Goal: Task Accomplishment & Management: Complete application form

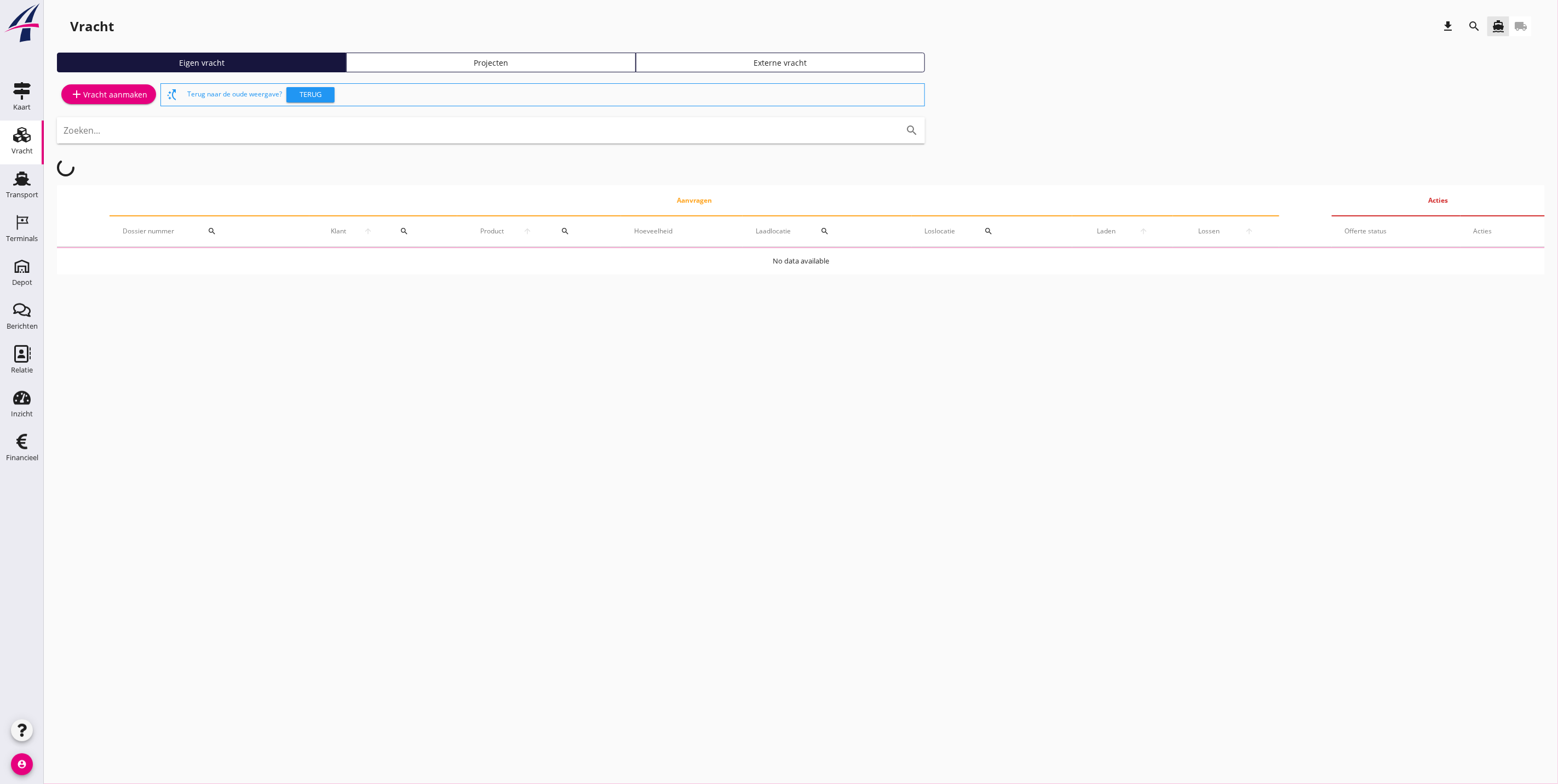
click at [421, 64] on div "Projecten" at bounding box center [490, 63] width 279 height 12
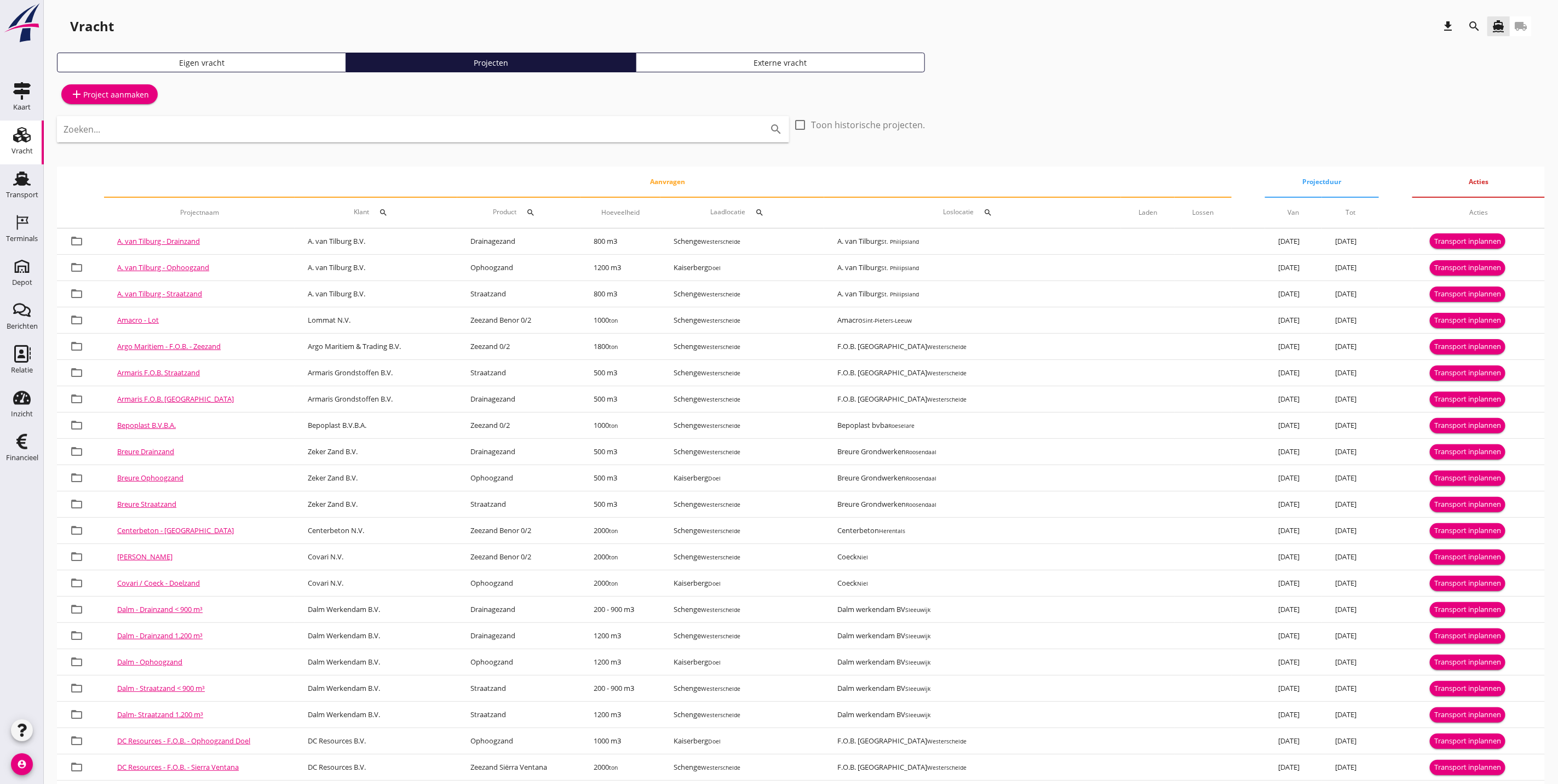
click at [390, 204] on th "Klant search" at bounding box center [376, 212] width 163 height 31
click at [1473, 27] on icon "search" at bounding box center [1474, 25] width 13 height 13
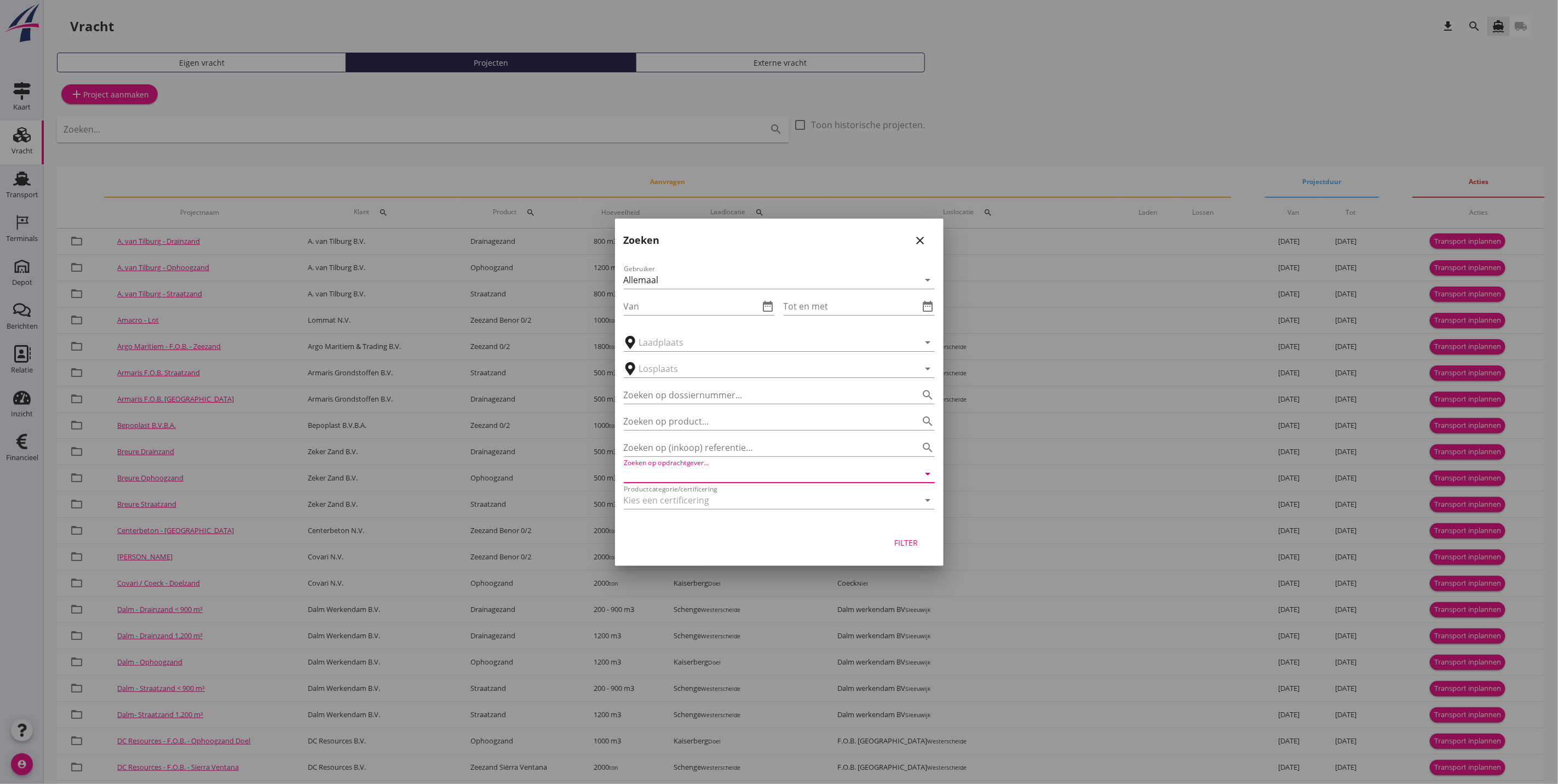
click at [749, 466] on input "Zoeken op opdrachtgever..." at bounding box center [764, 473] width 280 height 18
click at [726, 494] on div "Van Nieuwpoort Zand en Grind N.V." at bounding box center [780, 500] width 294 height 13
type input "Van Nieuwpoort Zand en Grind N.V."
click at [903, 539] on div "Filter" at bounding box center [906, 543] width 31 height 12
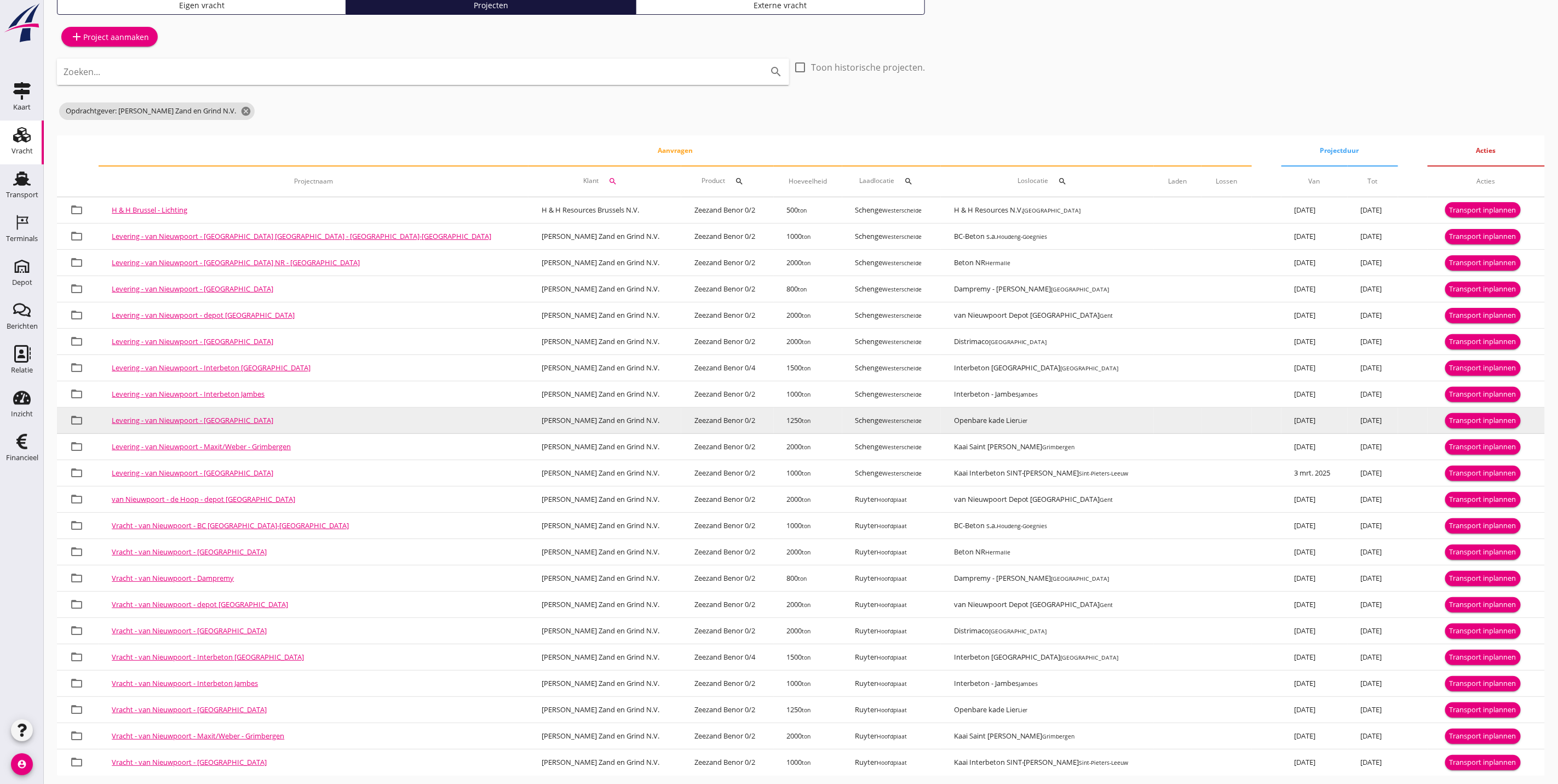
scroll to position [70, 0]
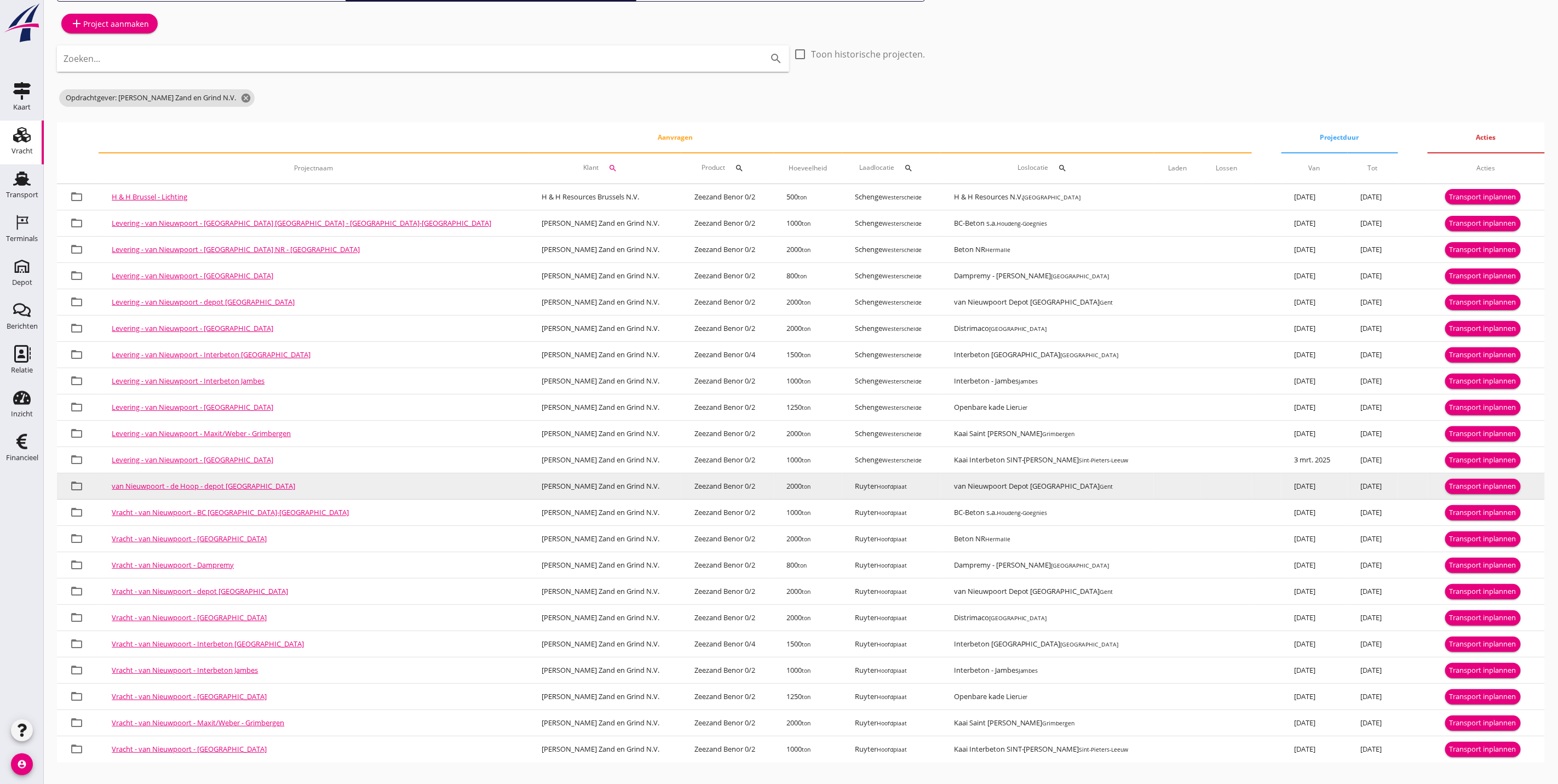
click at [205, 485] on link "van Nieuwpoort - de Hoop - depot Gent" at bounding box center [204, 486] width 183 height 10
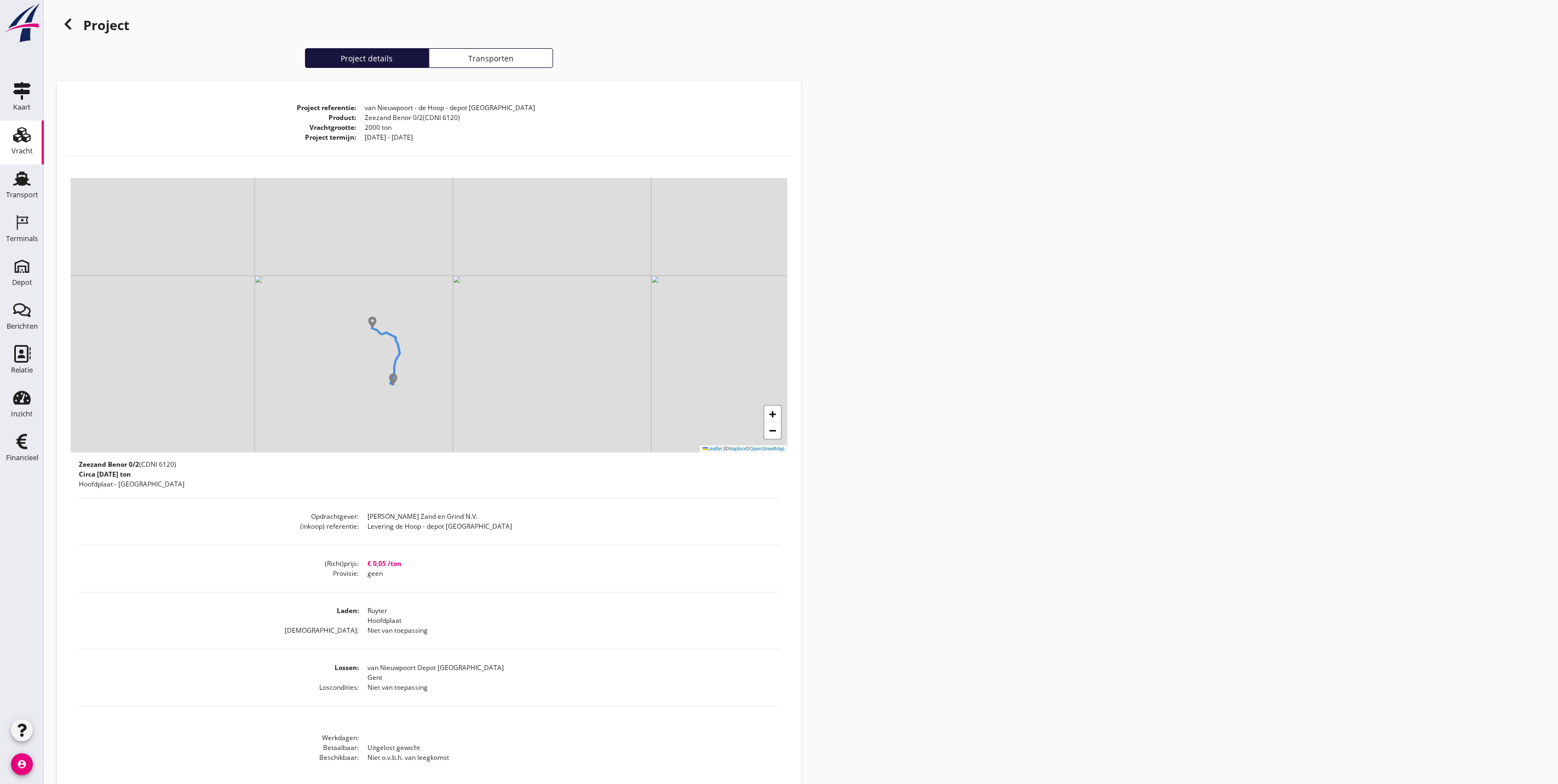
drag, startPoint x: 317, startPoint y: 393, endPoint x: 441, endPoint y: 311, distance: 148.7
click at [441, 311] on div "+ − Leaflet | © Mapbox © OpenStreetMap" at bounding box center [429, 315] width 717 height 274
drag, startPoint x: 426, startPoint y: 381, endPoint x: 412, endPoint y: 328, distance: 54.8
click at [412, 328] on div "+ − Leaflet | © Mapbox © OpenStreetMap" at bounding box center [429, 315] width 717 height 274
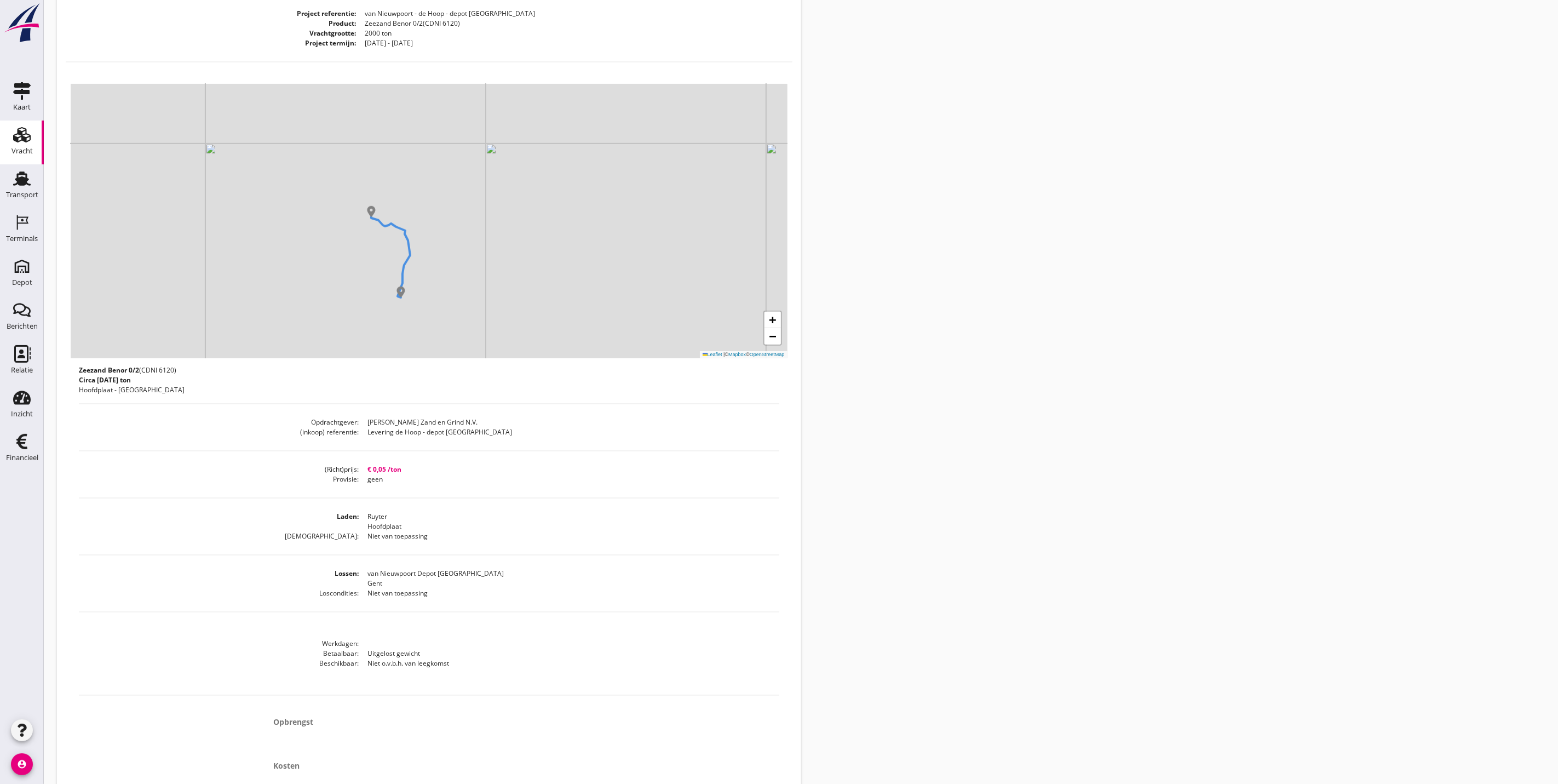
scroll to position [198, 0]
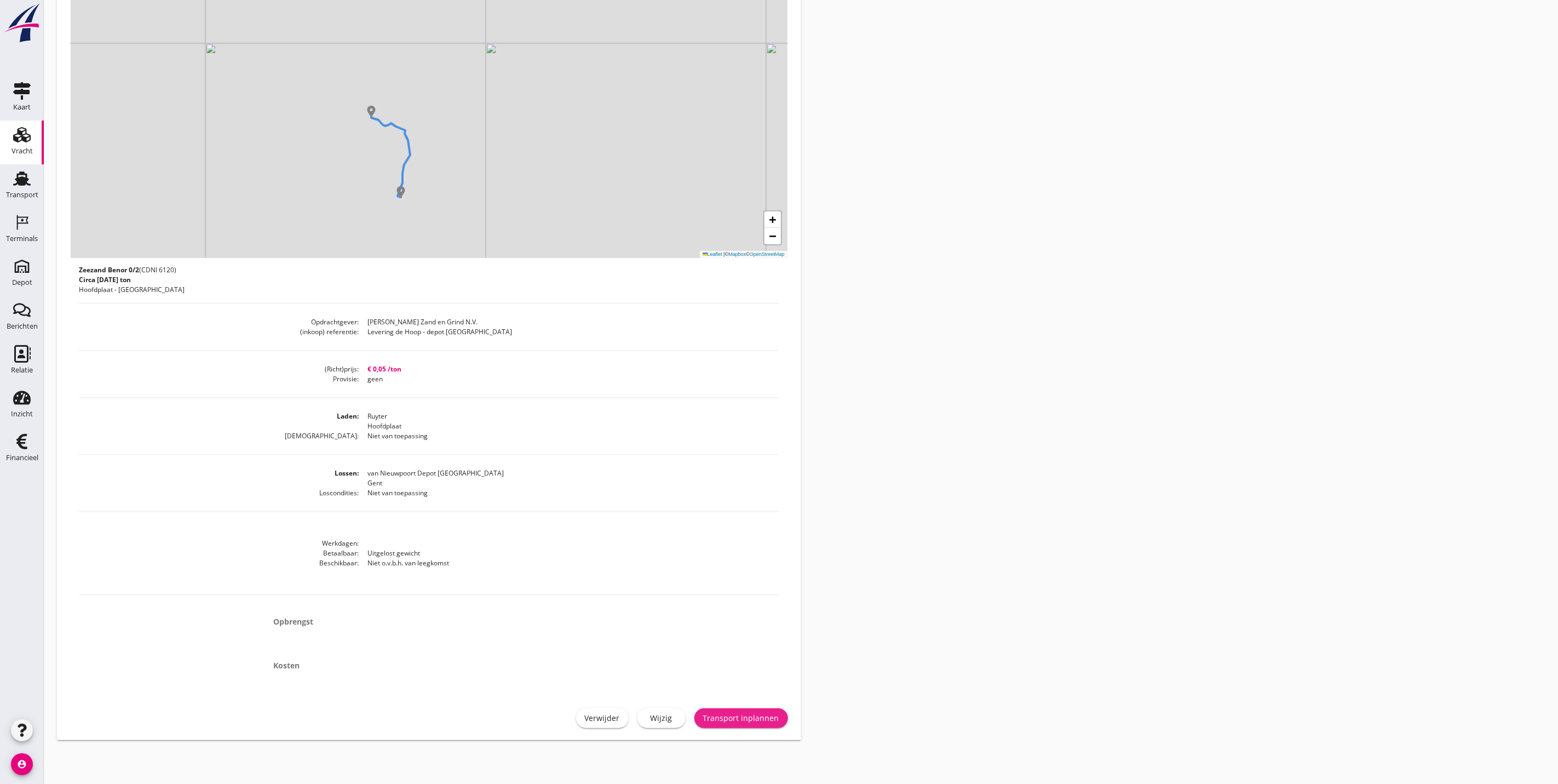
click at [742, 722] on div "Transport inplannen" at bounding box center [742, 718] width 76 height 12
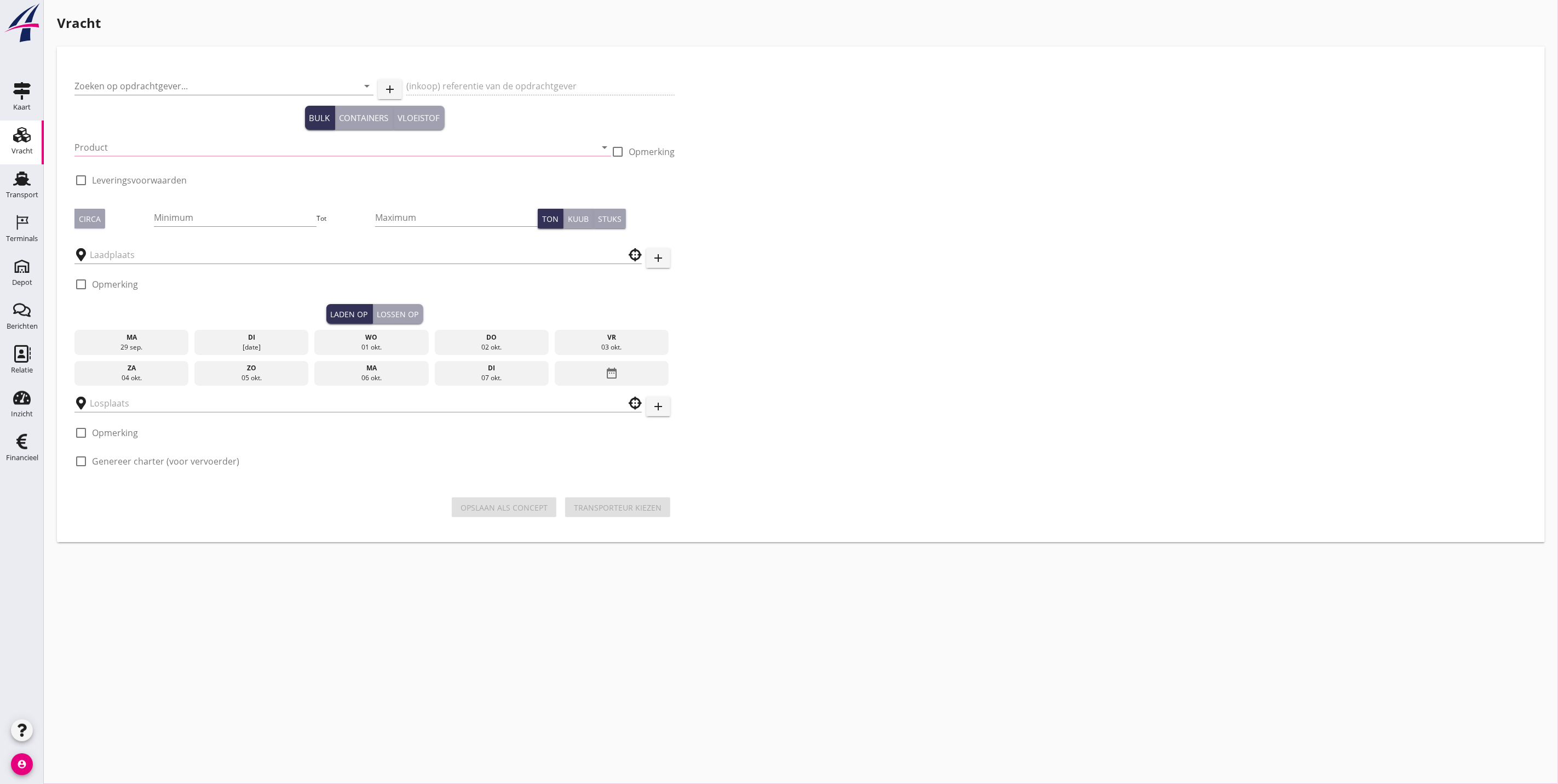
type input "Van Nieuwpoort Zand en Grind N.V."
type input "Levering de Hoop - depot Gent"
type input "Zeezand Benor 0/2 (6120)"
type input "2000"
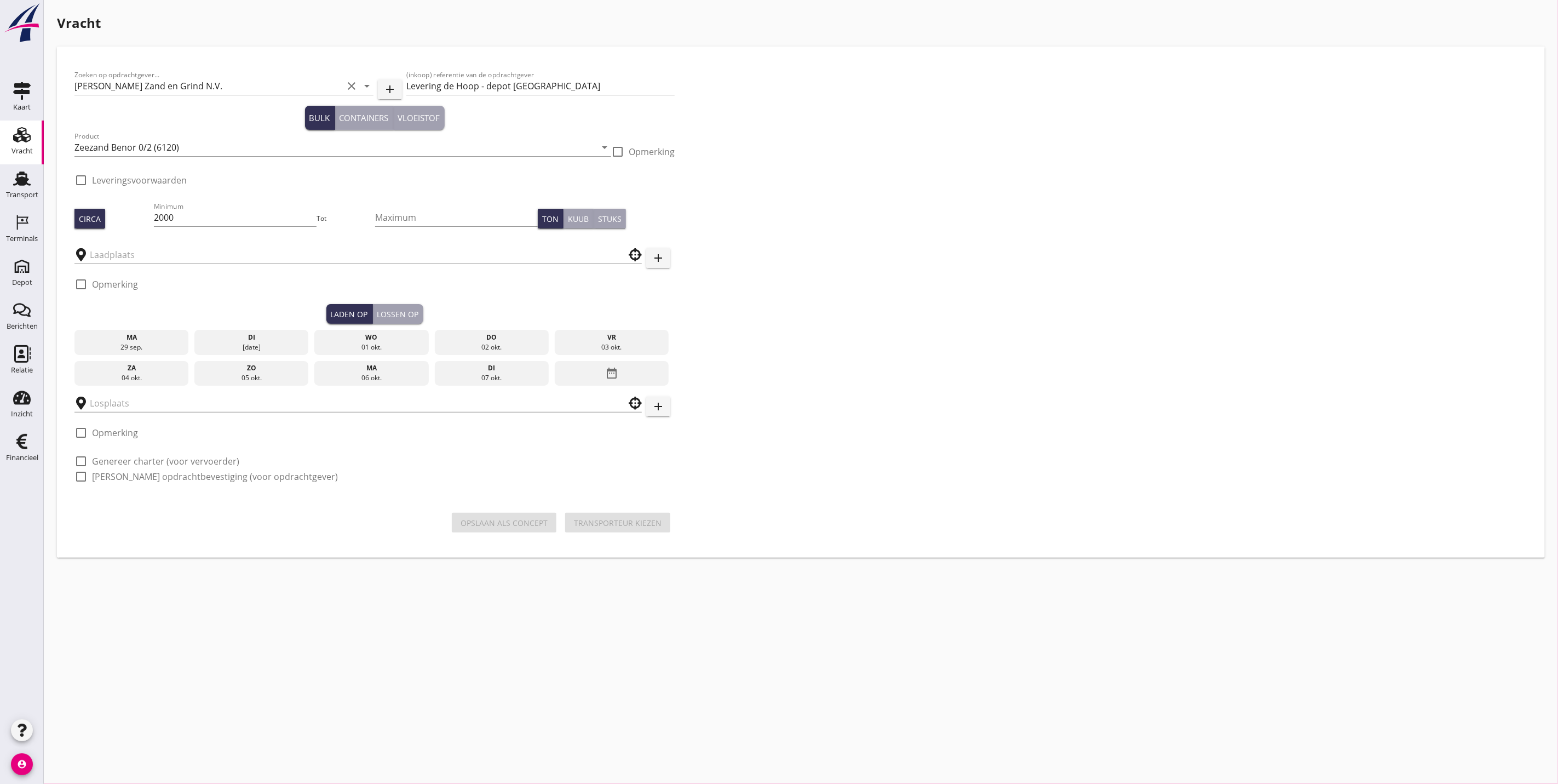
type input "Ruyter"
type input "van Nieuwpoort Depot Gent"
checkbox input "true"
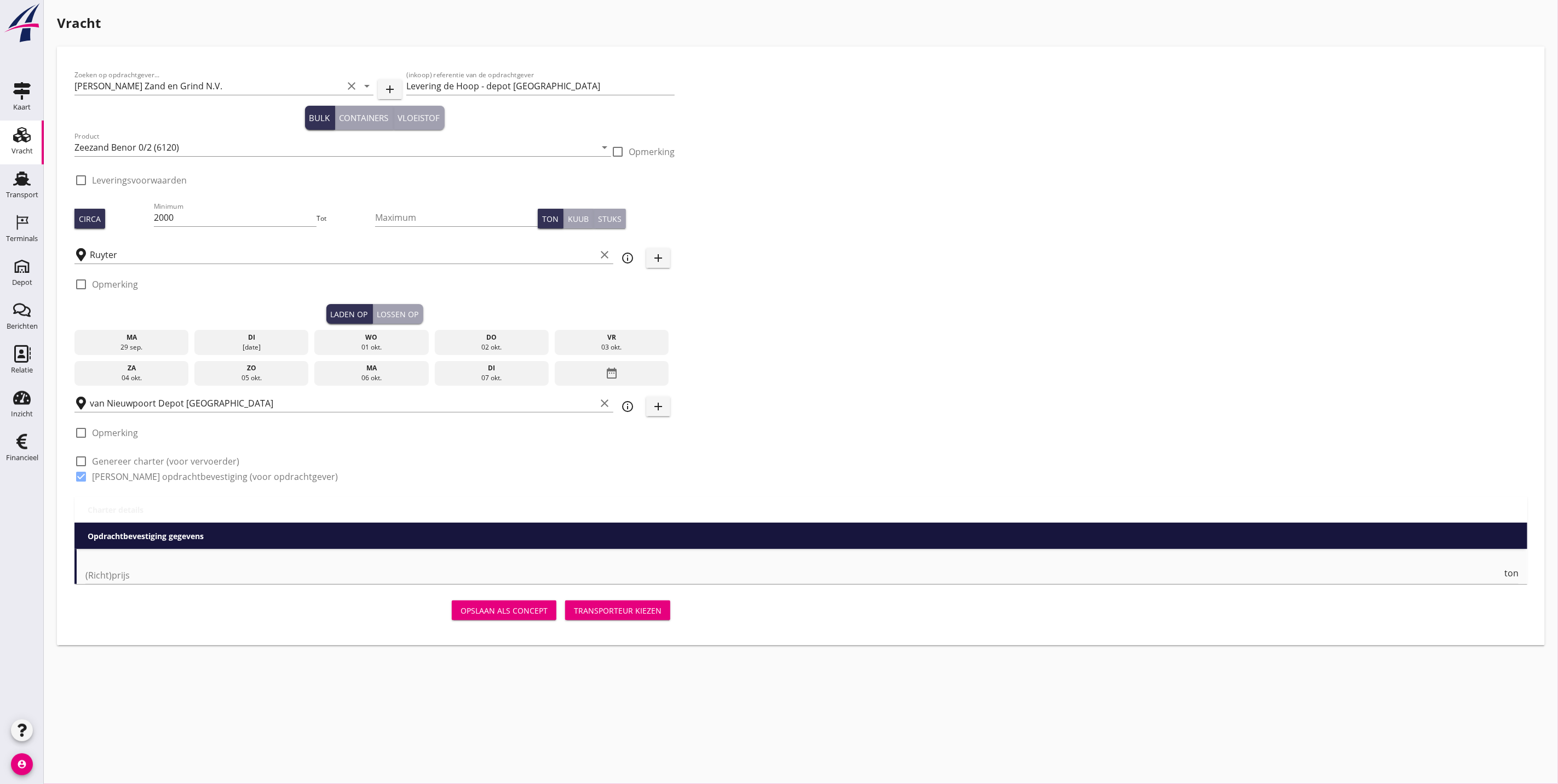
type input "0.05"
checkbox input "false"
radio input "false"
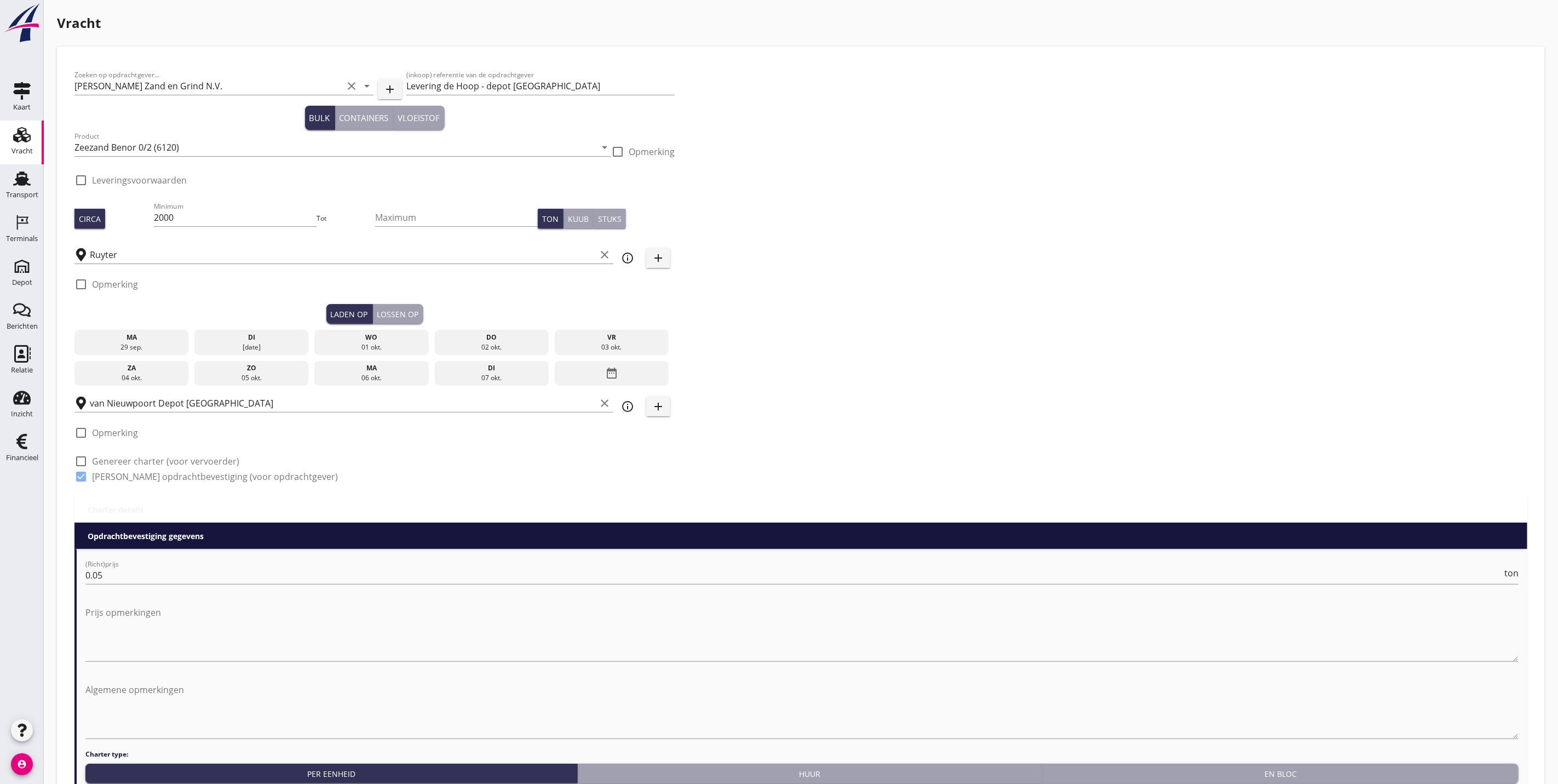
drag, startPoint x: 242, startPoint y: 350, endPoint x: 238, endPoint y: 344, distance: 7.2
click at [238, 352] on div "di 30 sep." at bounding box center [251, 343] width 114 height 25
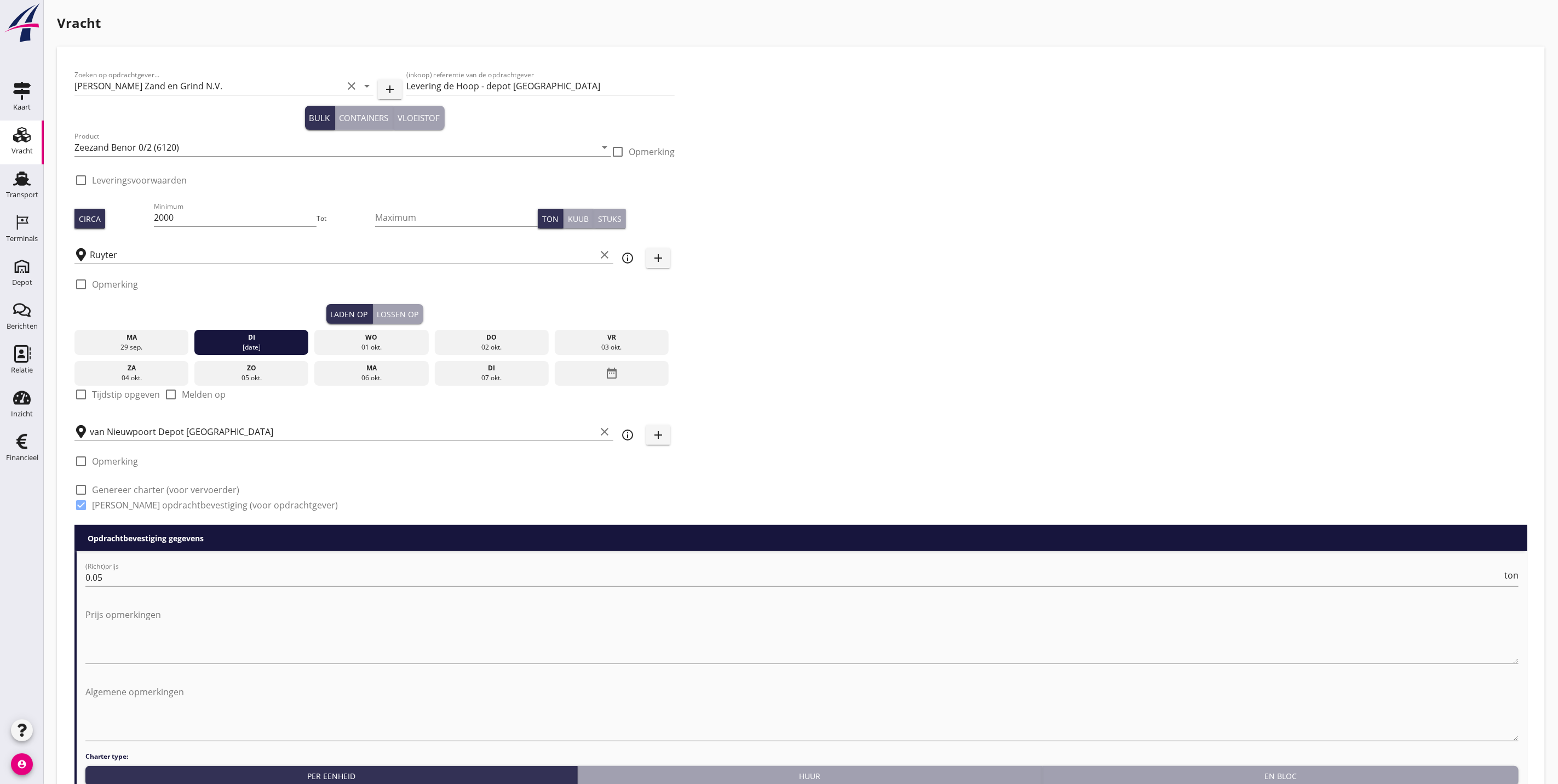
click at [400, 312] on div "Lossen op" at bounding box center [398, 314] width 42 height 12
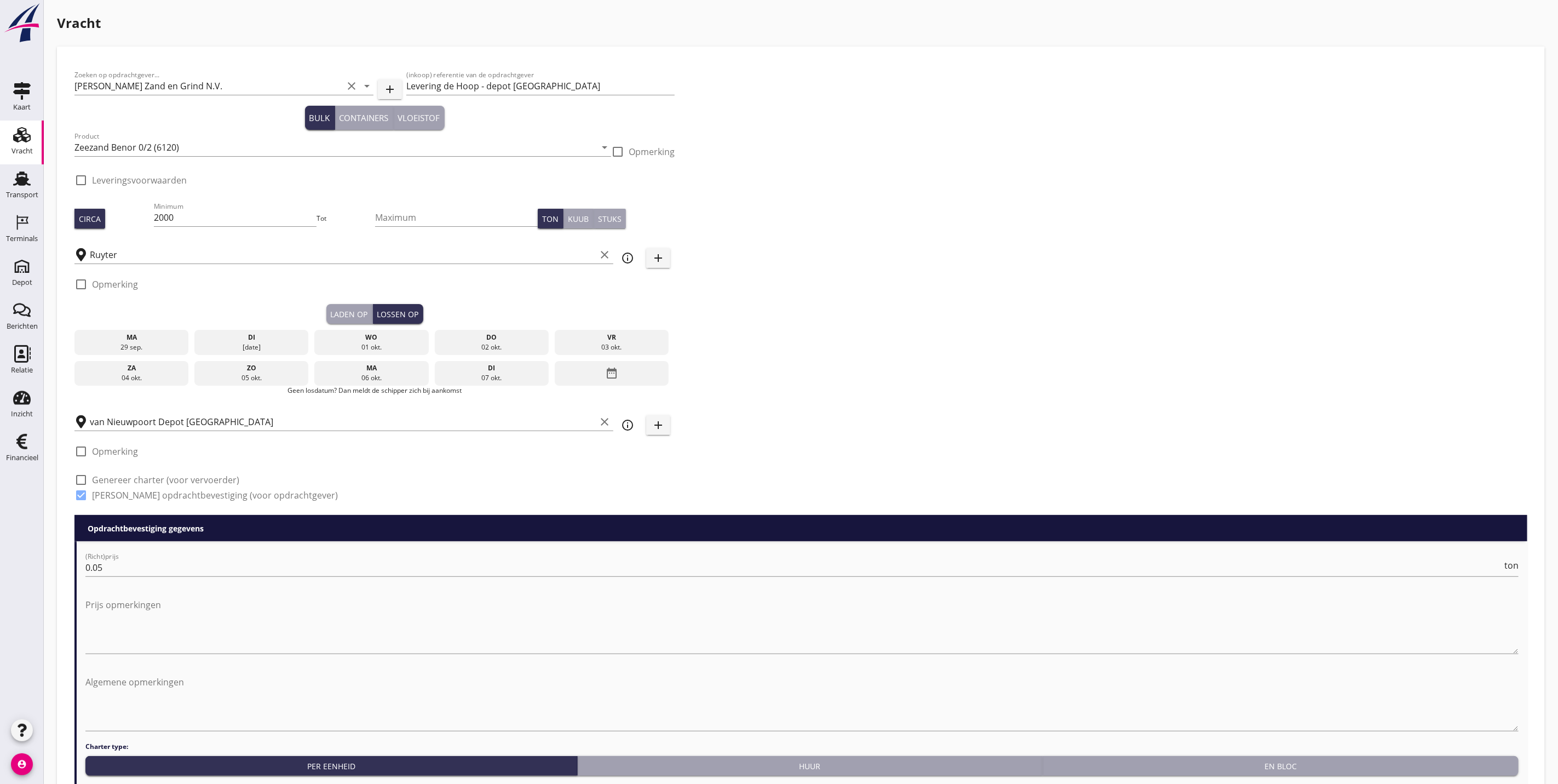
click at [384, 333] on div "wo" at bounding box center [372, 338] width 109 height 10
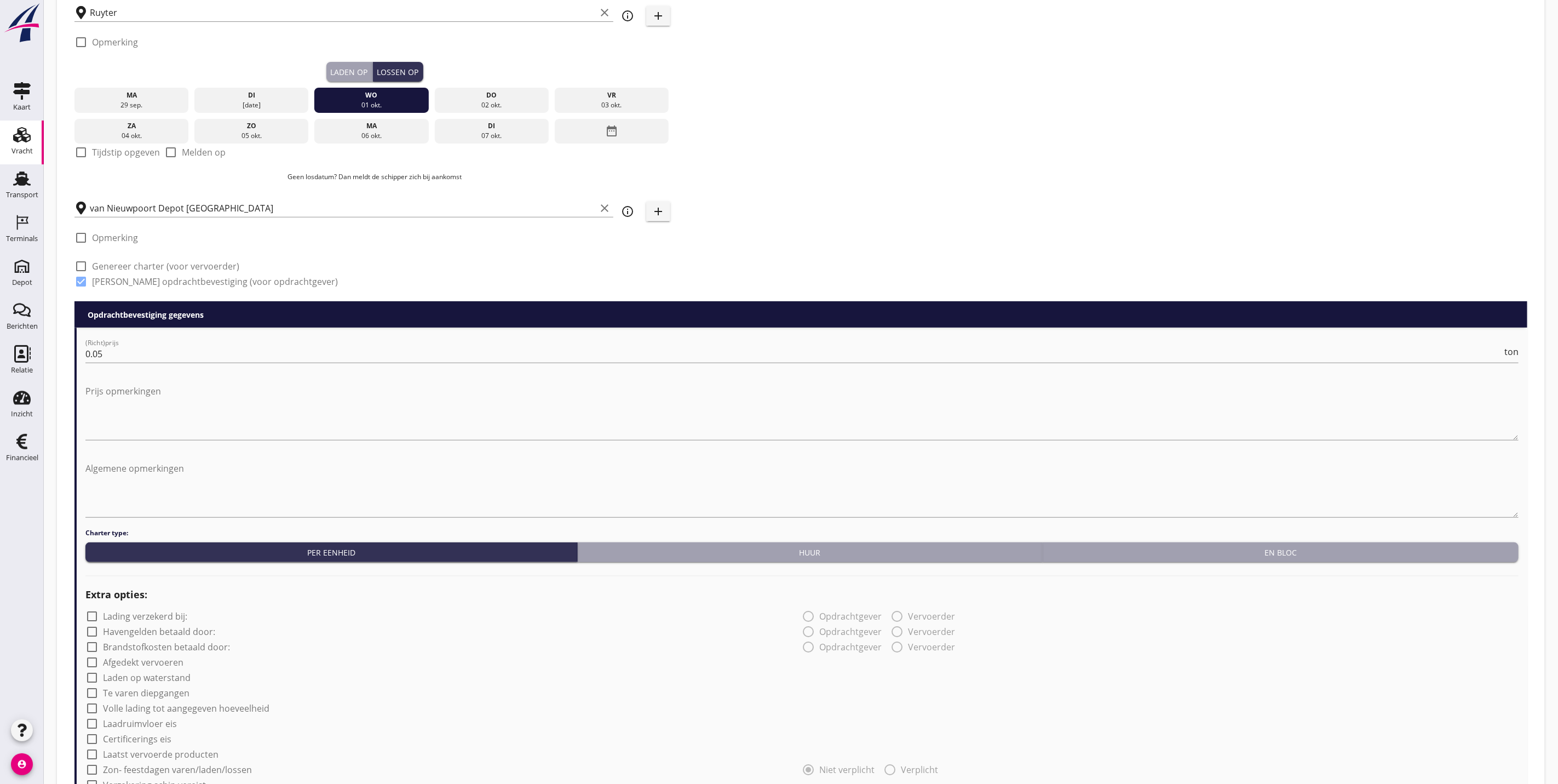
scroll to position [246, 0]
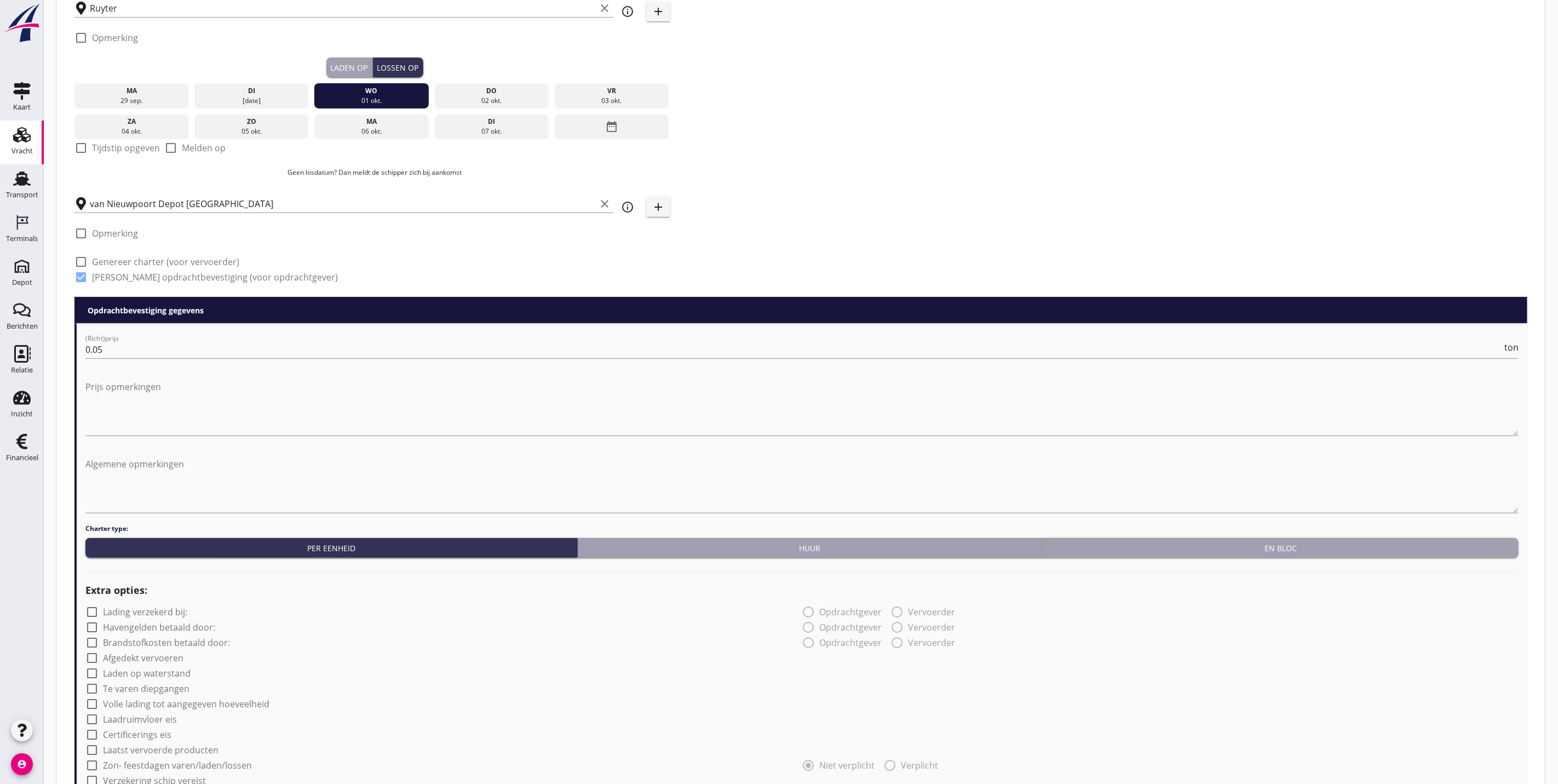
click at [349, 59] on button "Laden op" at bounding box center [350, 67] width 47 height 20
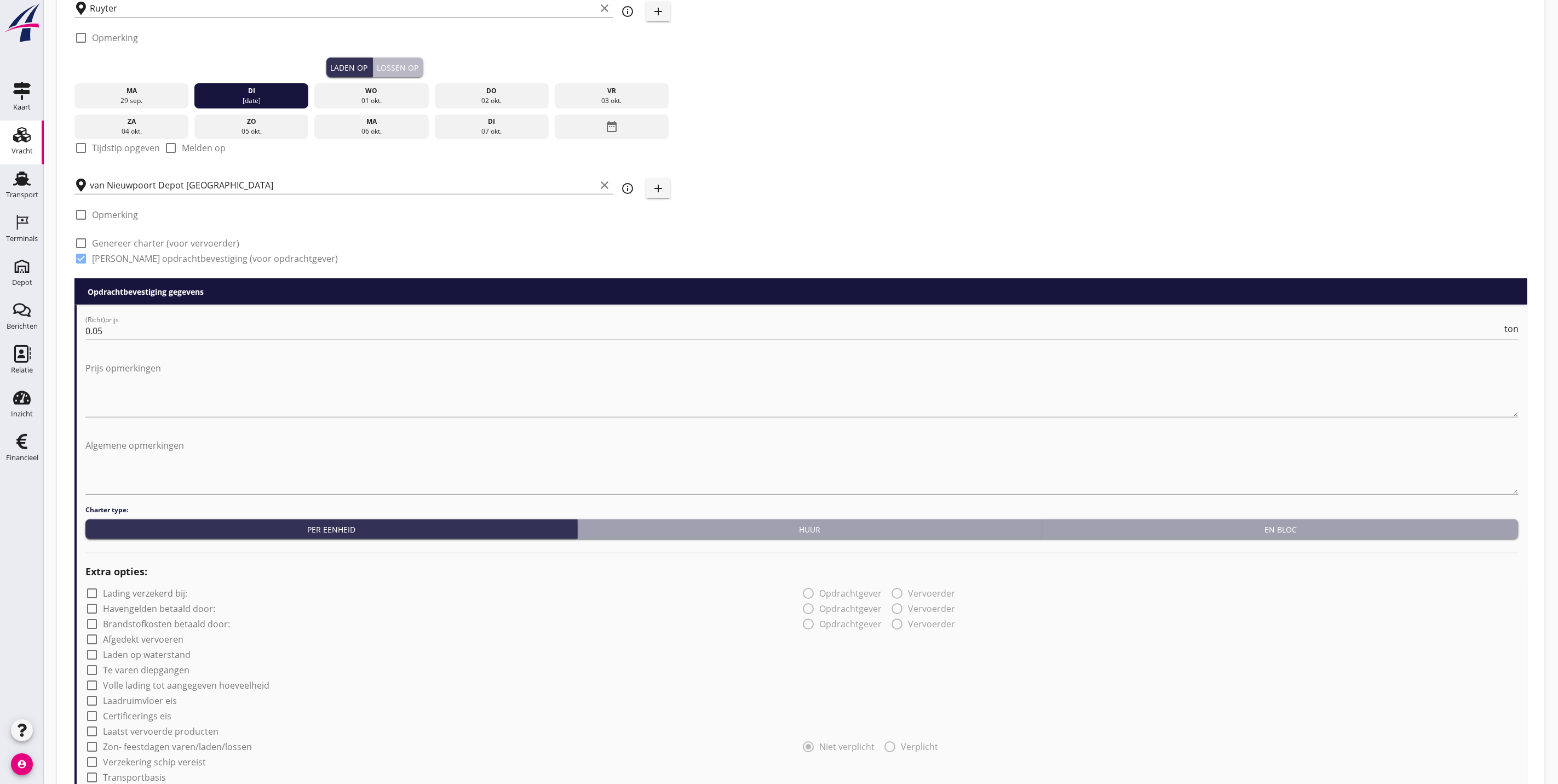
click at [402, 59] on button "Lossen op" at bounding box center [398, 67] width 50 height 20
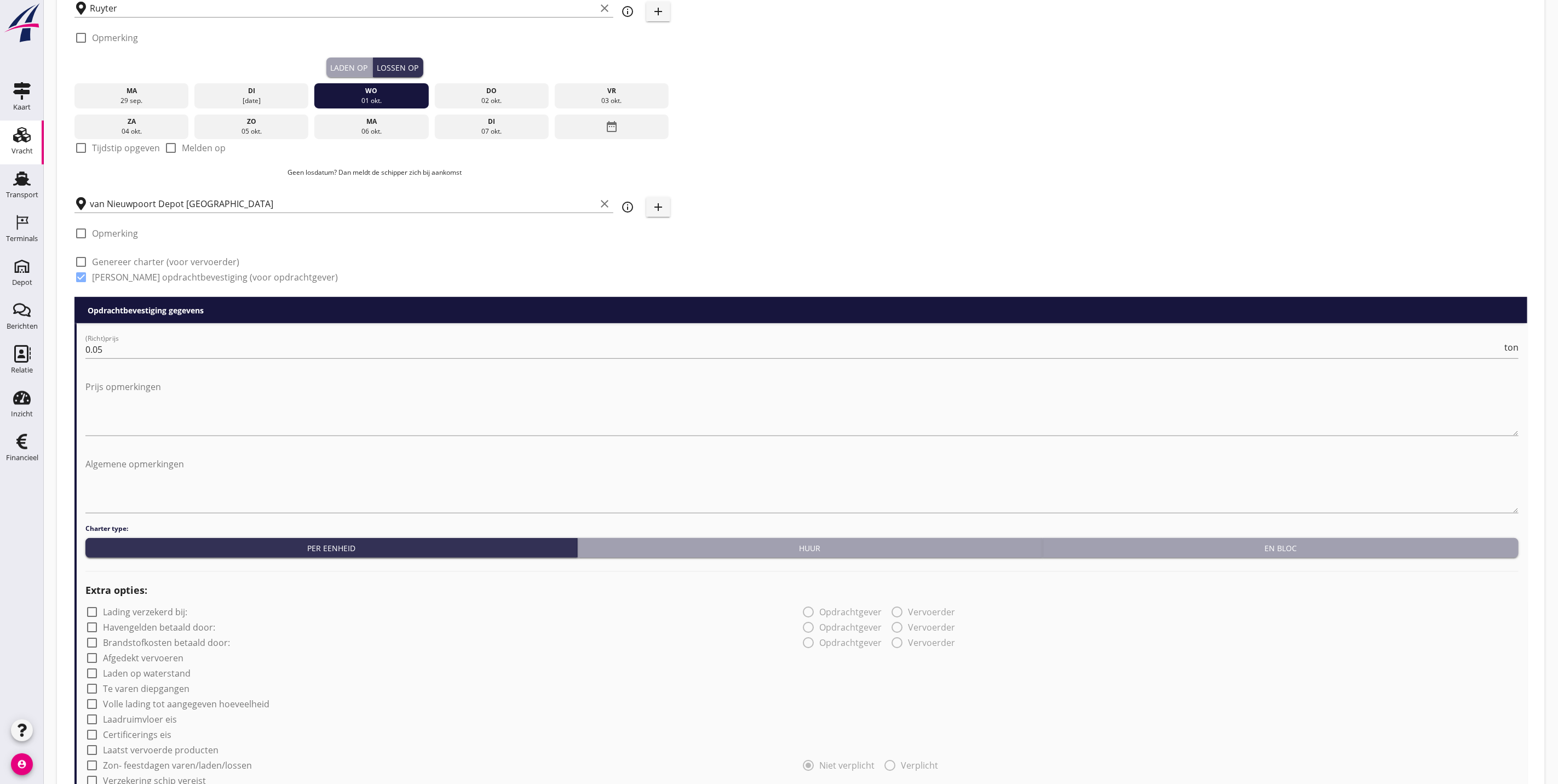
click at [366, 68] on div "Laden op" at bounding box center [350, 68] width 37 height 12
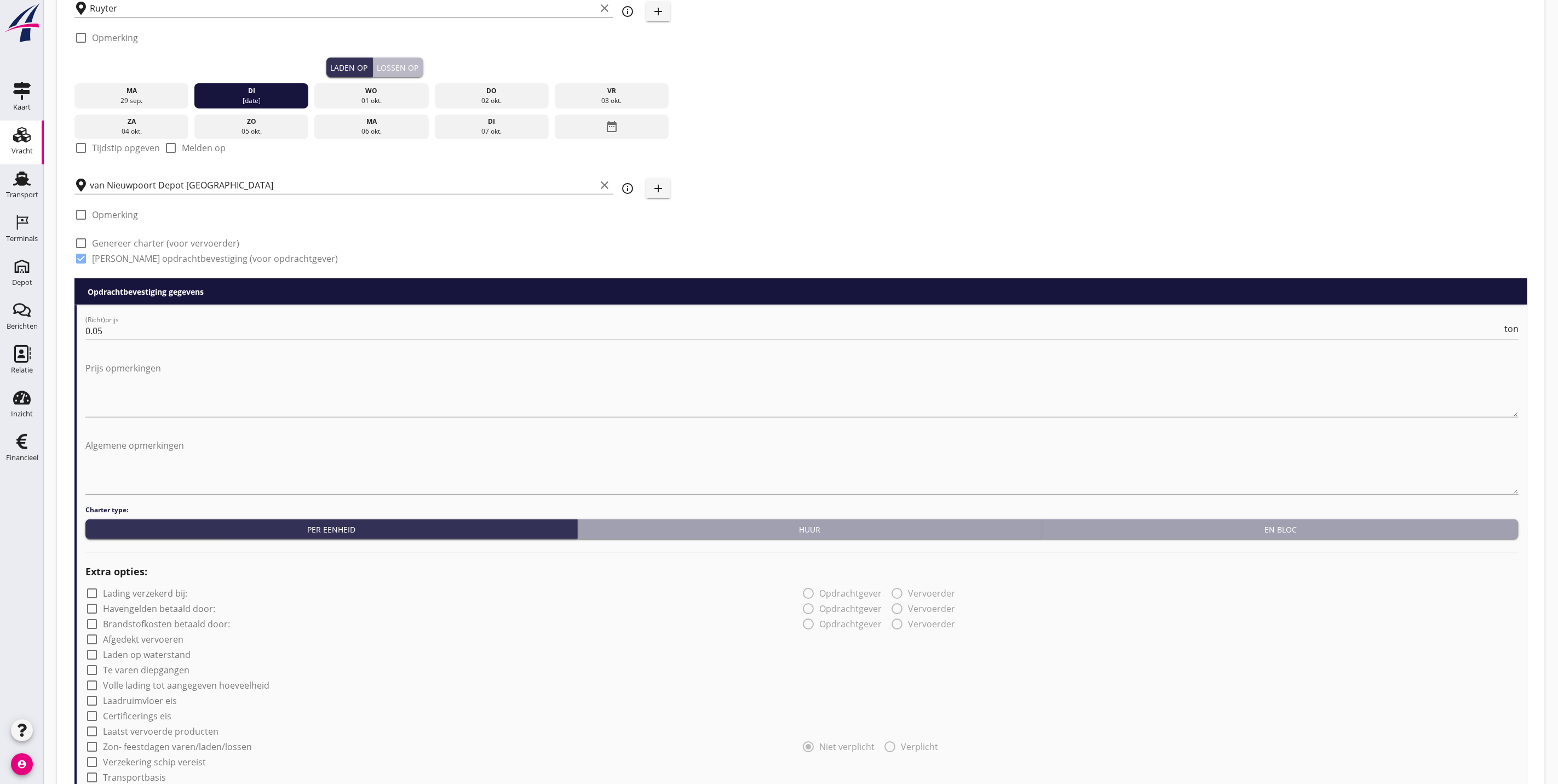
click at [380, 63] on div "Lossen op" at bounding box center [398, 68] width 42 height 12
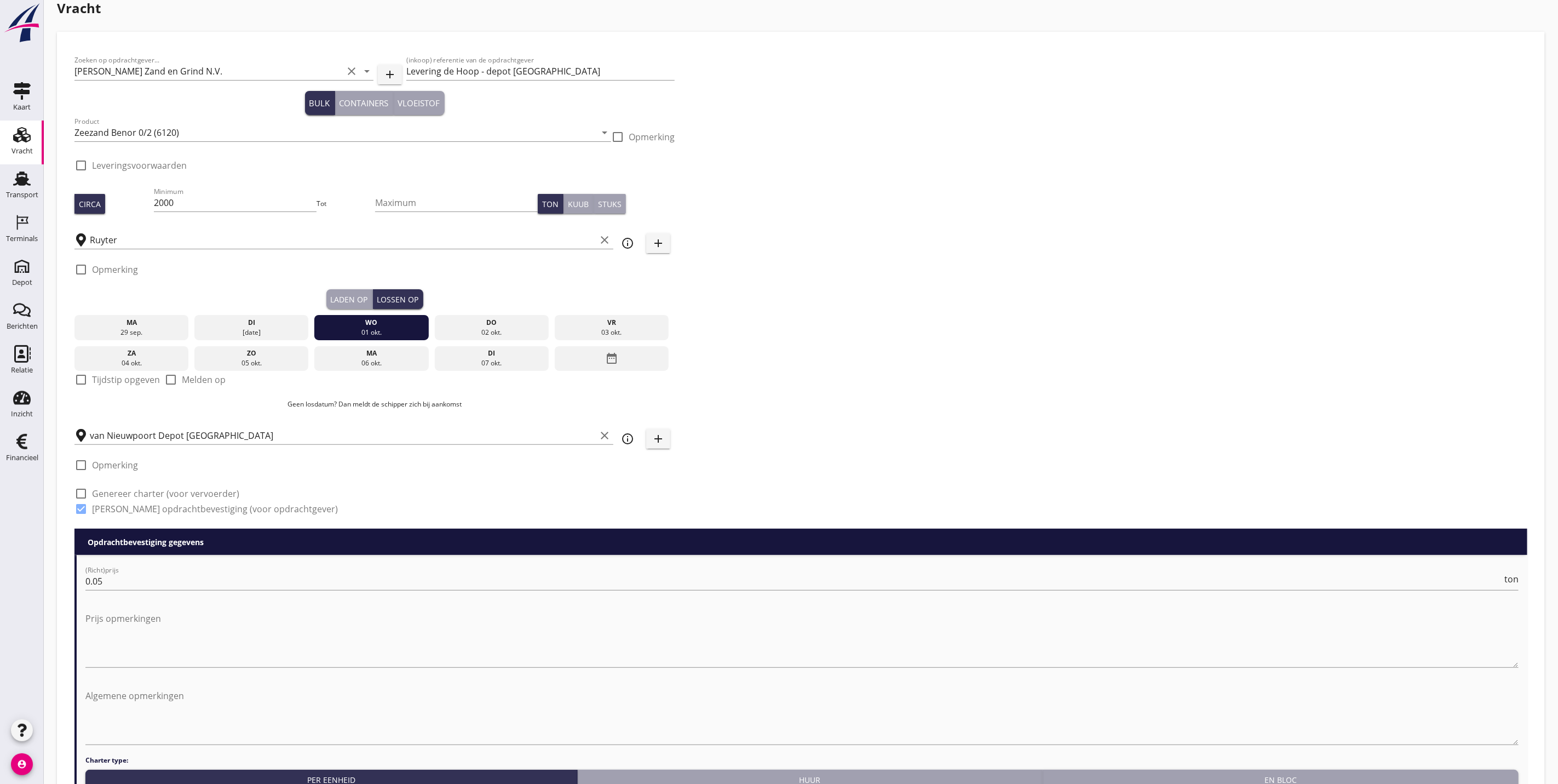
scroll to position [0, 0]
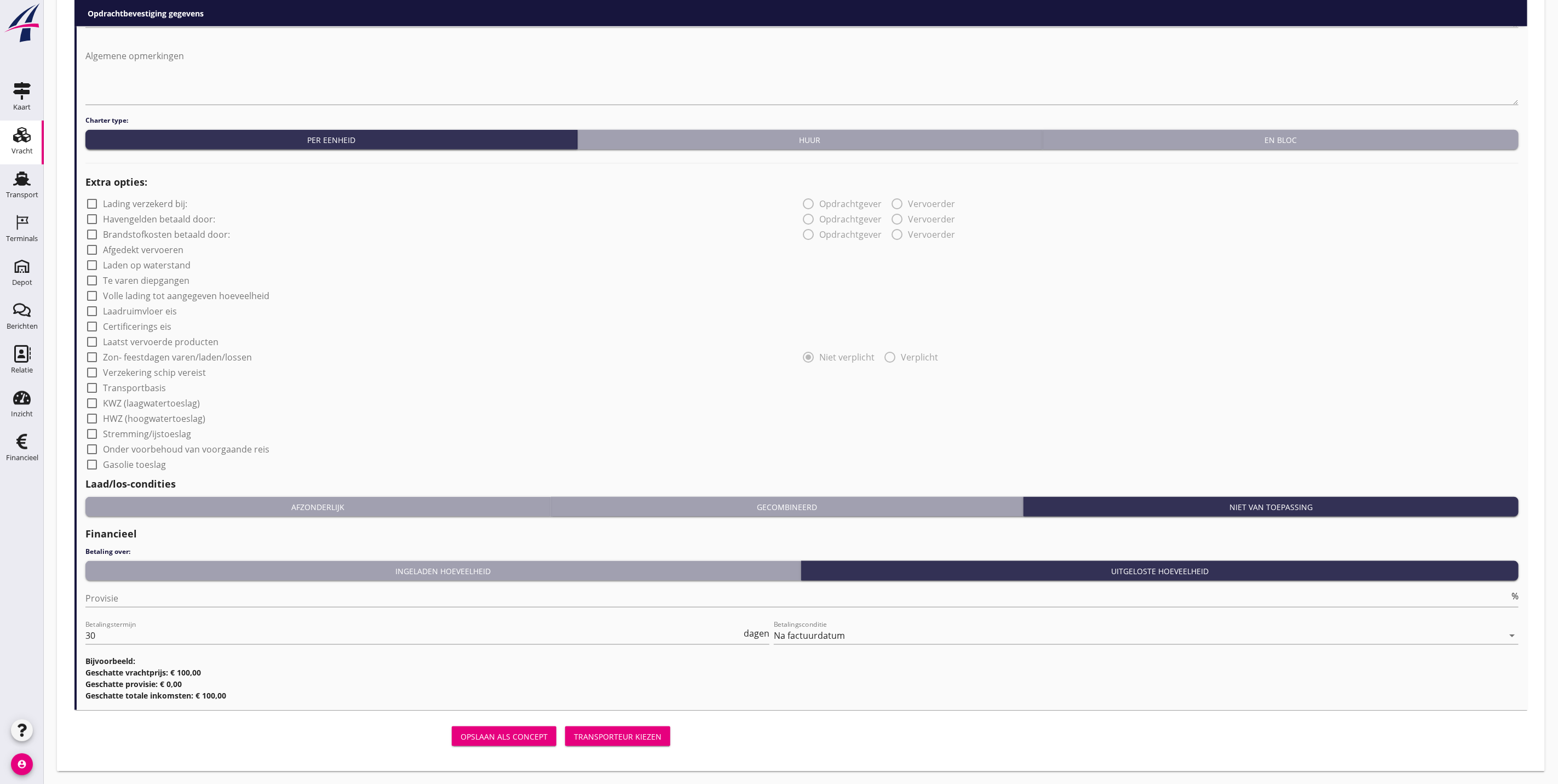
click at [628, 731] on div "Transporteur kiezen" at bounding box center [617, 736] width 87 height 12
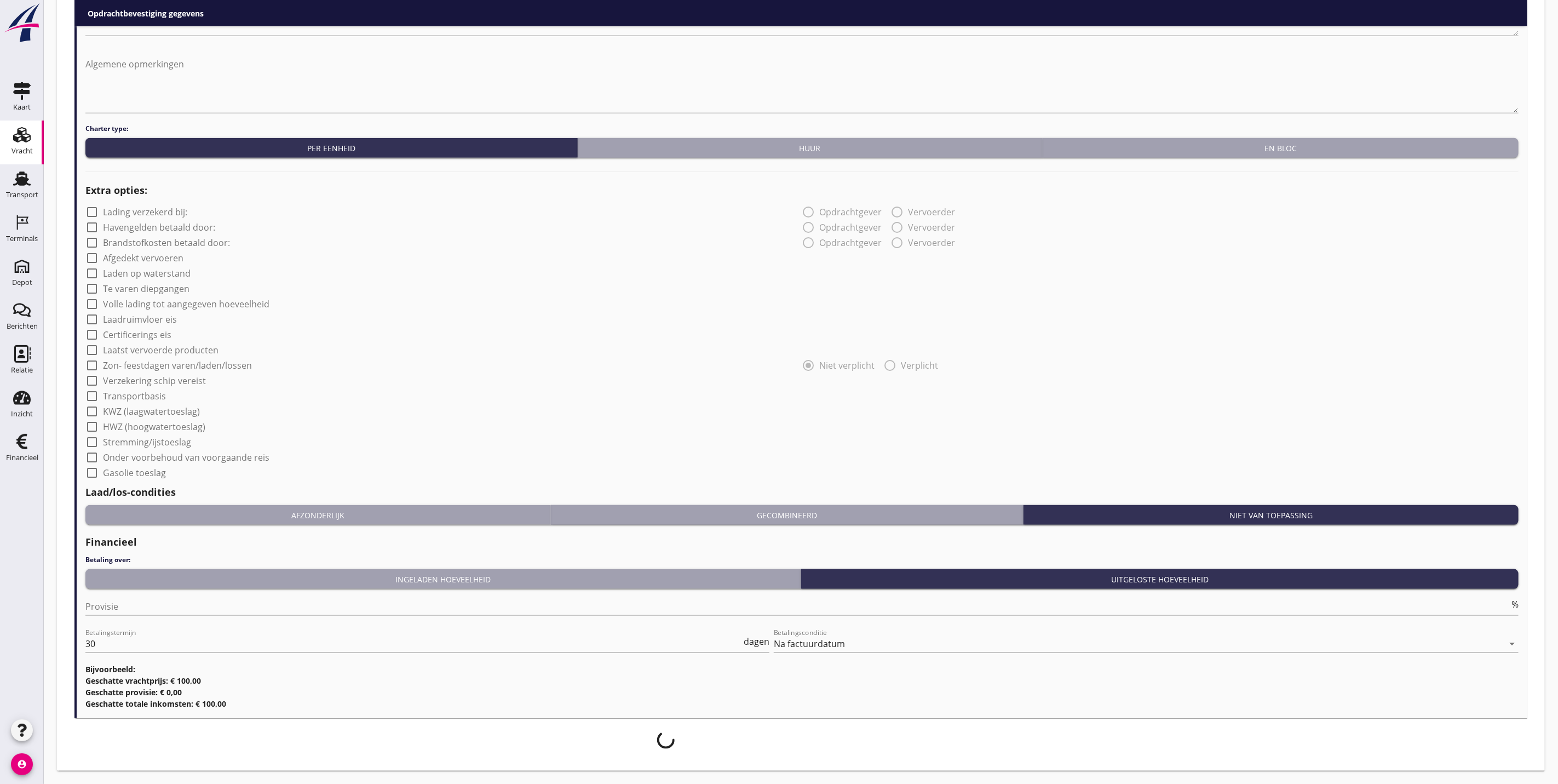
scroll to position [647, 0]
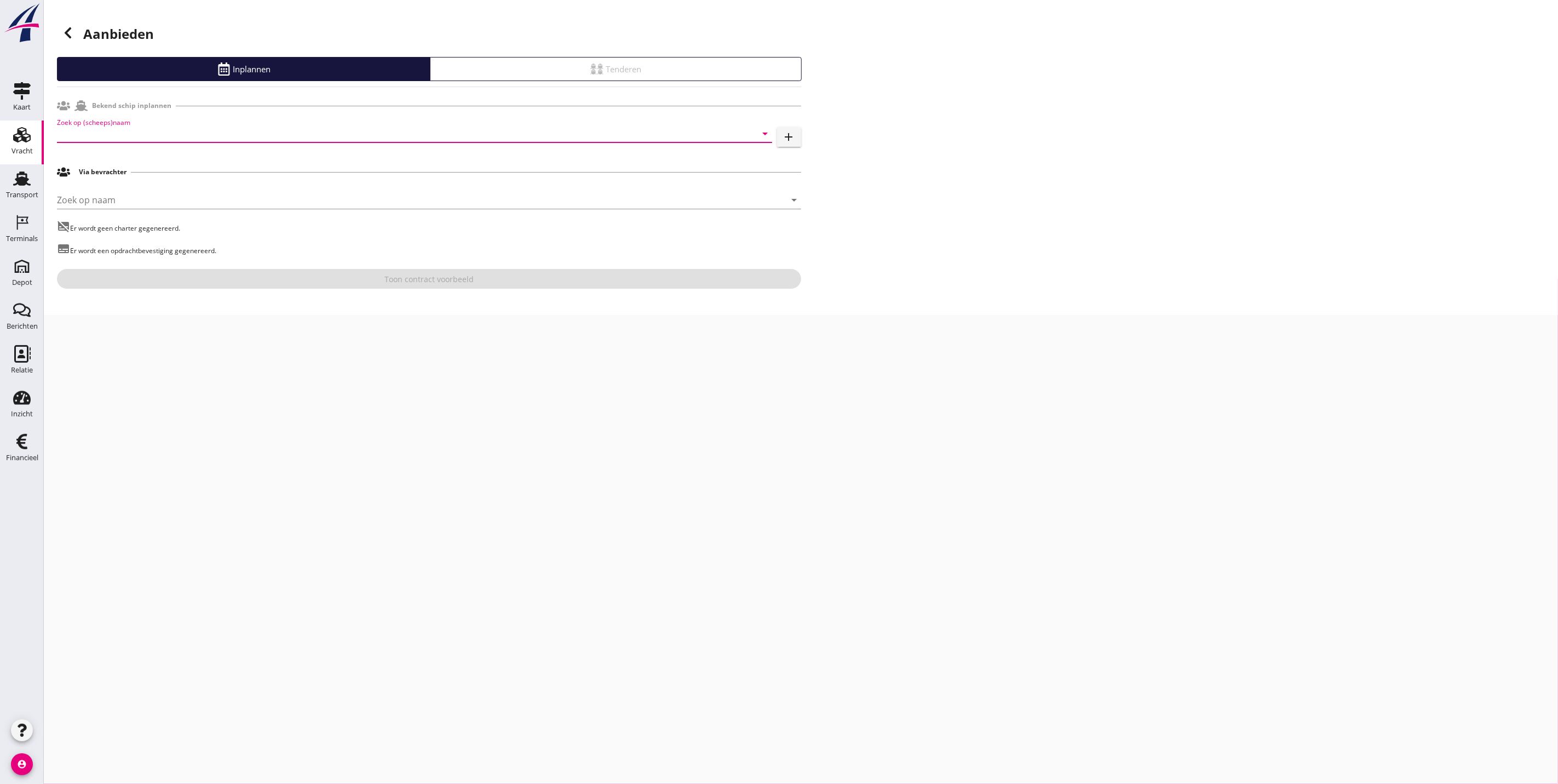
click at [191, 132] on input "Zoek op (scheeps)naam" at bounding box center [399, 133] width 685 height 18
click at [120, 125] on input "Zoek op (scheeps)naam" at bounding box center [399, 133] width 685 height 18
click at [293, 186] on div "Petra" at bounding box center [430, 181] width 667 height 13
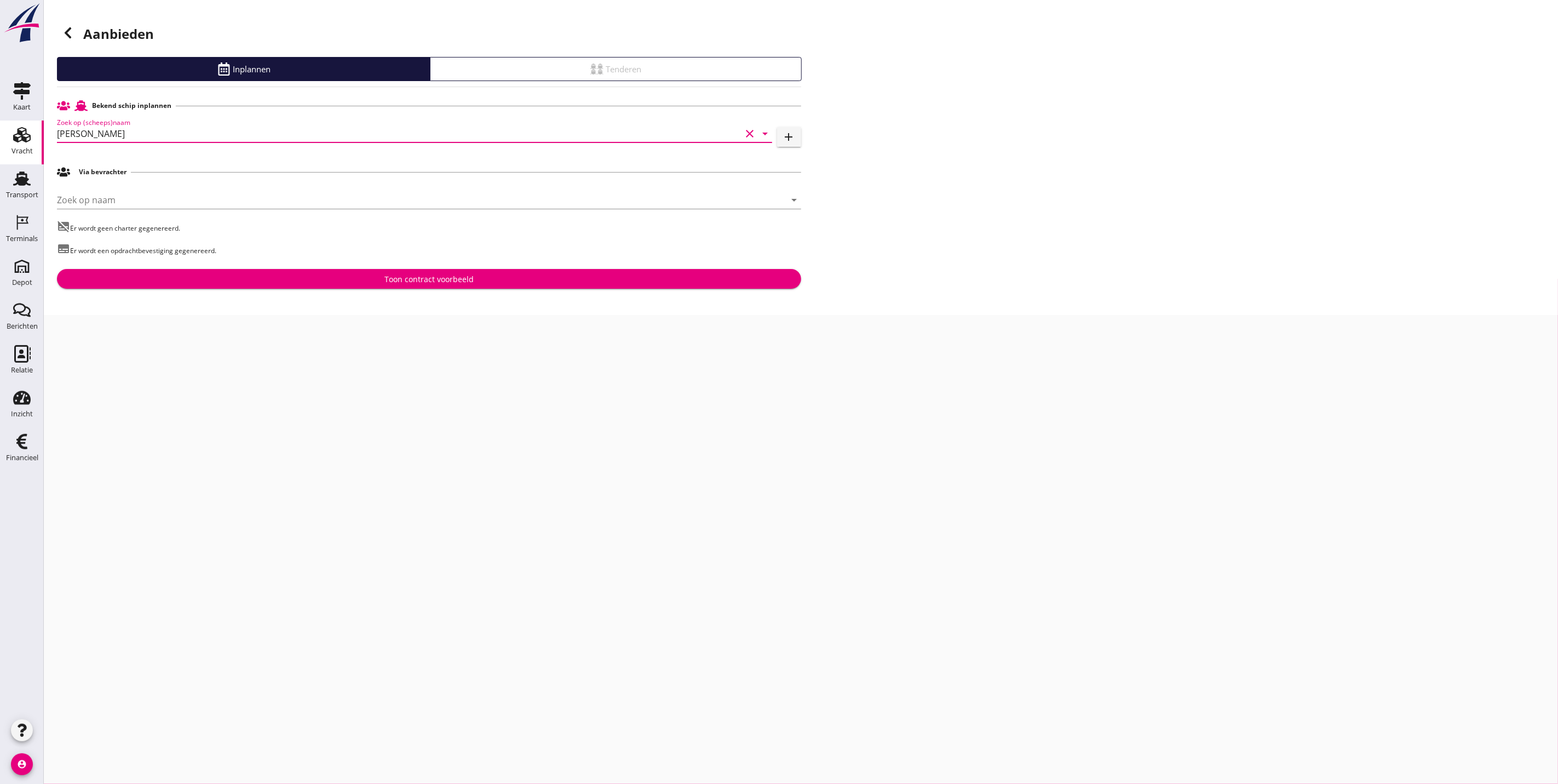
type input "Petra"
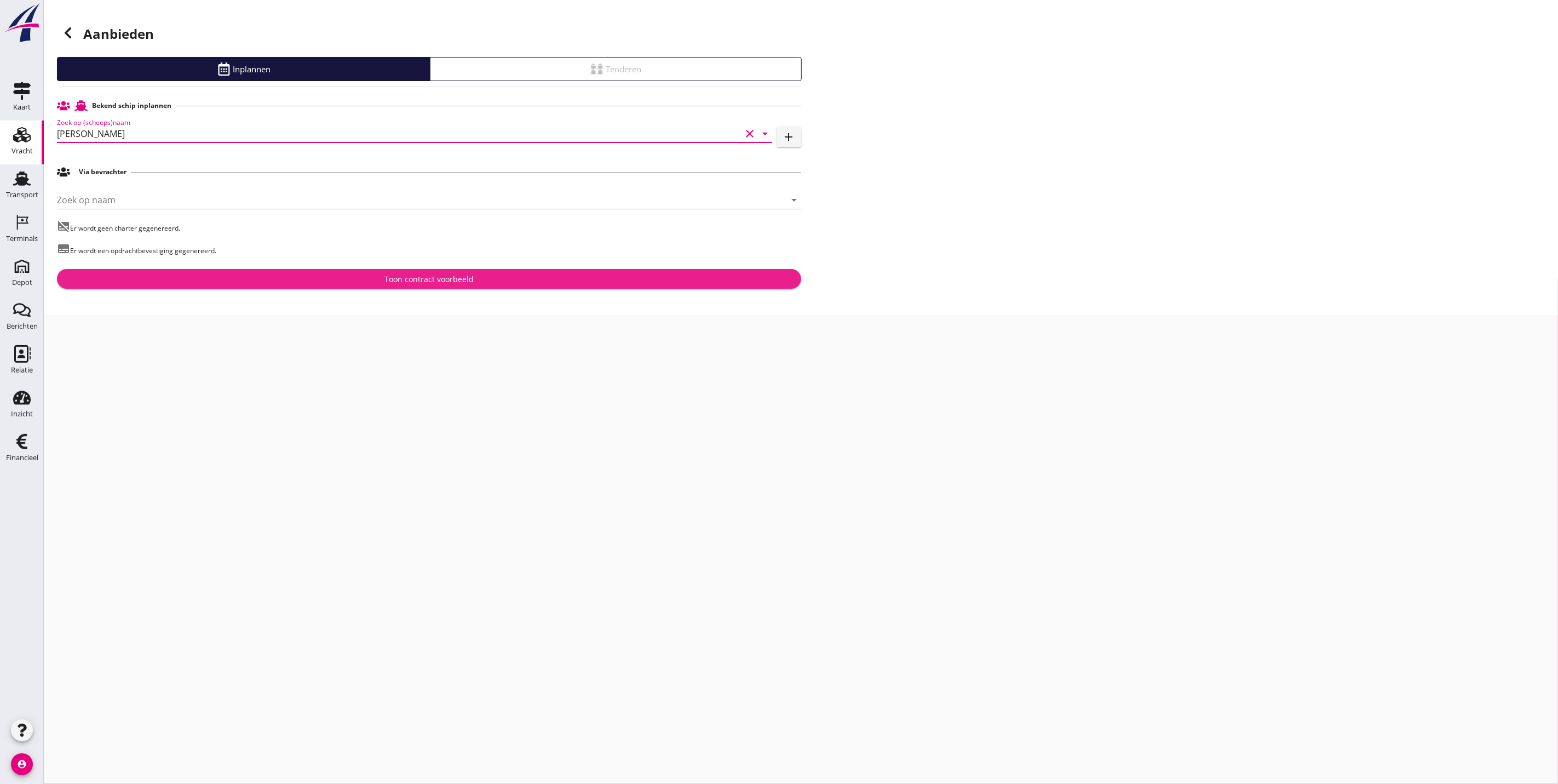
click at [307, 281] on div "Toon contract voorbeeld" at bounding box center [429, 279] width 727 height 12
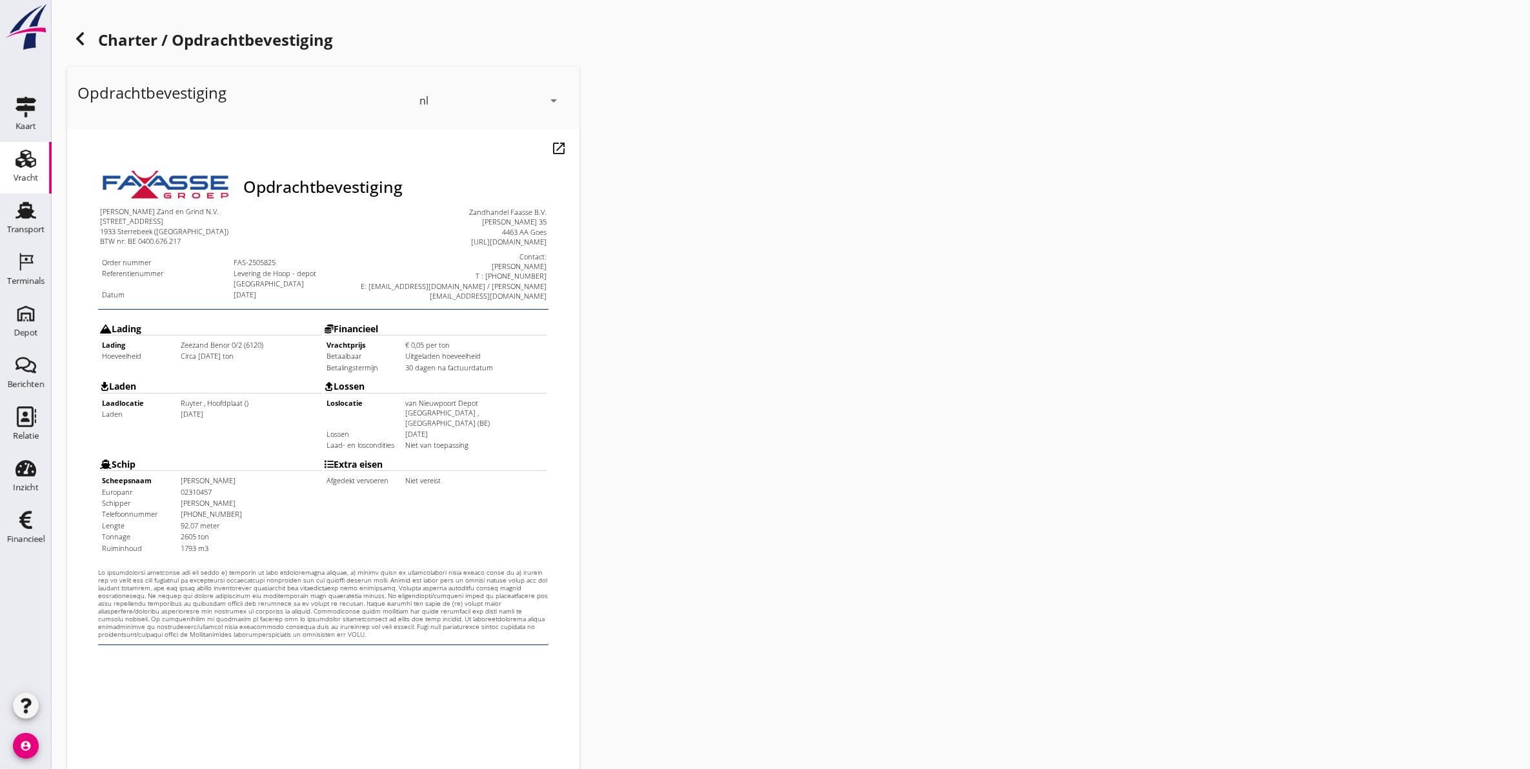
scroll to position [185, 0]
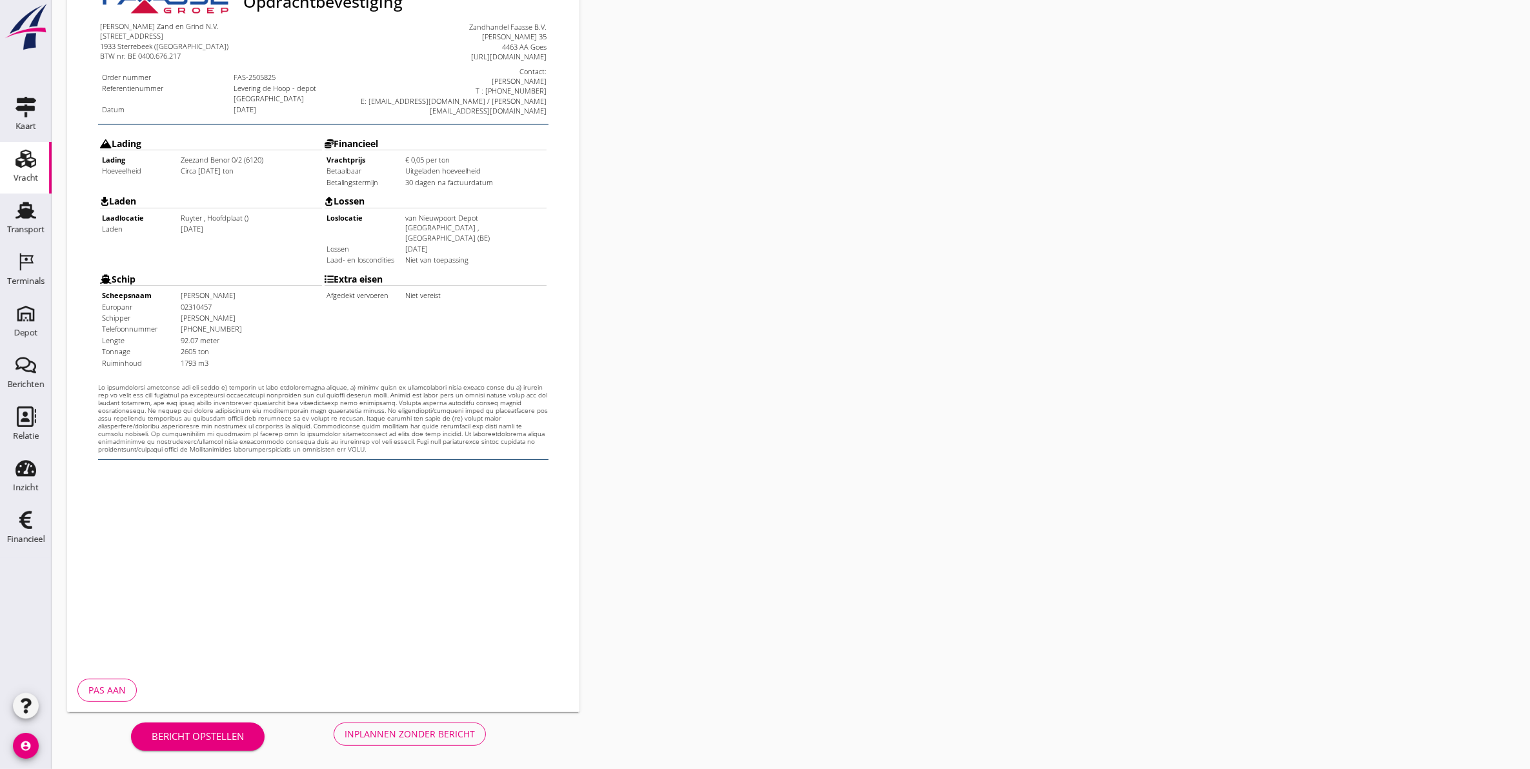
click at [407, 737] on div "Inplannen zonder bericht" at bounding box center [410, 734] width 130 height 14
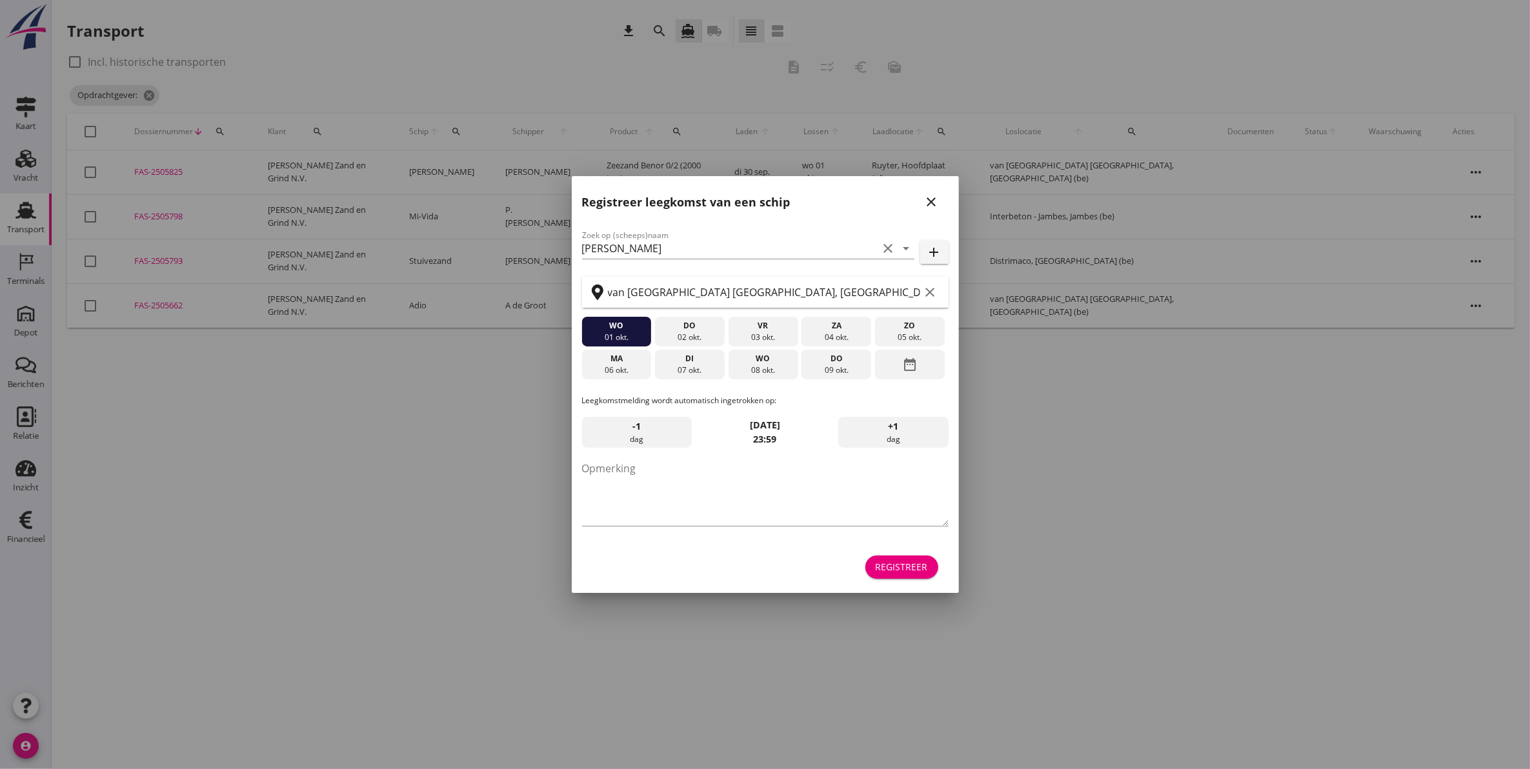
click at [931, 207] on icon "close" at bounding box center [931, 201] width 15 height 15
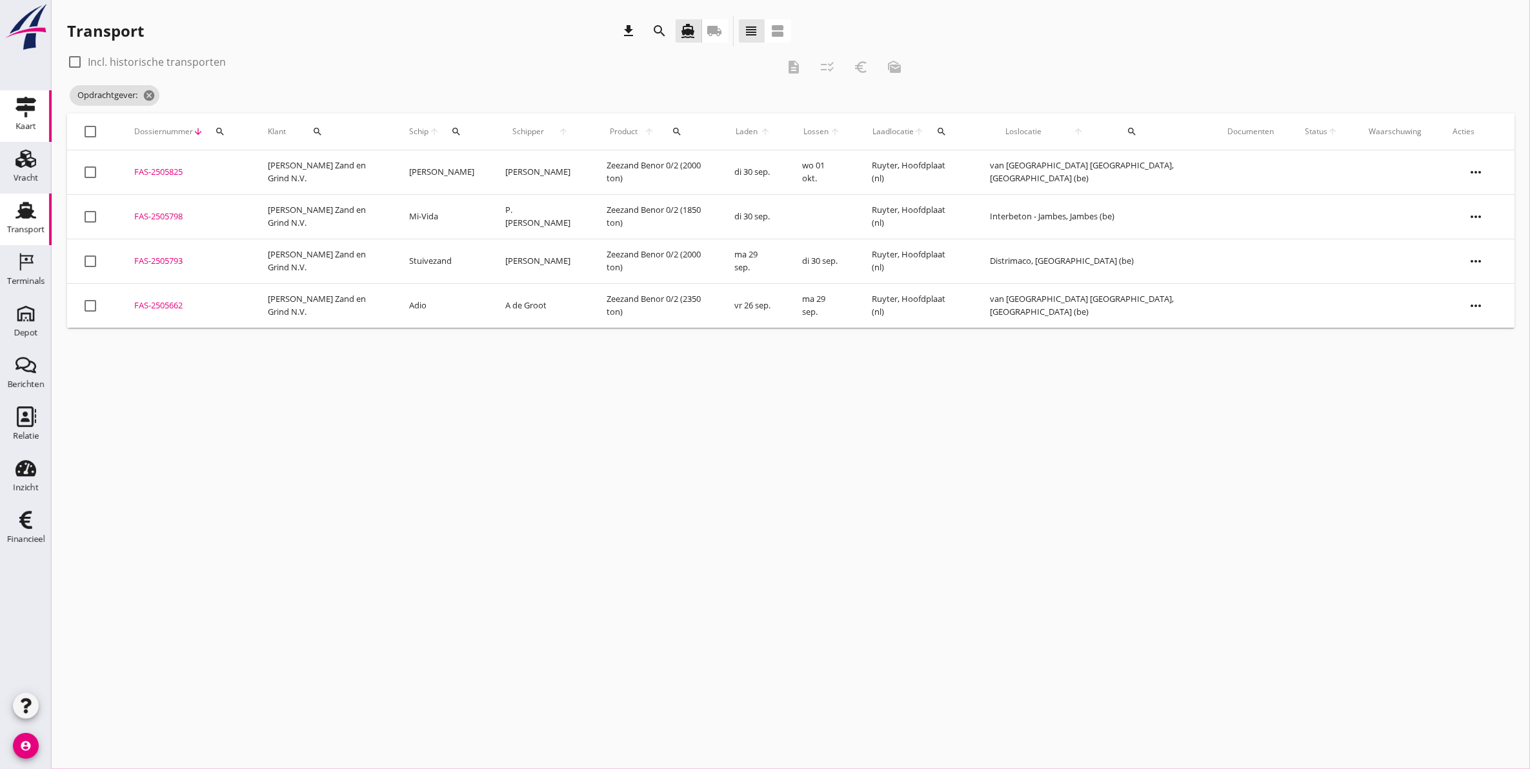
click at [43, 119] on link "Kaart Kaart" at bounding box center [26, 116] width 52 height 52
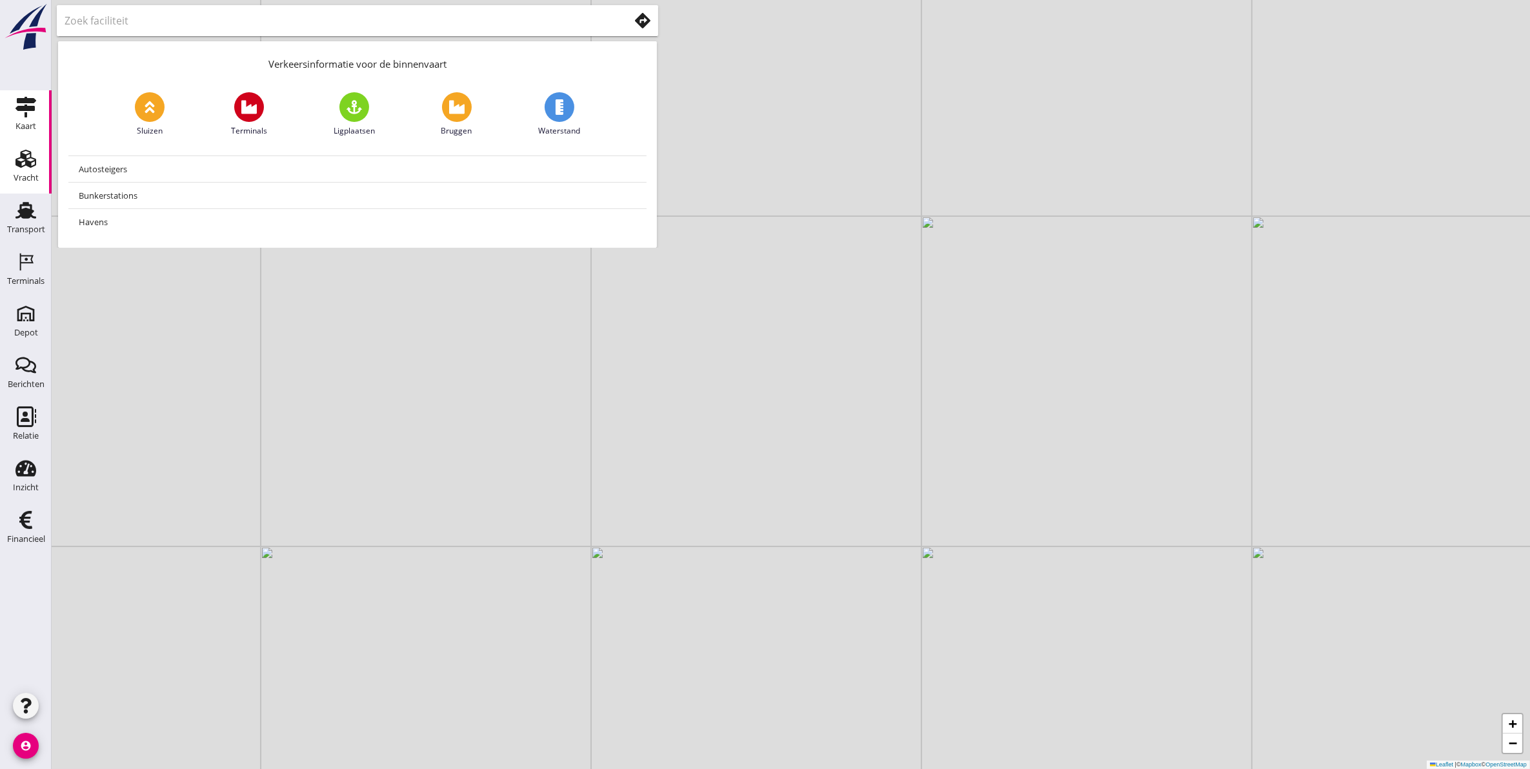
click at [17, 156] on icon "Vracht" at bounding box center [25, 158] width 21 height 21
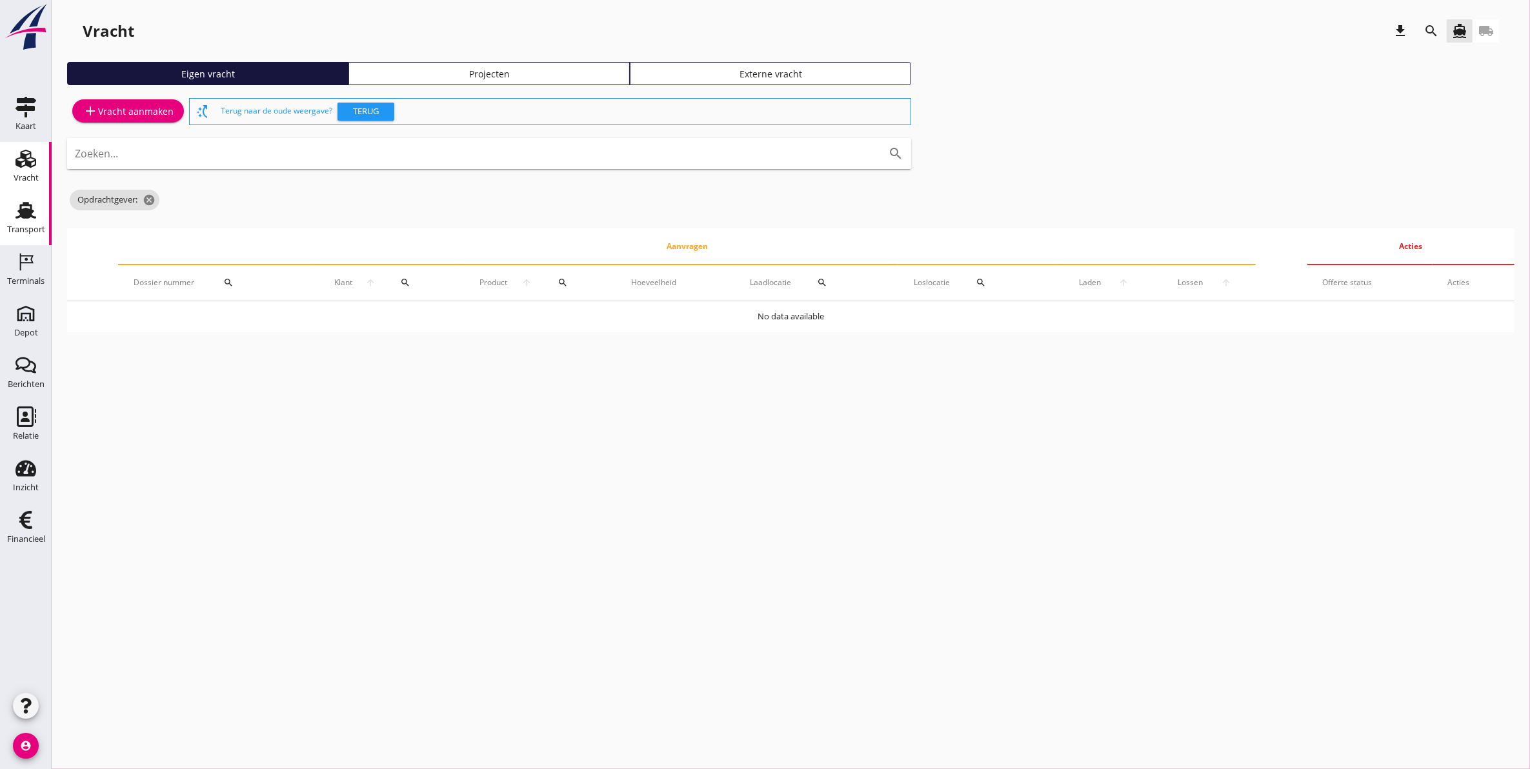
click at [19, 221] on div "Transport" at bounding box center [26, 230] width 38 height 18
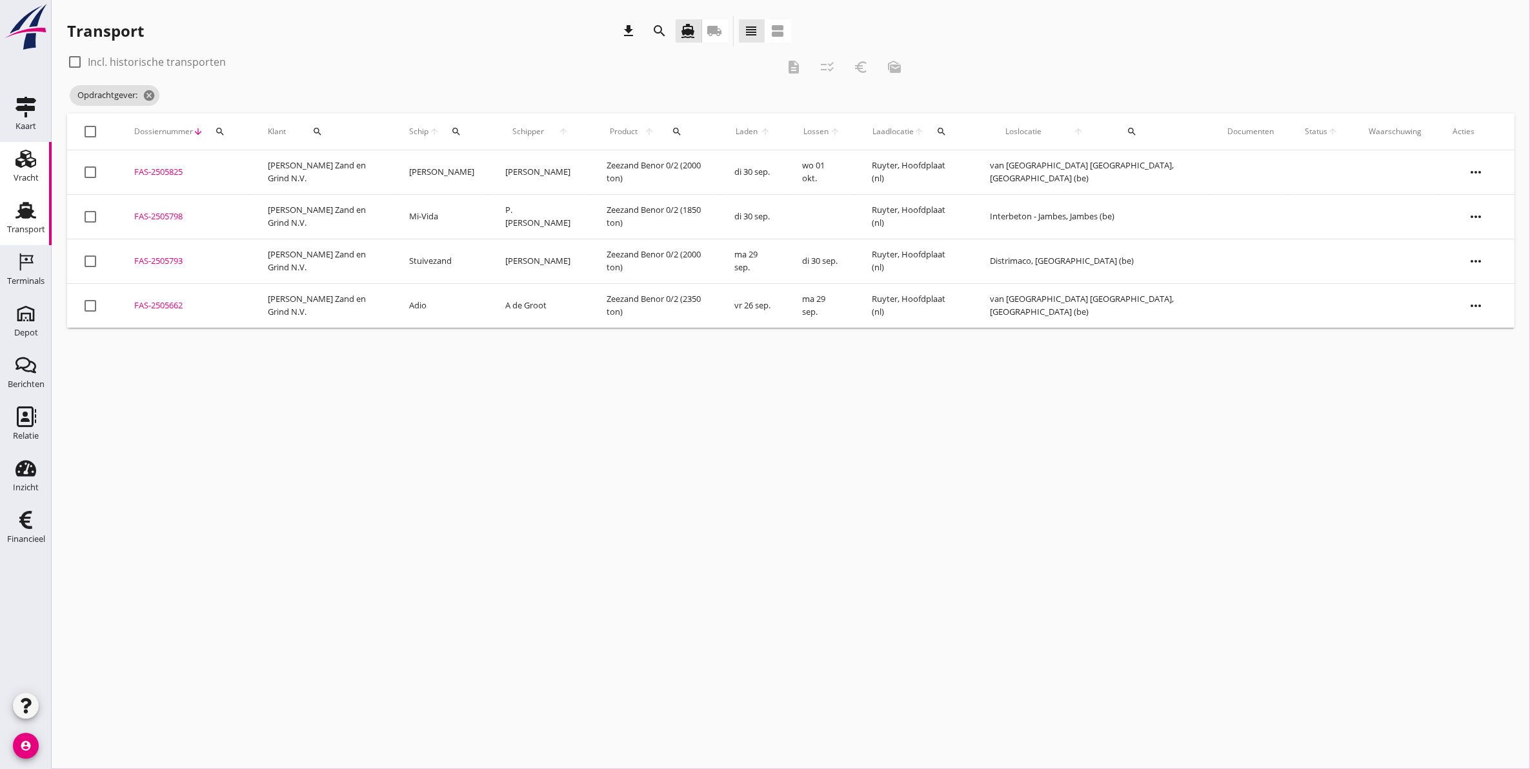
click at [17, 165] on use at bounding box center [25, 159] width 21 height 18
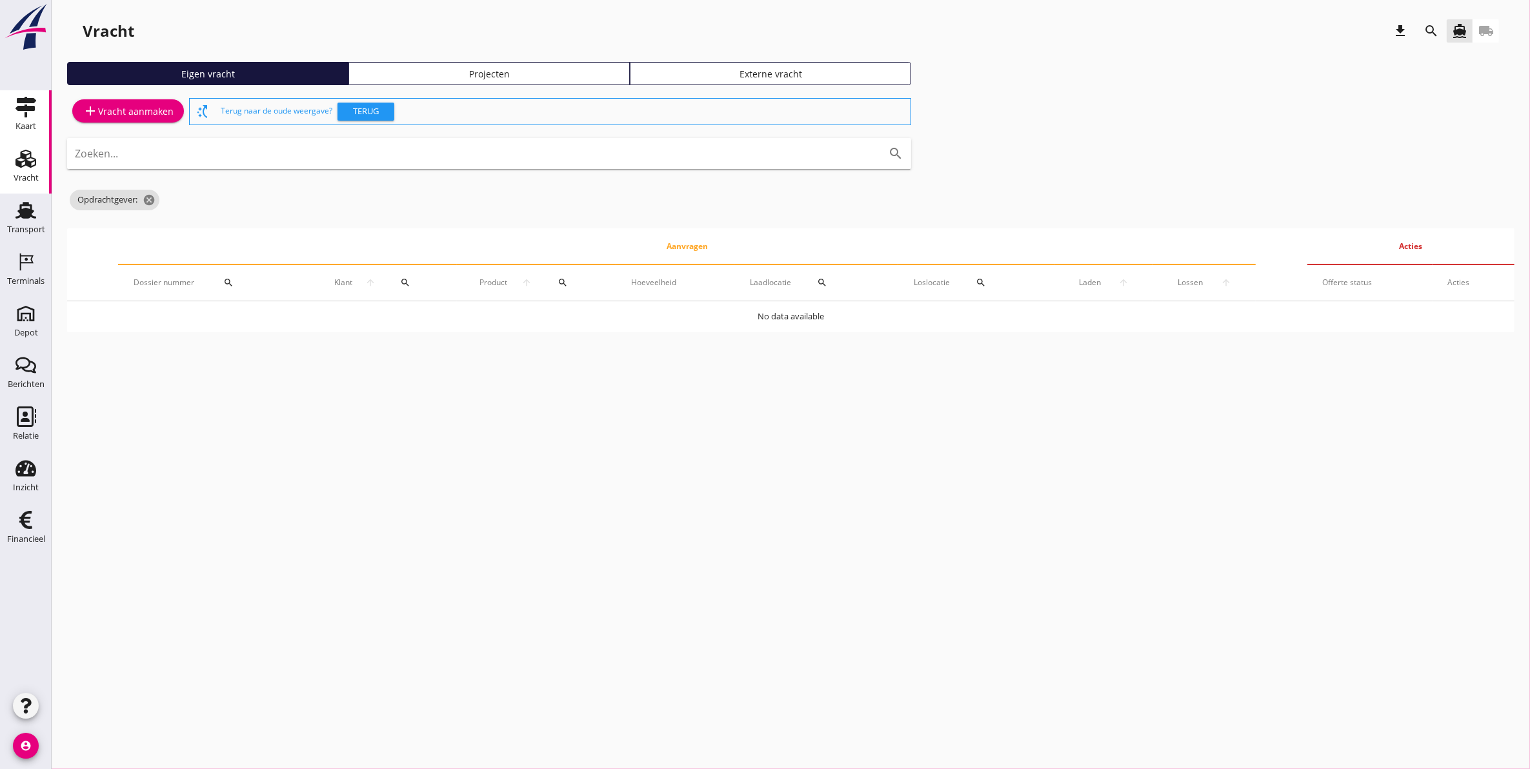
click at [19, 99] on use at bounding box center [25, 107] width 21 height 21
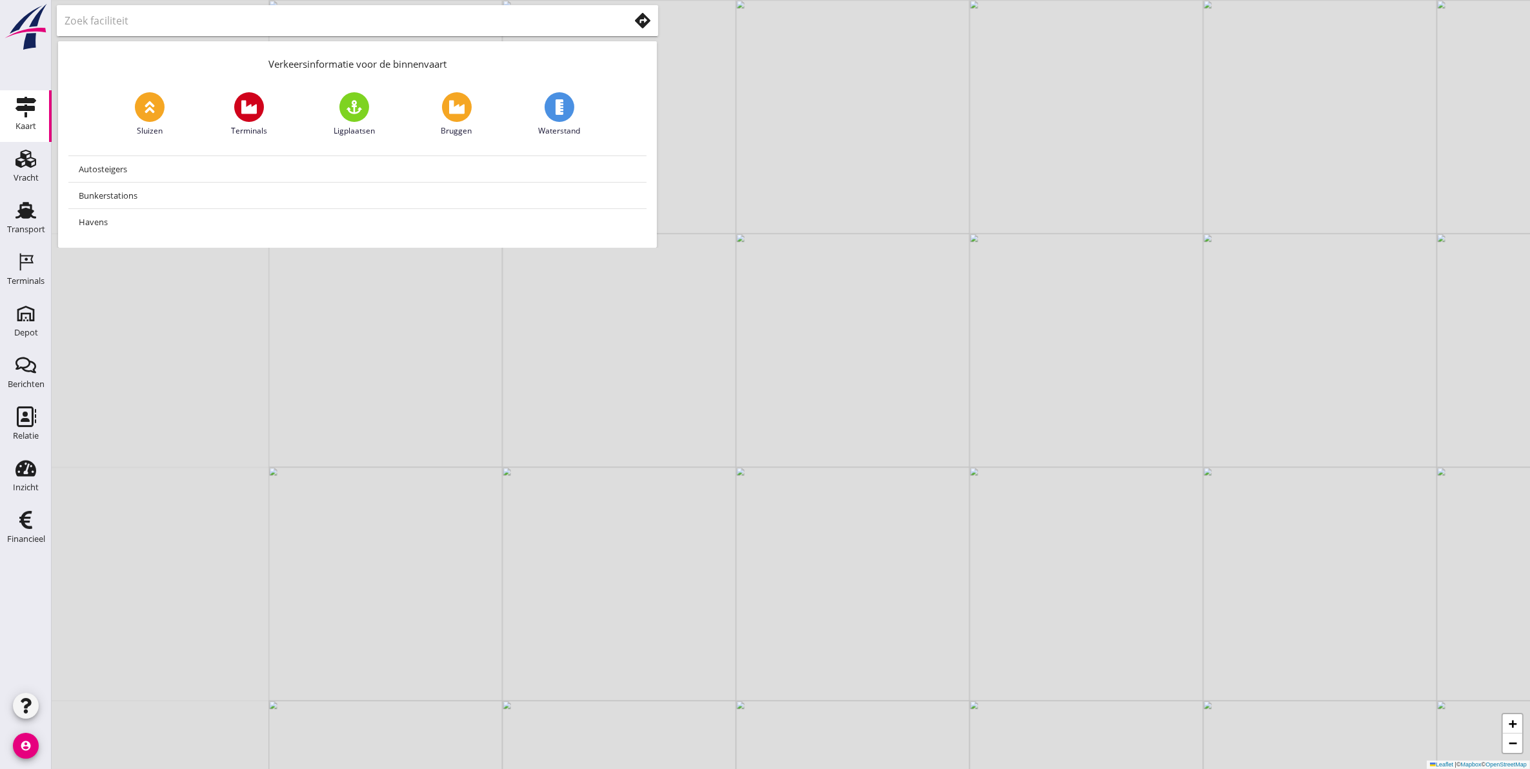
drag, startPoint x: 682, startPoint y: 407, endPoint x: 965, endPoint y: 557, distance: 320.5
click at [965, 557] on div "+ − Leaflet | © Mapbox © OpenStreetMap" at bounding box center [791, 384] width 1479 height 769
drag, startPoint x: 791, startPoint y: 536, endPoint x: 760, endPoint y: 469, distance: 73.9
click at [760, 469] on div "+ − Leaflet | © Mapbox © OpenStreetMap" at bounding box center [791, 384] width 1479 height 769
drag, startPoint x: 682, startPoint y: 549, endPoint x: 785, endPoint y: 509, distance: 110.4
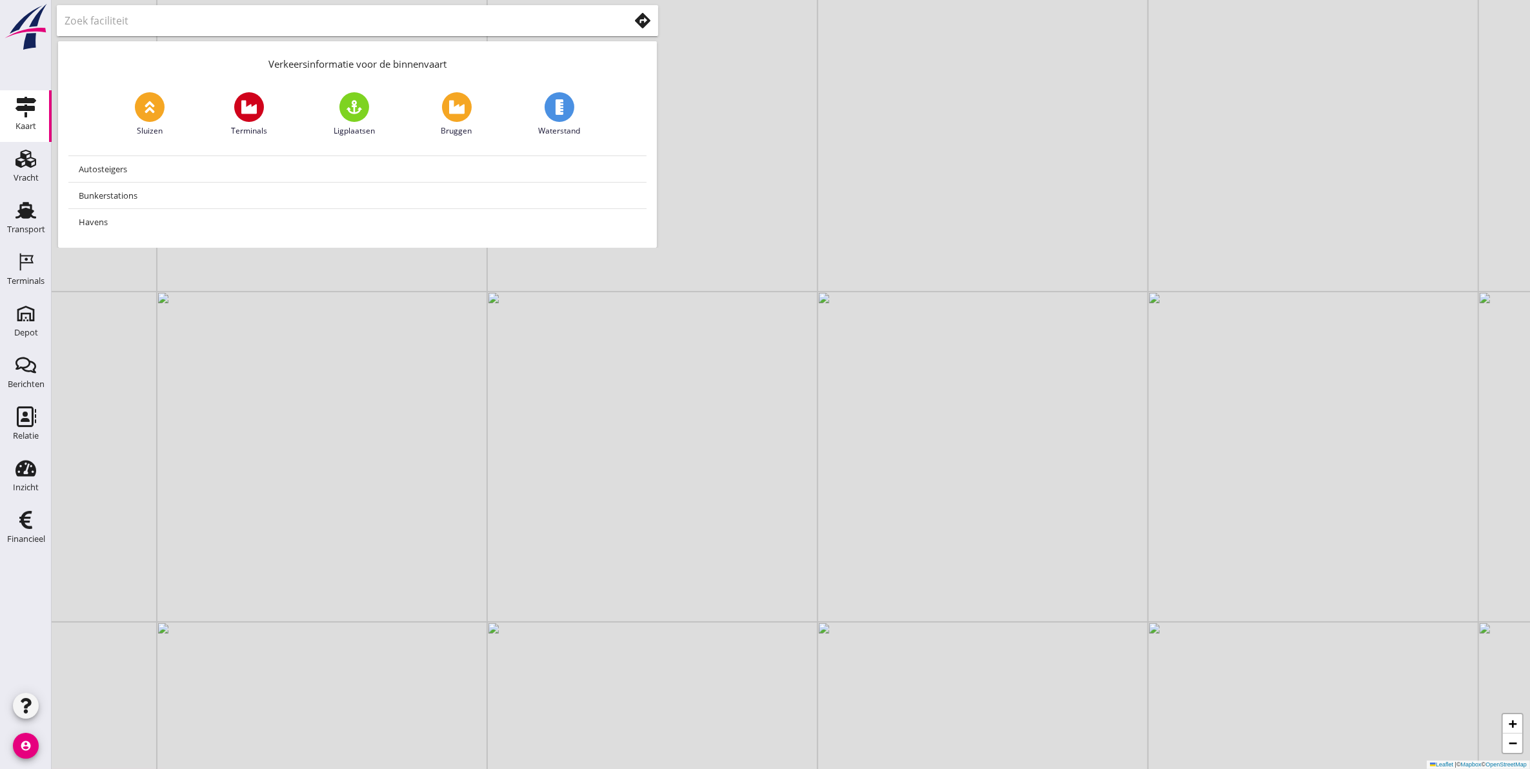
click at [785, 509] on div "+ − Leaflet | © Mapbox © OpenStreetMap" at bounding box center [791, 384] width 1479 height 769
click at [13, 269] on div "Terminals" at bounding box center [25, 262] width 31 height 21
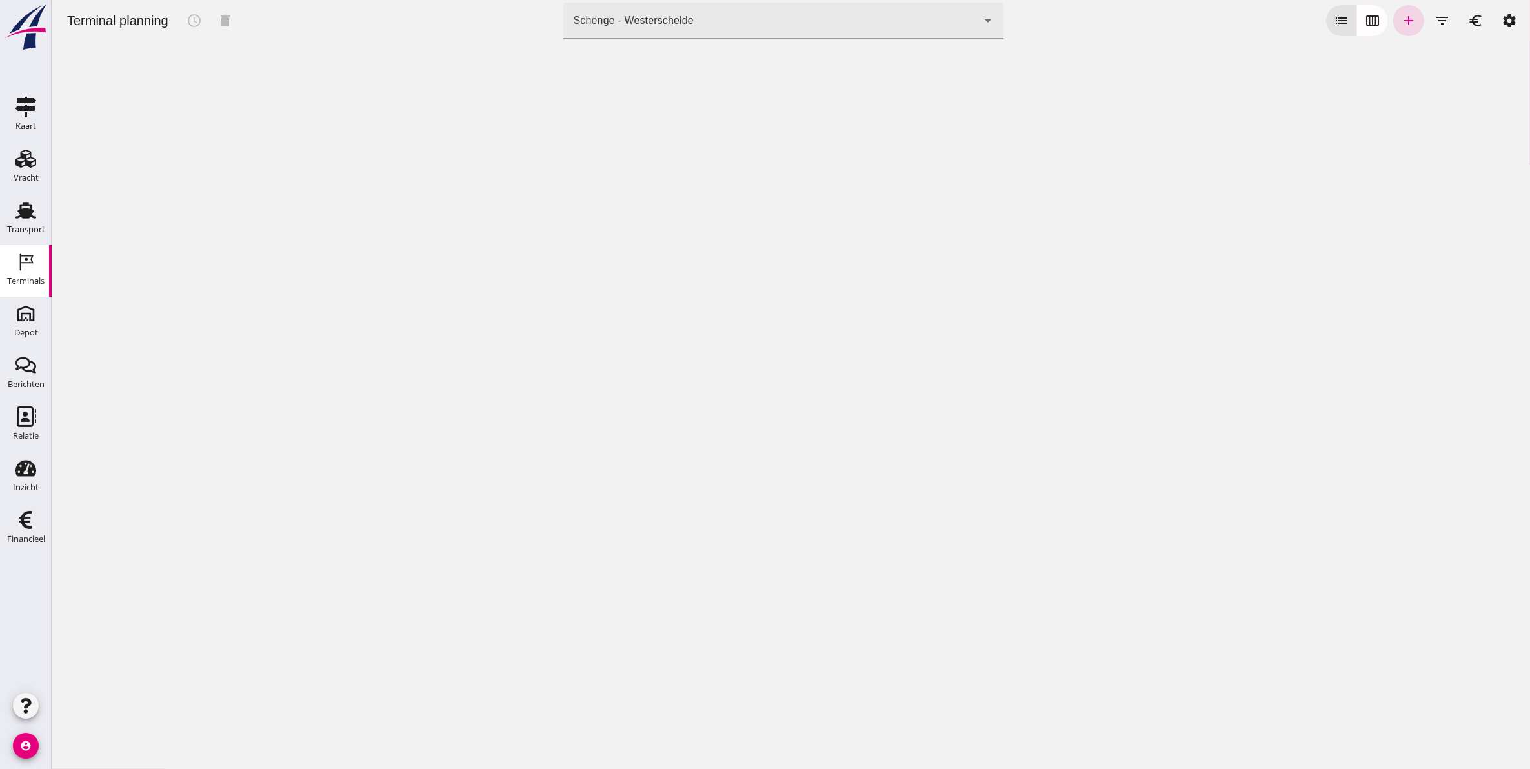
click at [656, 28] on div "Schenge - Westerschelde" at bounding box center [633, 20] width 120 height 15
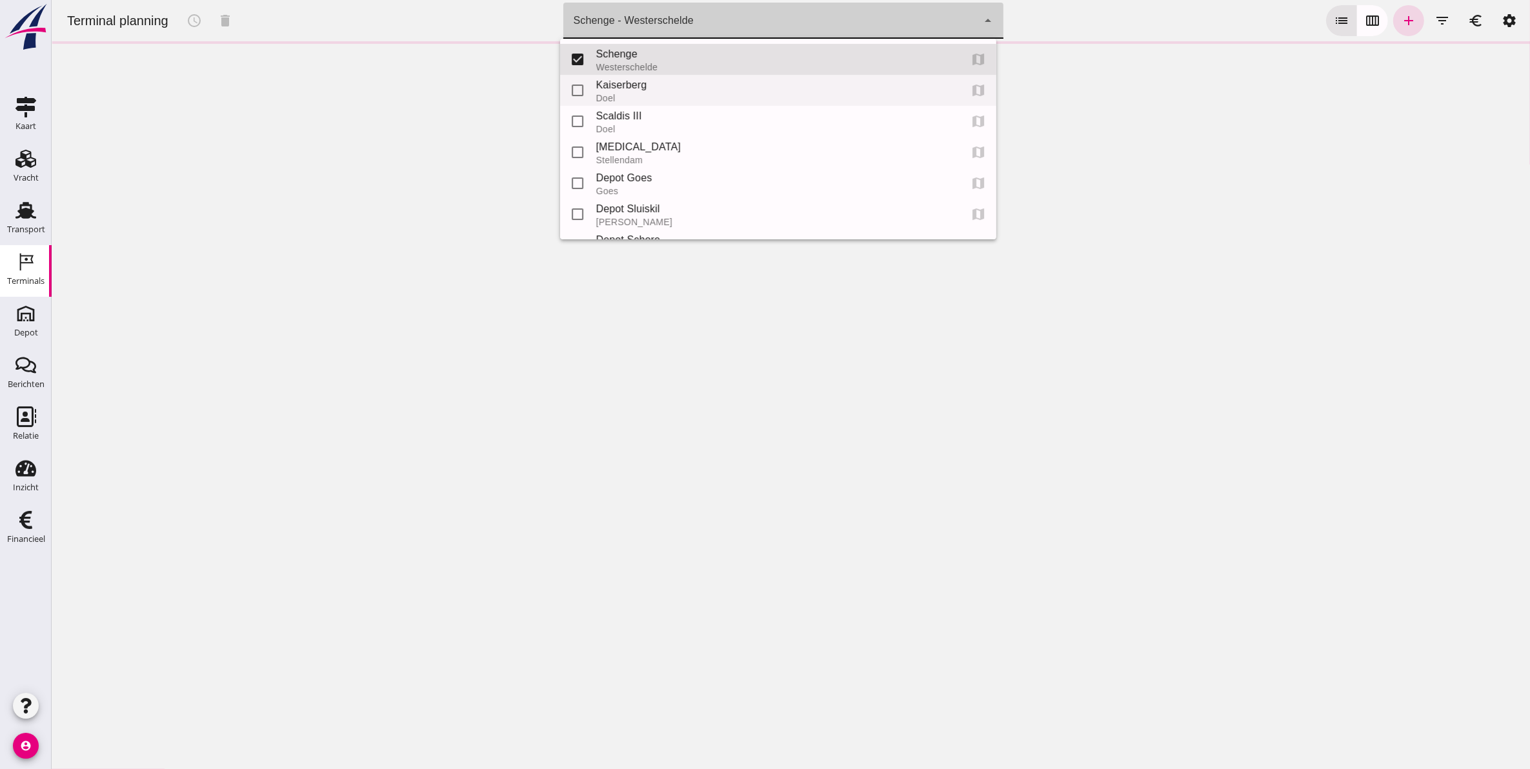
click at [668, 95] on div "Doel" at bounding box center [773, 98] width 354 height 10
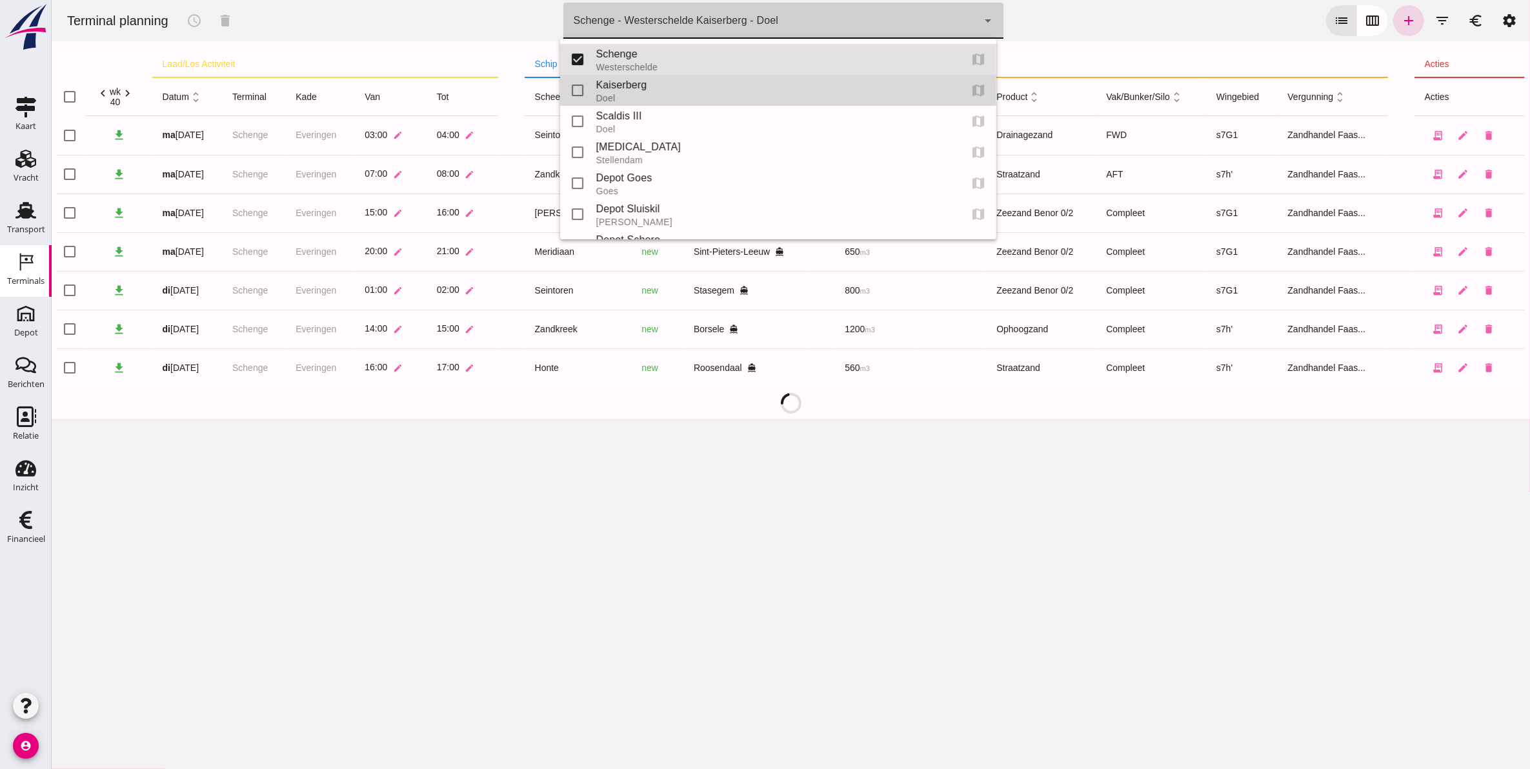
type input "7f603609-51ae-4e75-986b-c9057e559465"
checkbox input "false"
checkbox input "true"
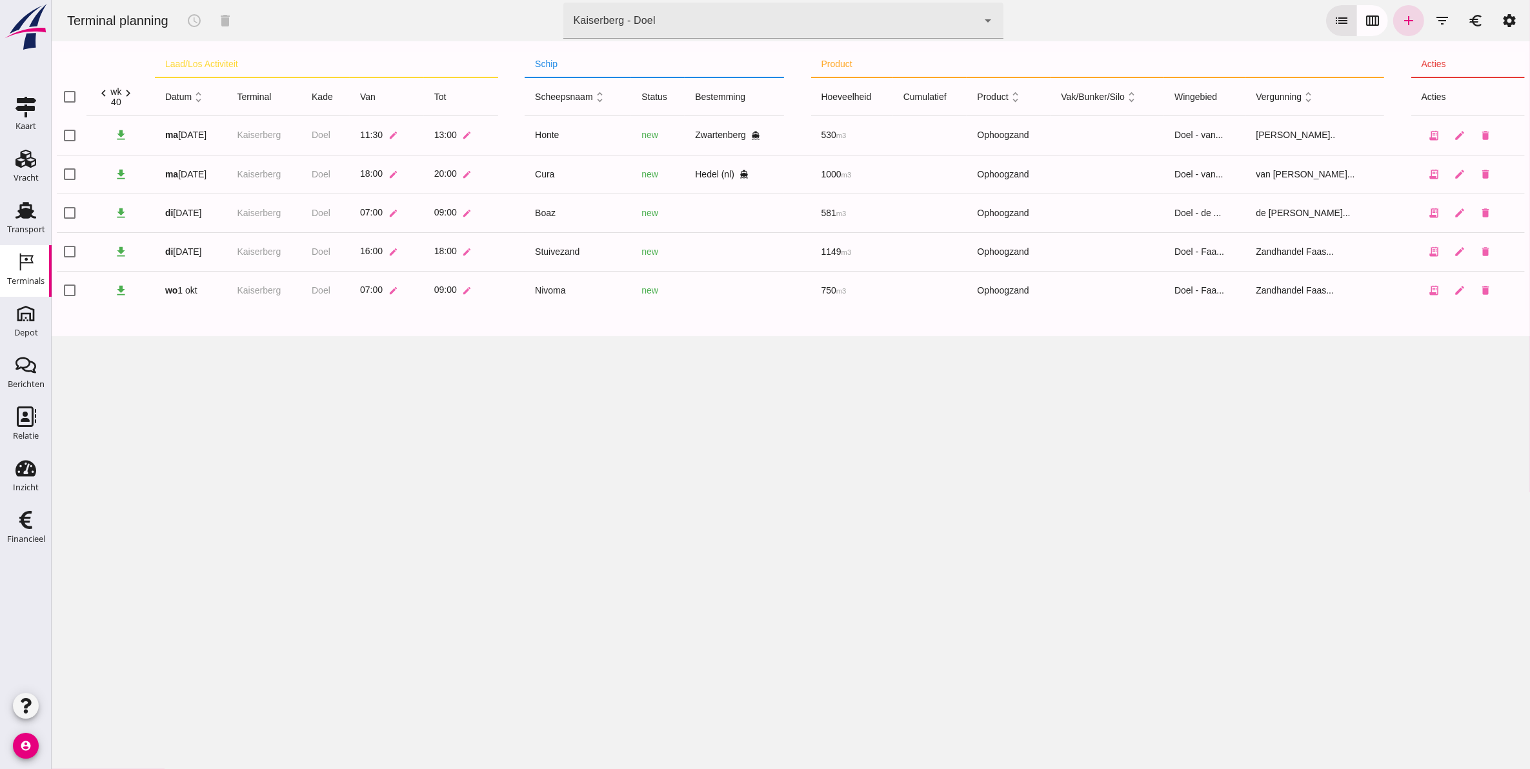
click at [563, 214] on div "Boaz" at bounding box center [577, 214] width 86 height 14
click at [562, 212] on div "Boaz" at bounding box center [577, 214] width 86 height 14
click at [695, 489] on div "Terminal planning schedule delete terminal Kaiserberg - Doel 7f603609-51ae-4e75…" at bounding box center [790, 384] width 1479 height 769
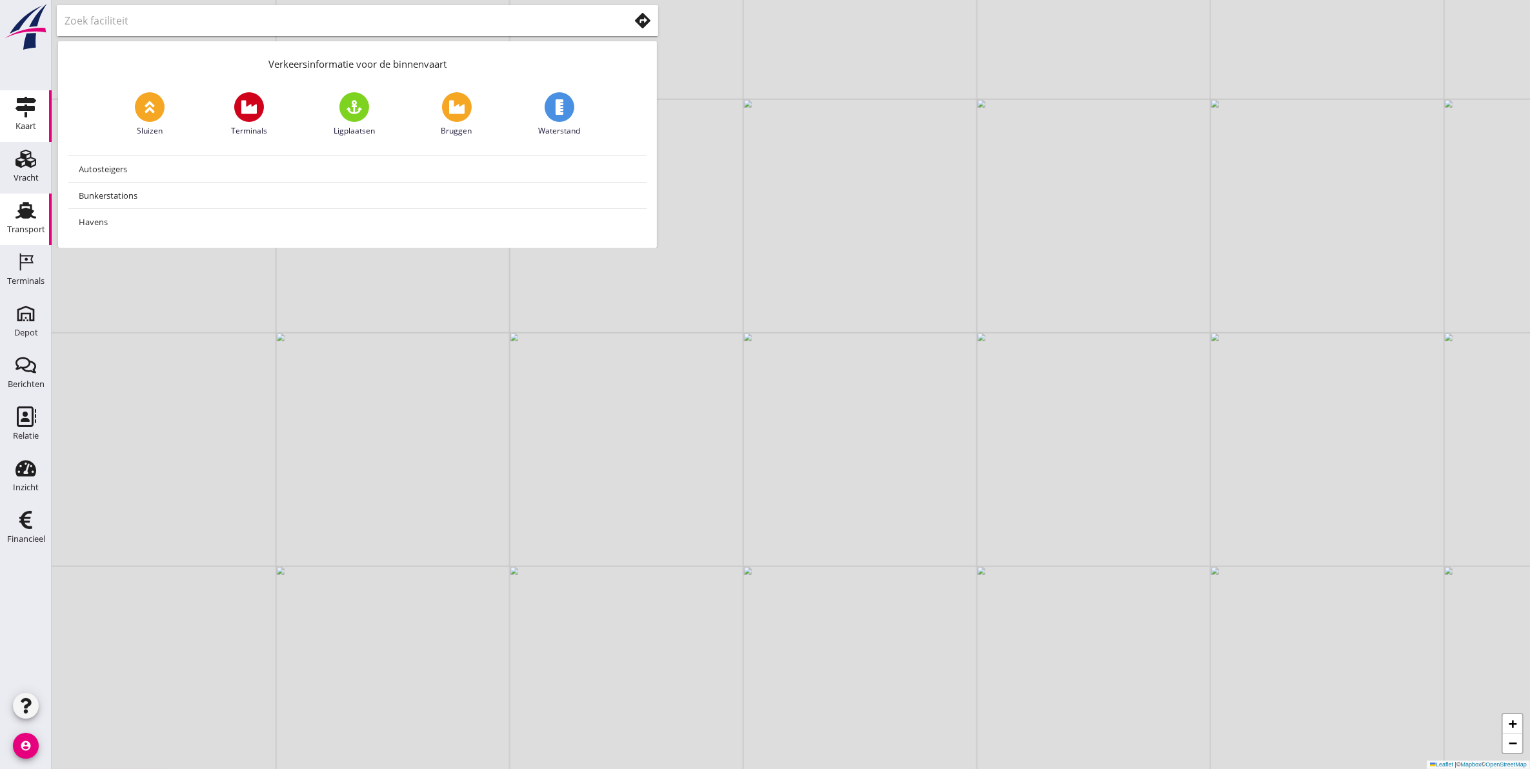
click at [32, 196] on link "Transport Transport" at bounding box center [26, 220] width 52 height 52
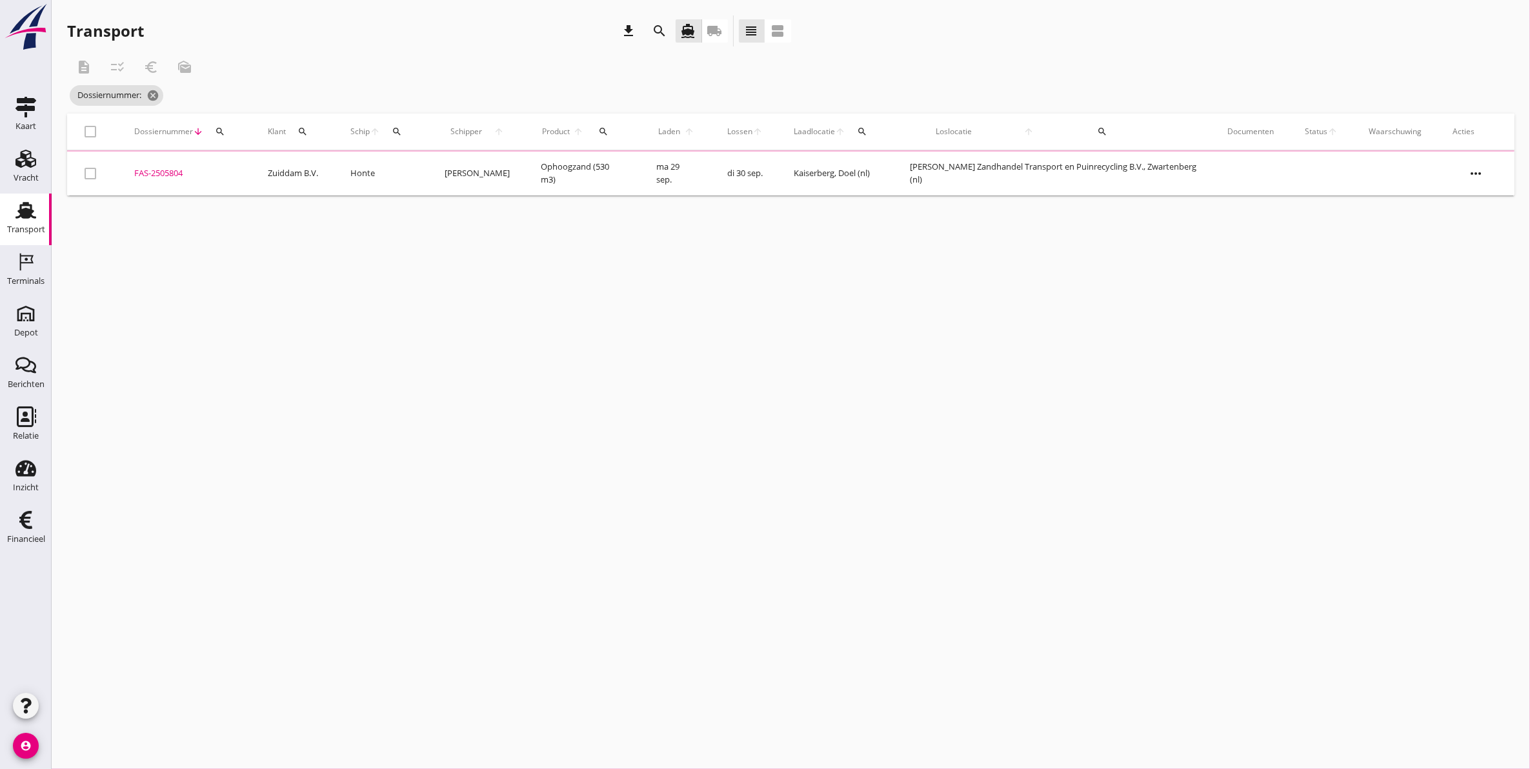
click at [36, 207] on icon "Transport" at bounding box center [25, 210] width 21 height 21
click at [36, 166] on div "Vracht" at bounding box center [25, 158] width 31 height 21
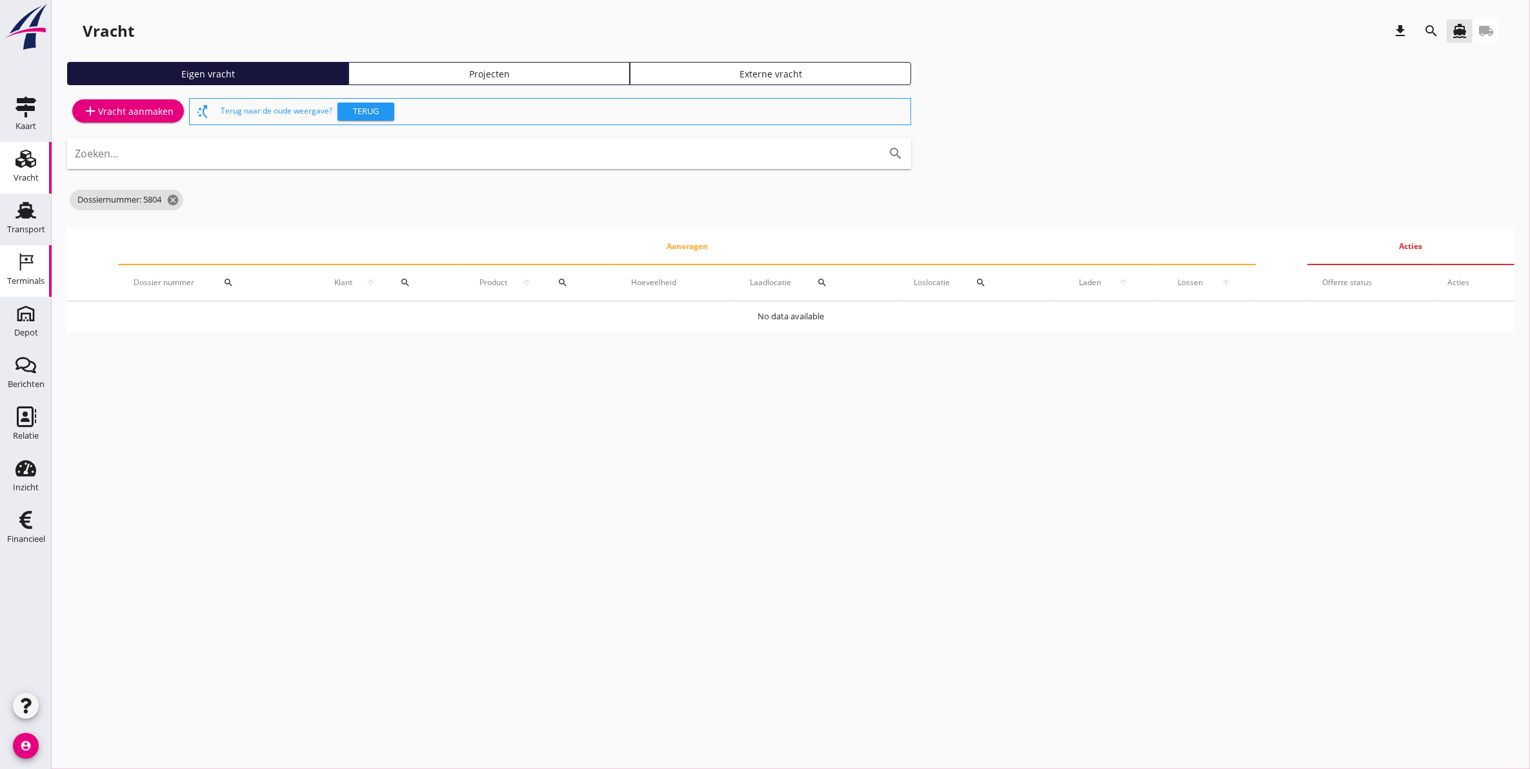
click at [32, 272] on div "Terminals" at bounding box center [25, 281] width 37 height 18
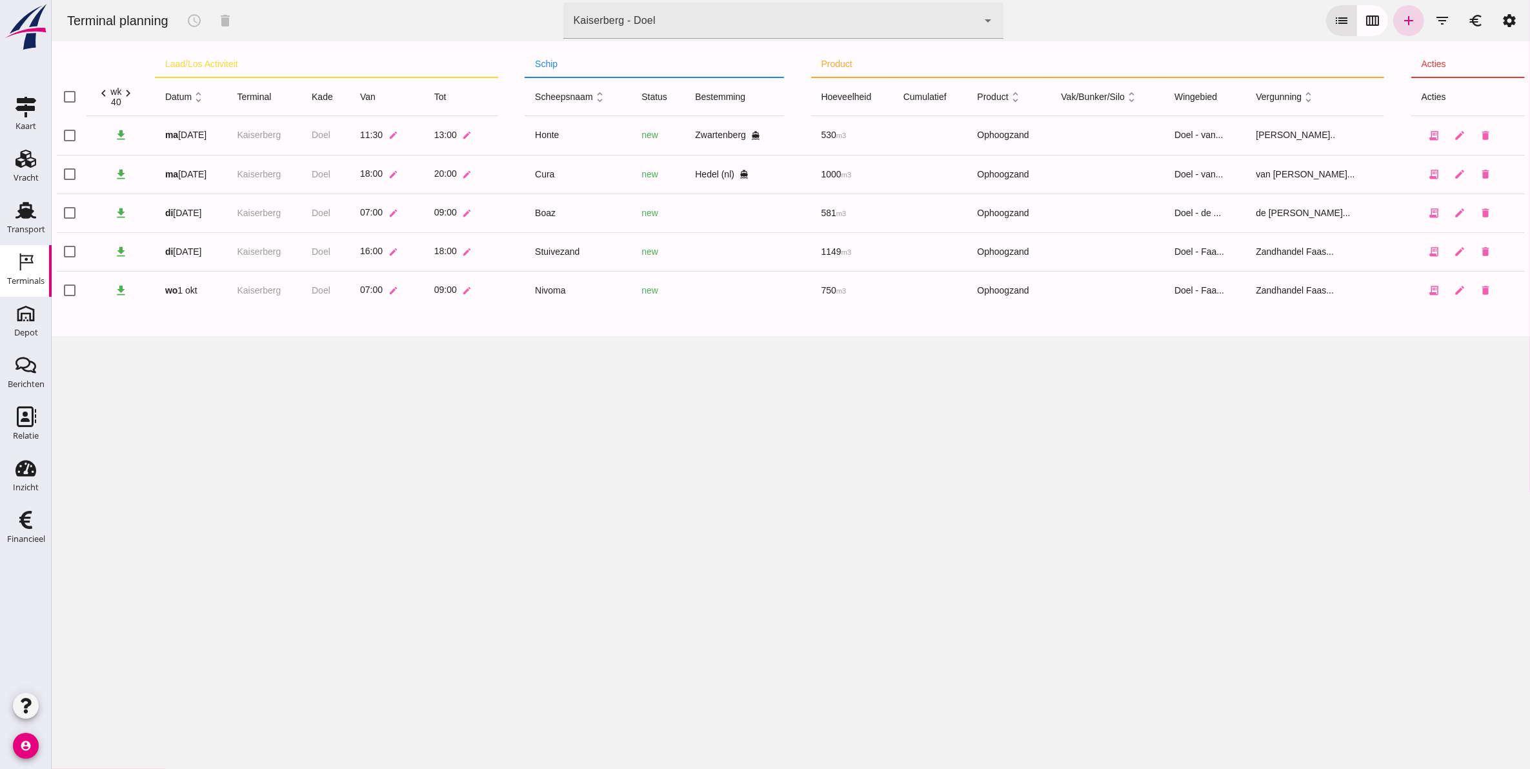
click at [695, 1] on div "Terminal planning schedule delete [GEOGRAPHIC_DATA] - Doel 7f603609-51ae-4e75-9…" at bounding box center [790, 20] width 1468 height 41
click at [691, 23] on div "Kaiserberg - Doel 7f603609-51ae-4e75-986b-c9057e559465" at bounding box center [770, 21] width 415 height 36
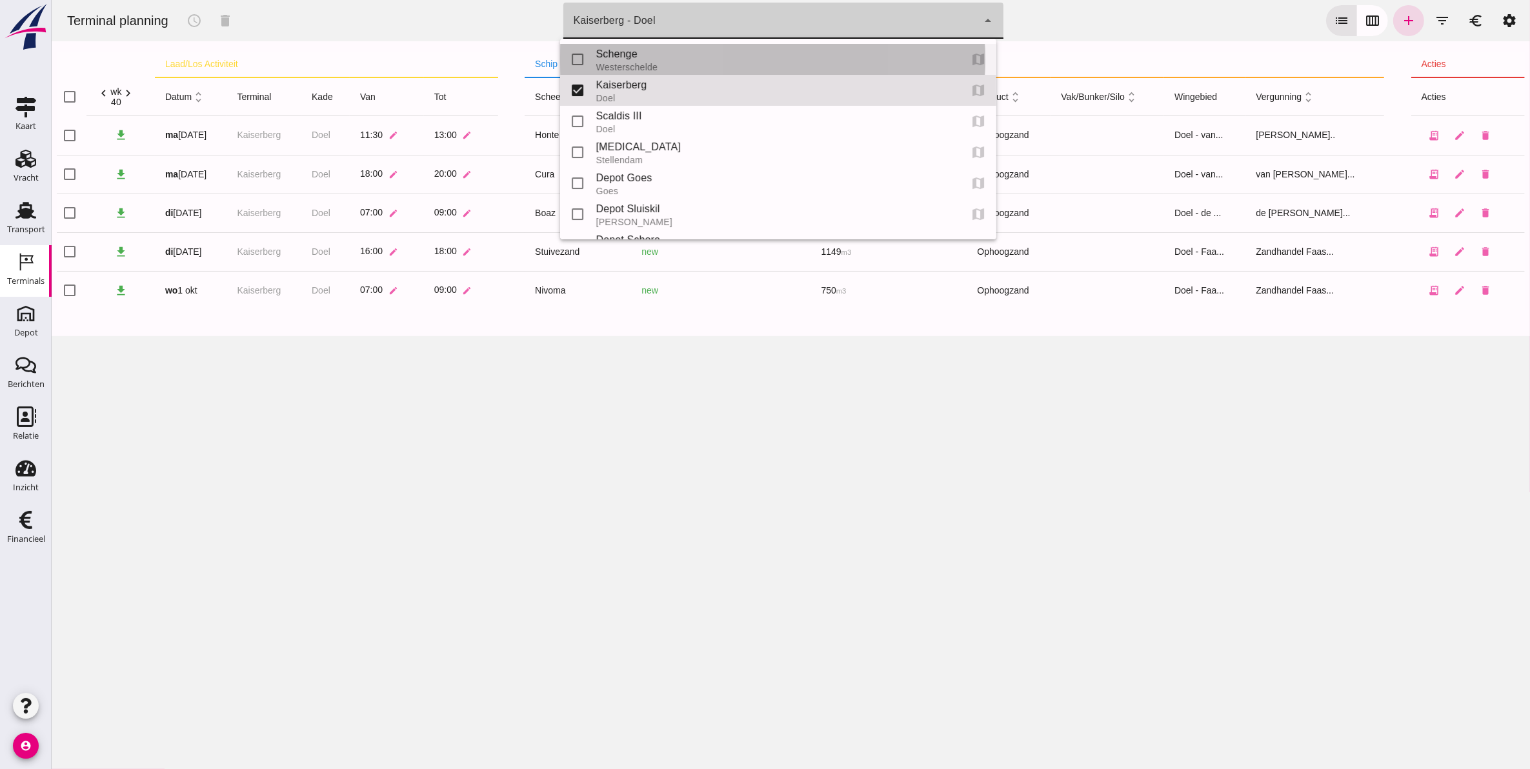
click at [647, 55] on div "Schenge" at bounding box center [773, 53] width 354 height 15
type input "9c876888-926f-4f5f-969d-c779b766b815"
checkbox input "true"
checkbox input "false"
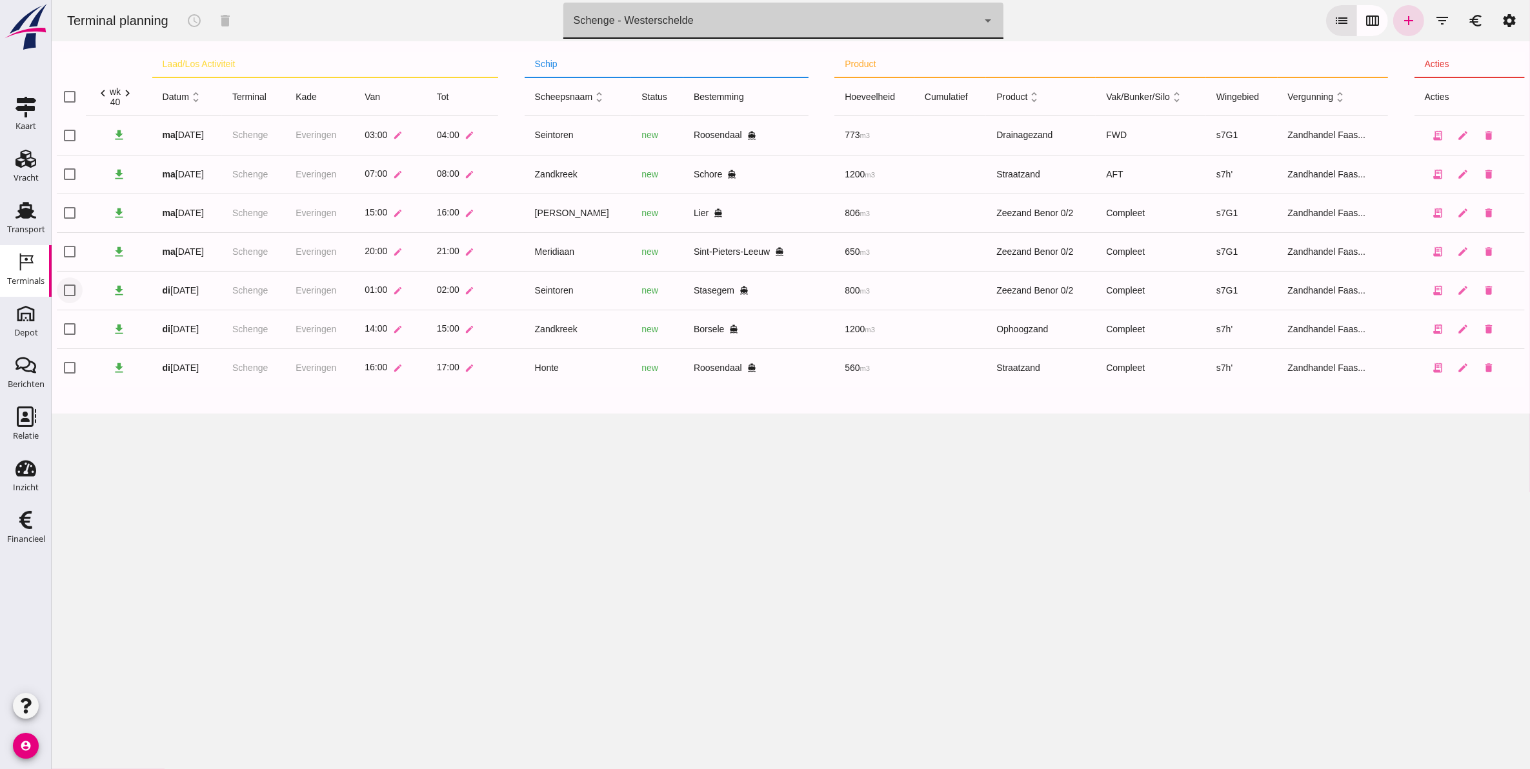
drag, startPoint x: 65, startPoint y: 286, endPoint x: 68, endPoint y: 278, distance: 9.0
click at [65, 286] on input "checkbox" at bounding box center [69, 291] width 26 height 26
checkbox input "true"
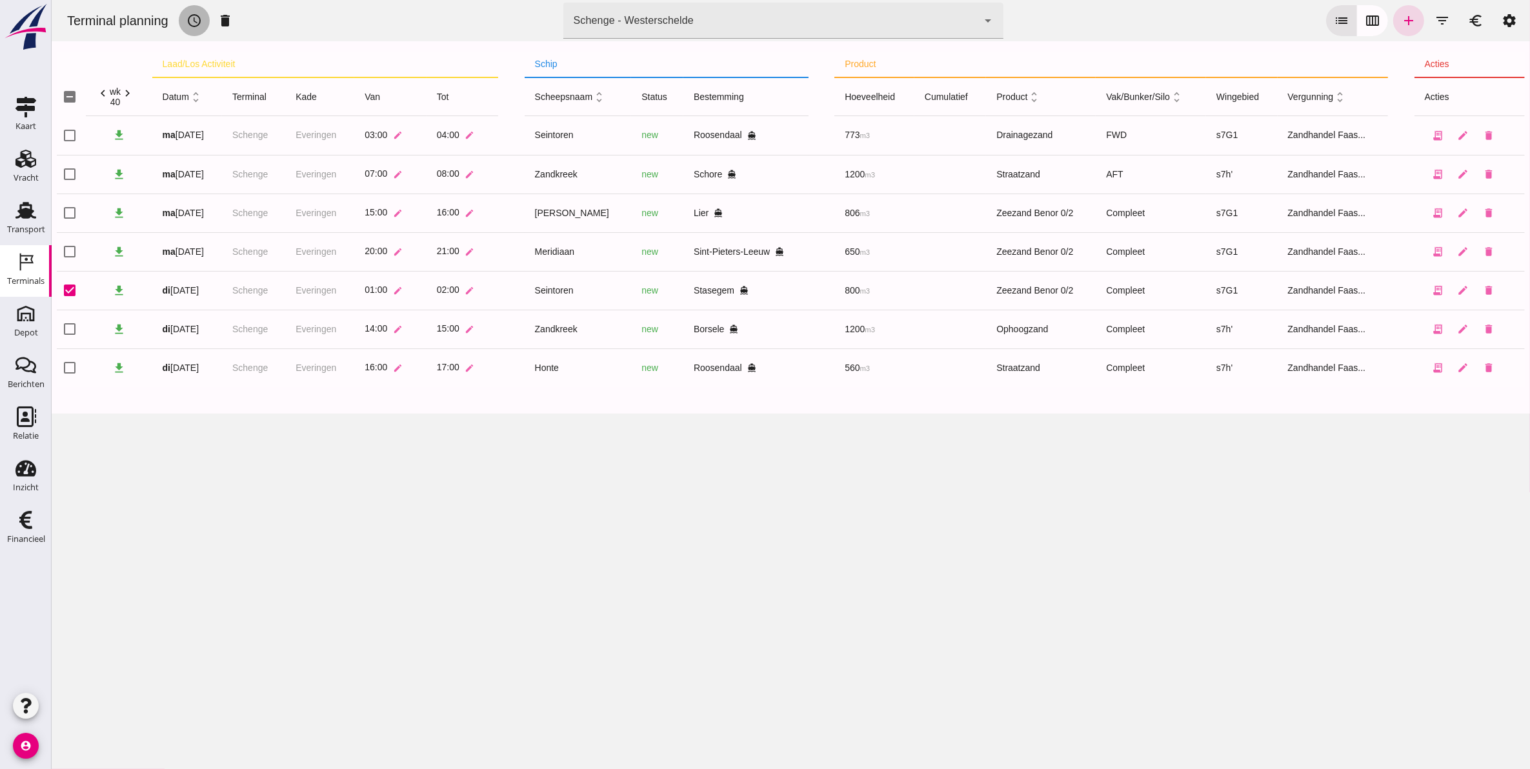
click at [190, 20] on icon "schedule" at bounding box center [193, 20] width 15 height 15
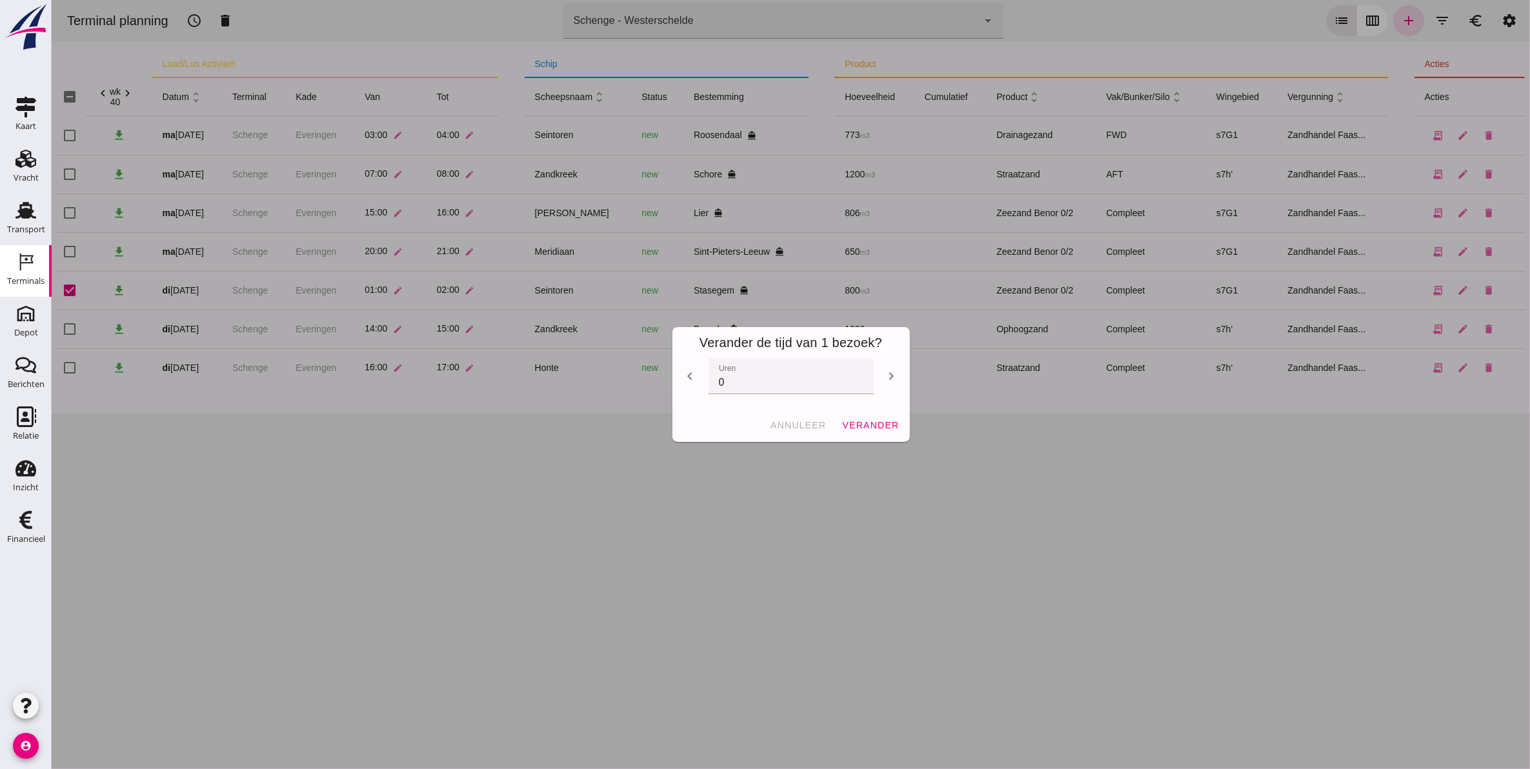
click at [884, 373] on icon "chevron_right" at bounding box center [891, 376] width 15 height 15
type input "4"
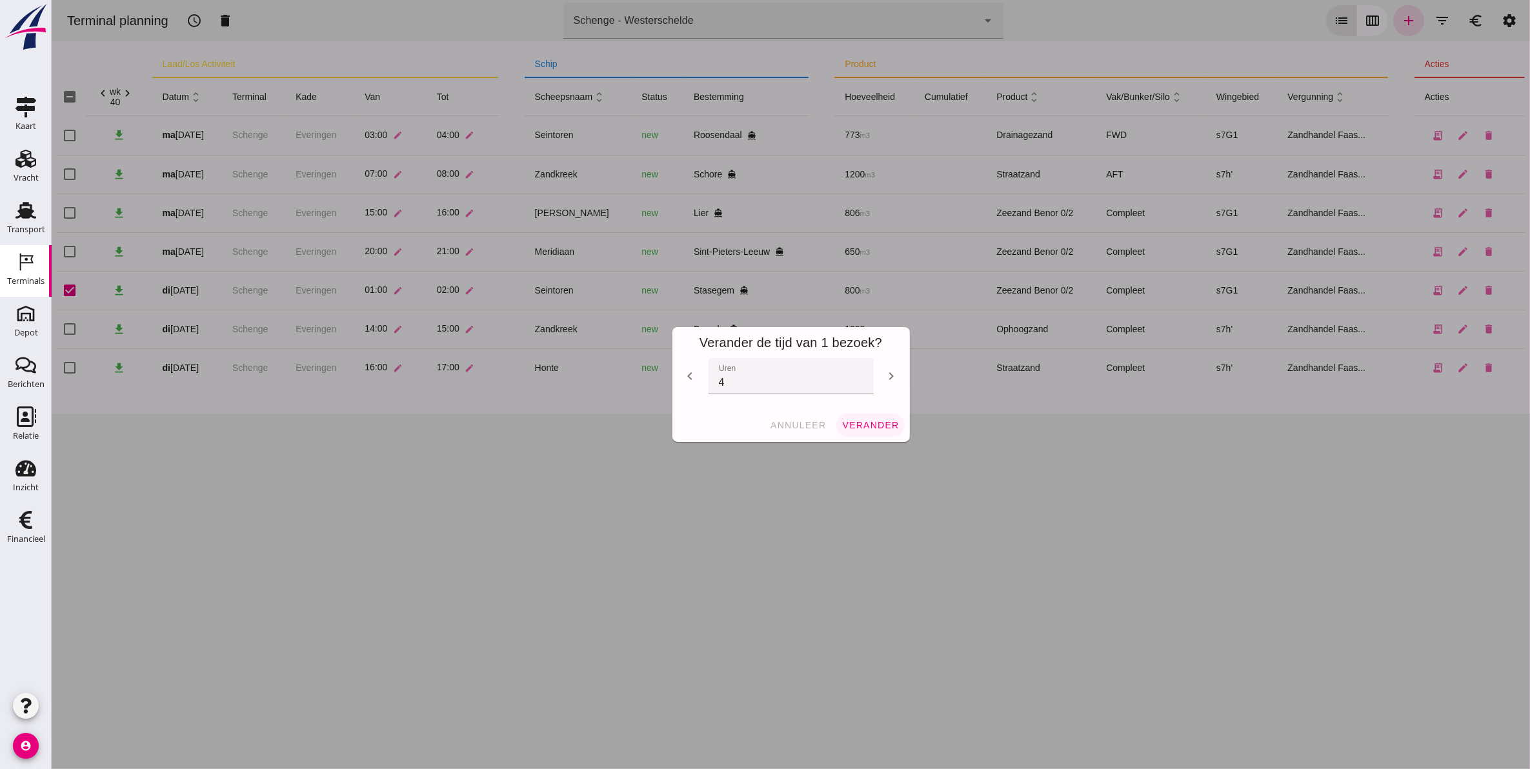
click at [865, 423] on span "verander" at bounding box center [869, 425] width 57 height 10
checkbox input "false"
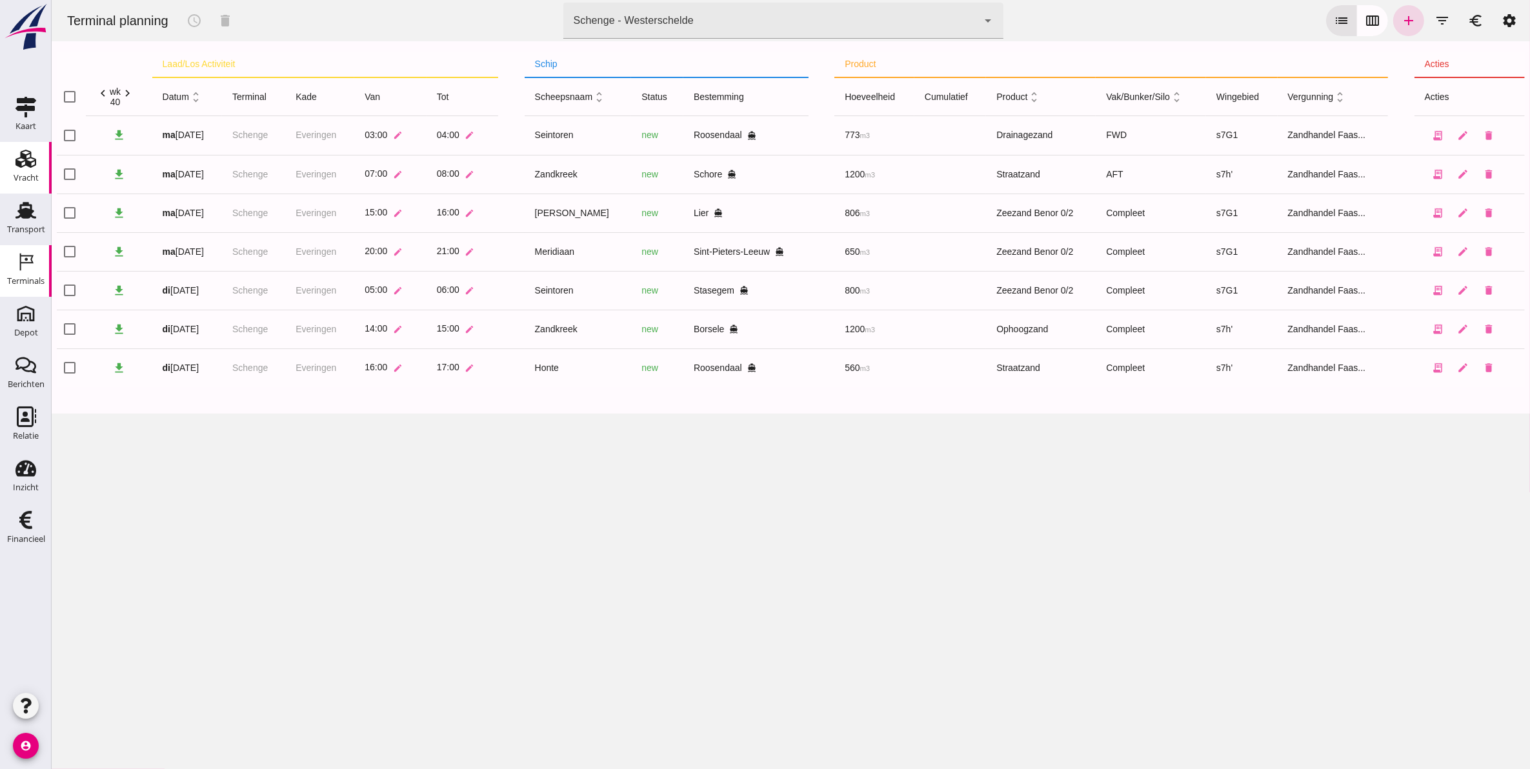
click at [26, 174] on div "Vracht" at bounding box center [26, 178] width 25 height 8
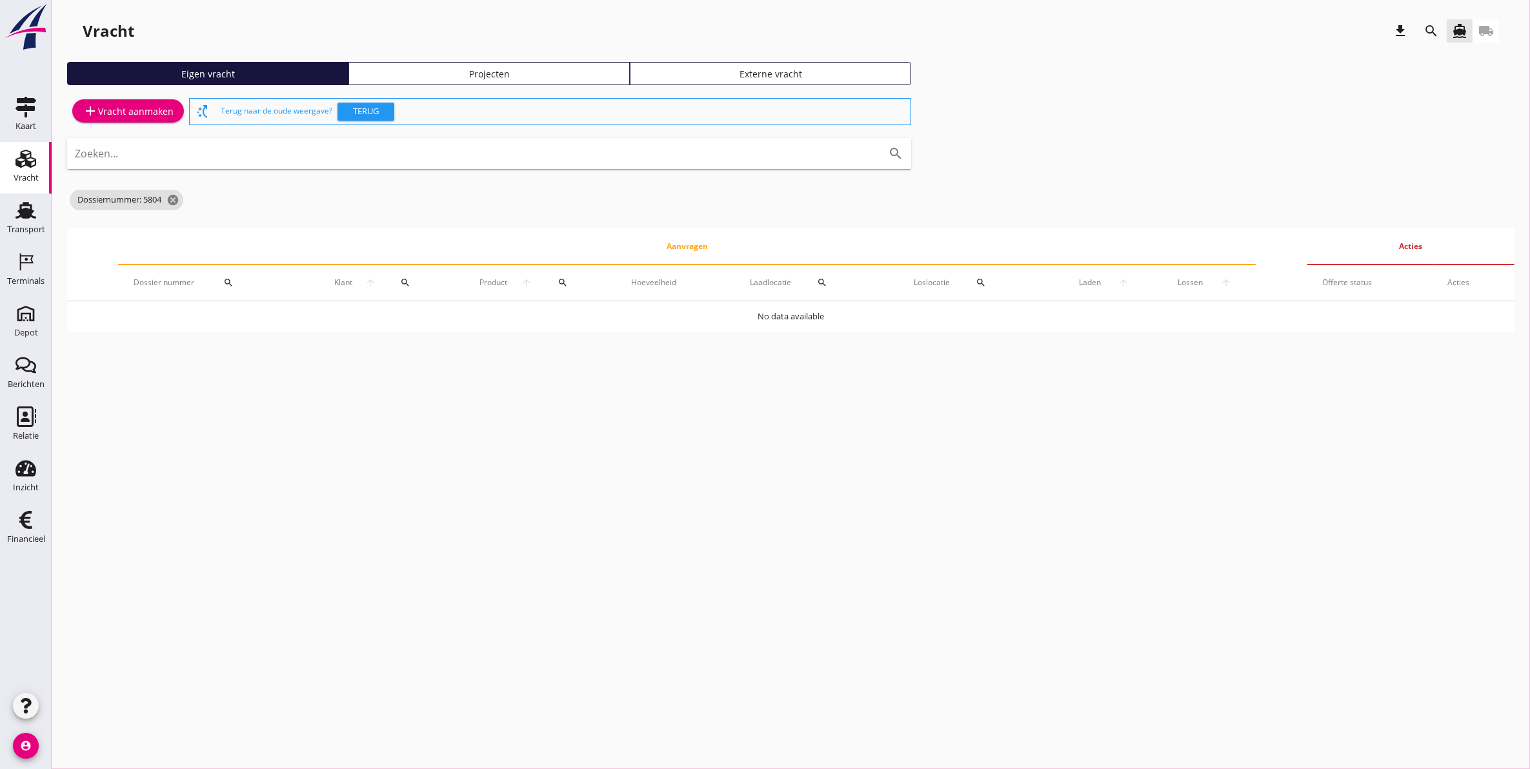
click at [556, 81] on link "Projecten" at bounding box center [489, 73] width 281 height 23
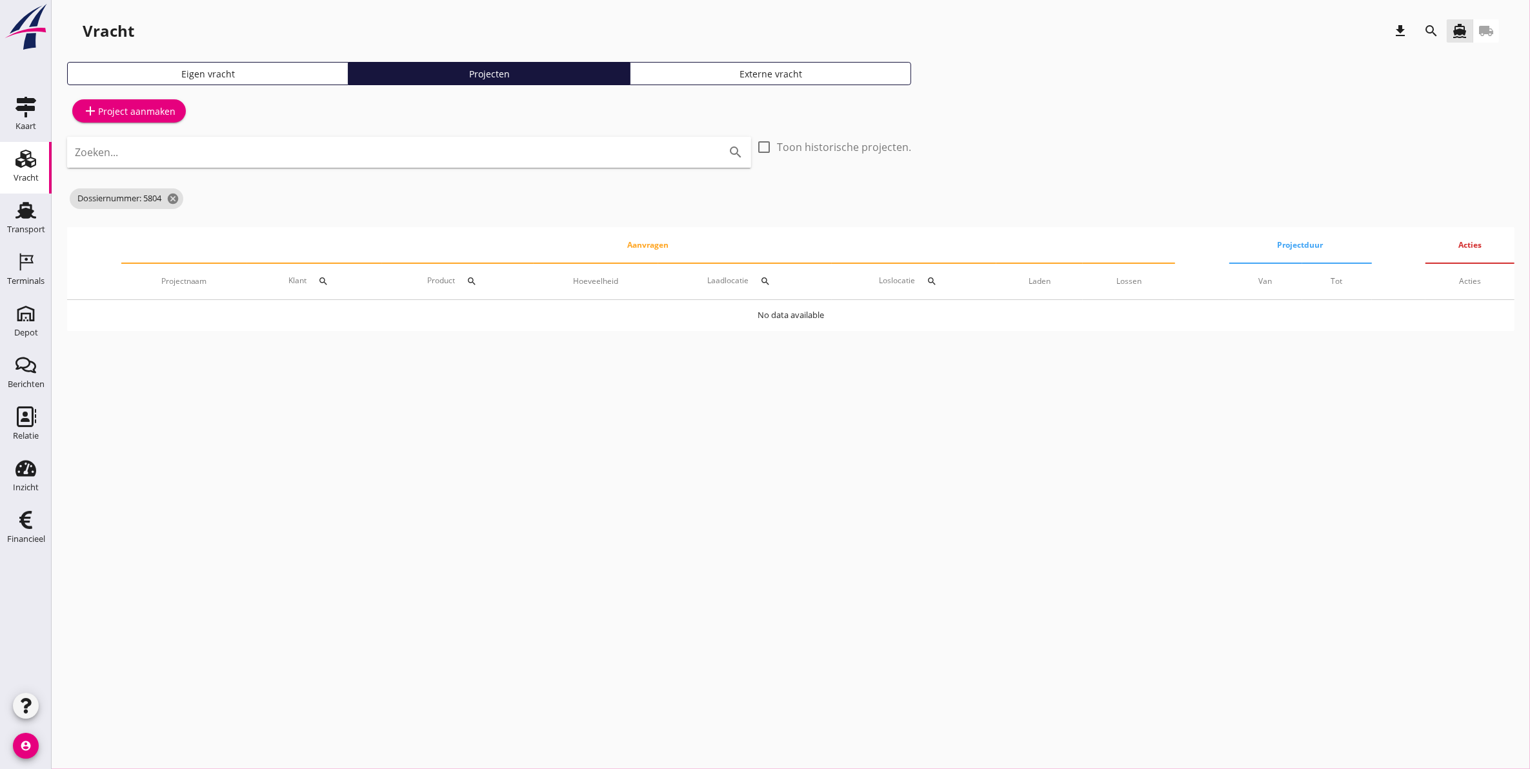
click at [1425, 26] on icon "search" at bounding box center [1431, 30] width 15 height 15
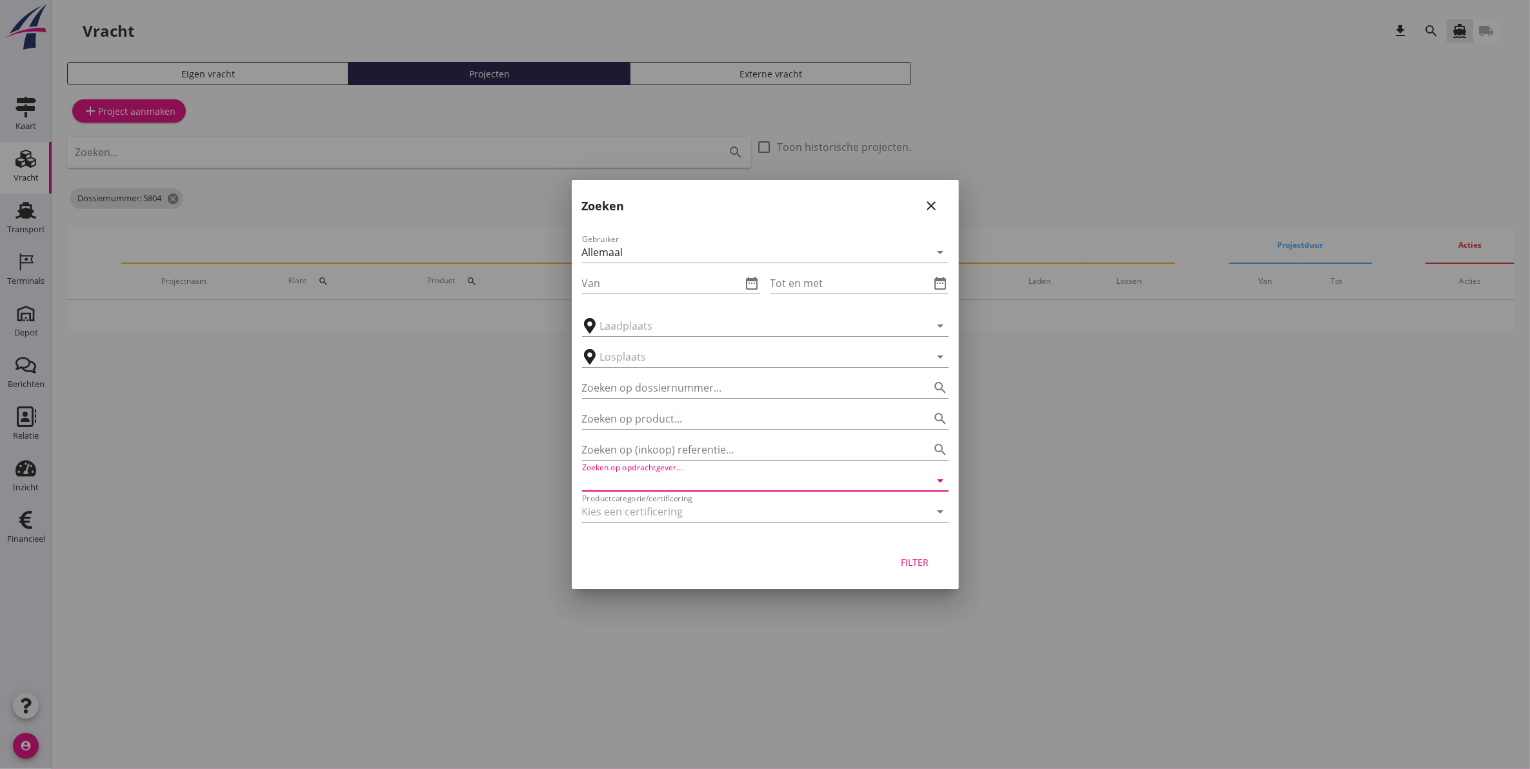
click at [716, 486] on input "Zoeken op opdrachtgever..." at bounding box center [747, 481] width 330 height 21
click at [694, 505] on div "De Hoop Bouwgrondstoffen B.V." at bounding box center [766, 512] width 346 height 15
type input "De Hoop Bouwgrondstoffen B.V."
click at [910, 562] on div "Filter" at bounding box center [915, 563] width 36 height 14
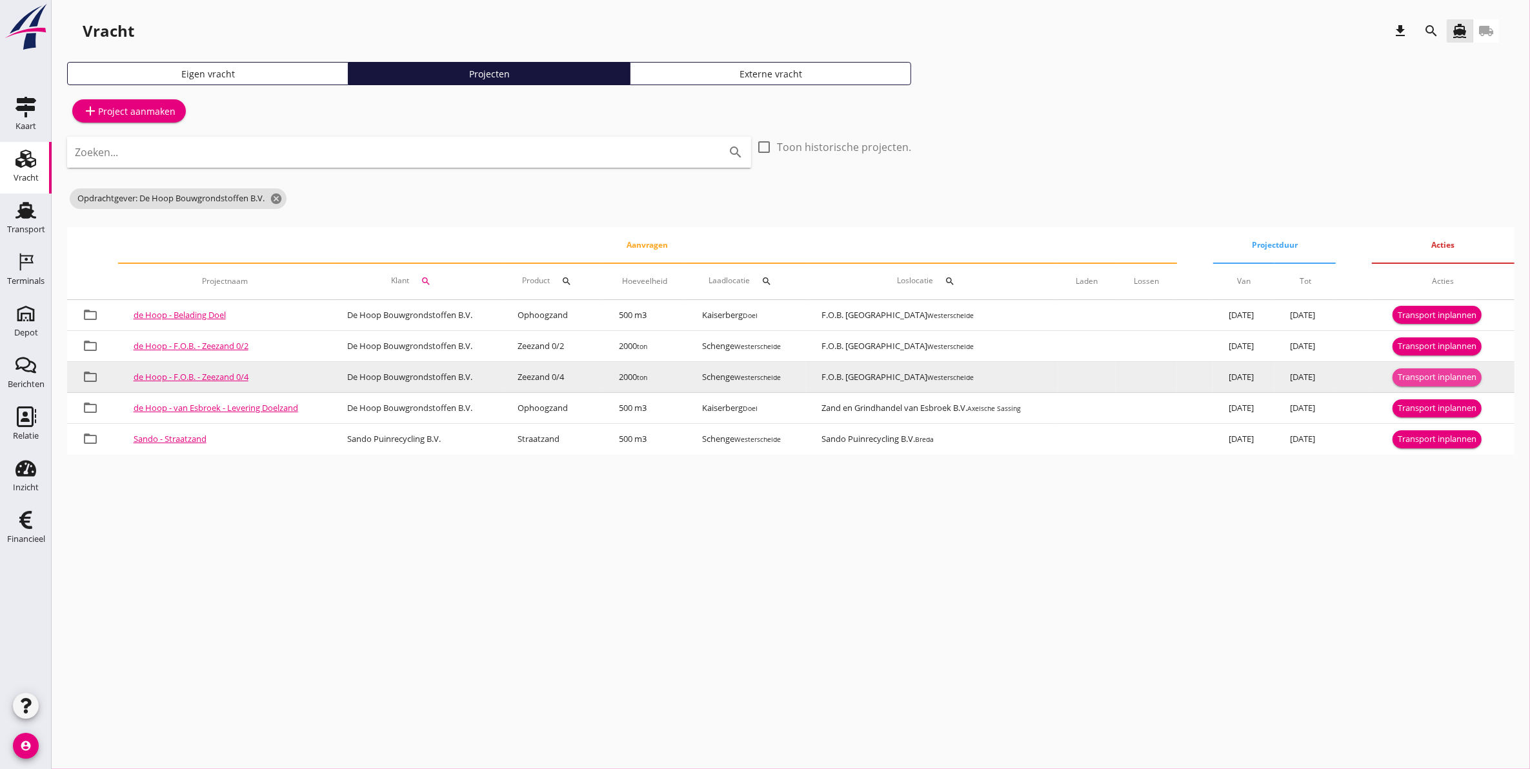
click at [1451, 375] on div "Transport inplannen" at bounding box center [1437, 377] width 79 height 13
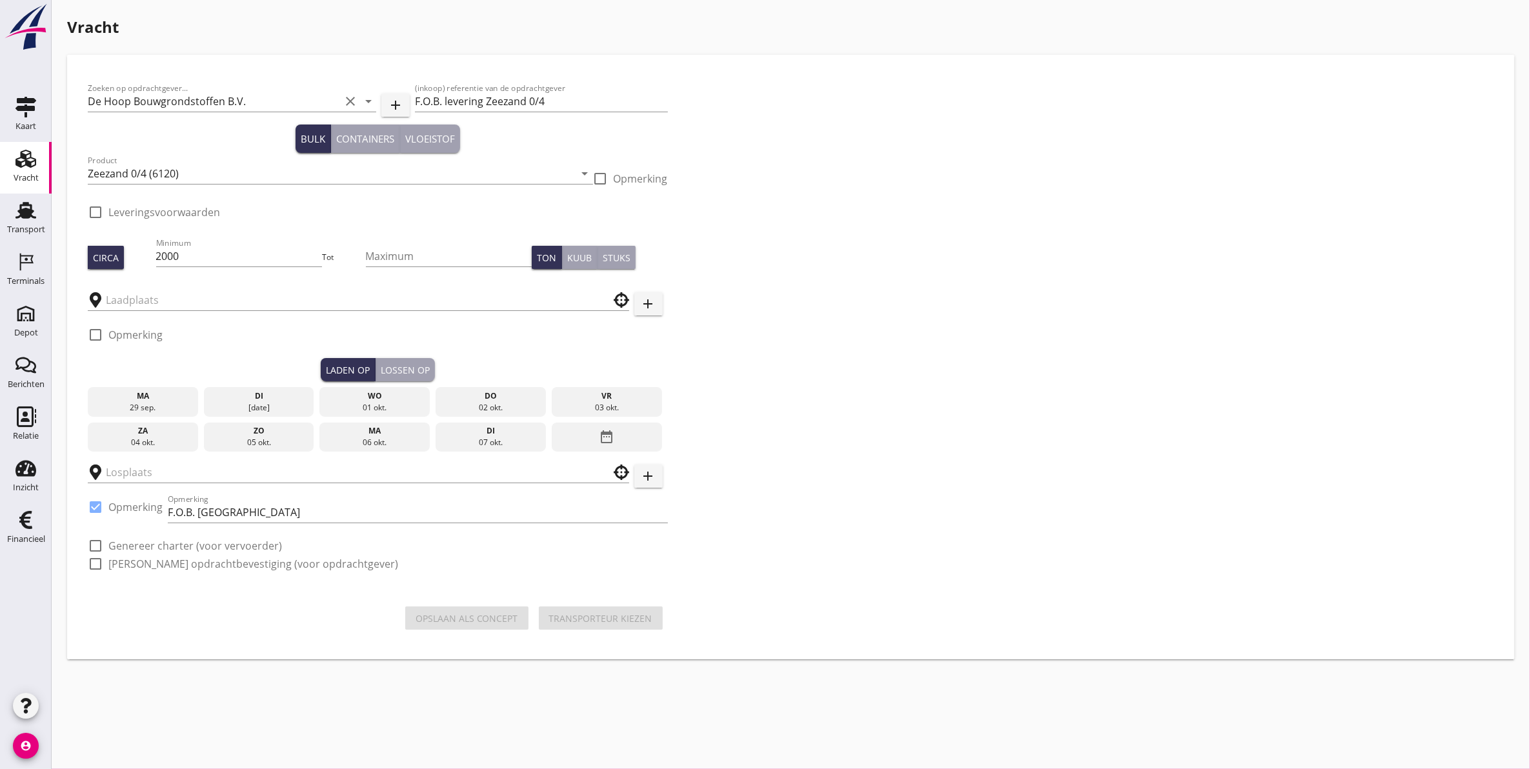
checkbox input "true"
type input "Schenge"
type input "F.O.B. [GEOGRAPHIC_DATA]"
checkbox input "true"
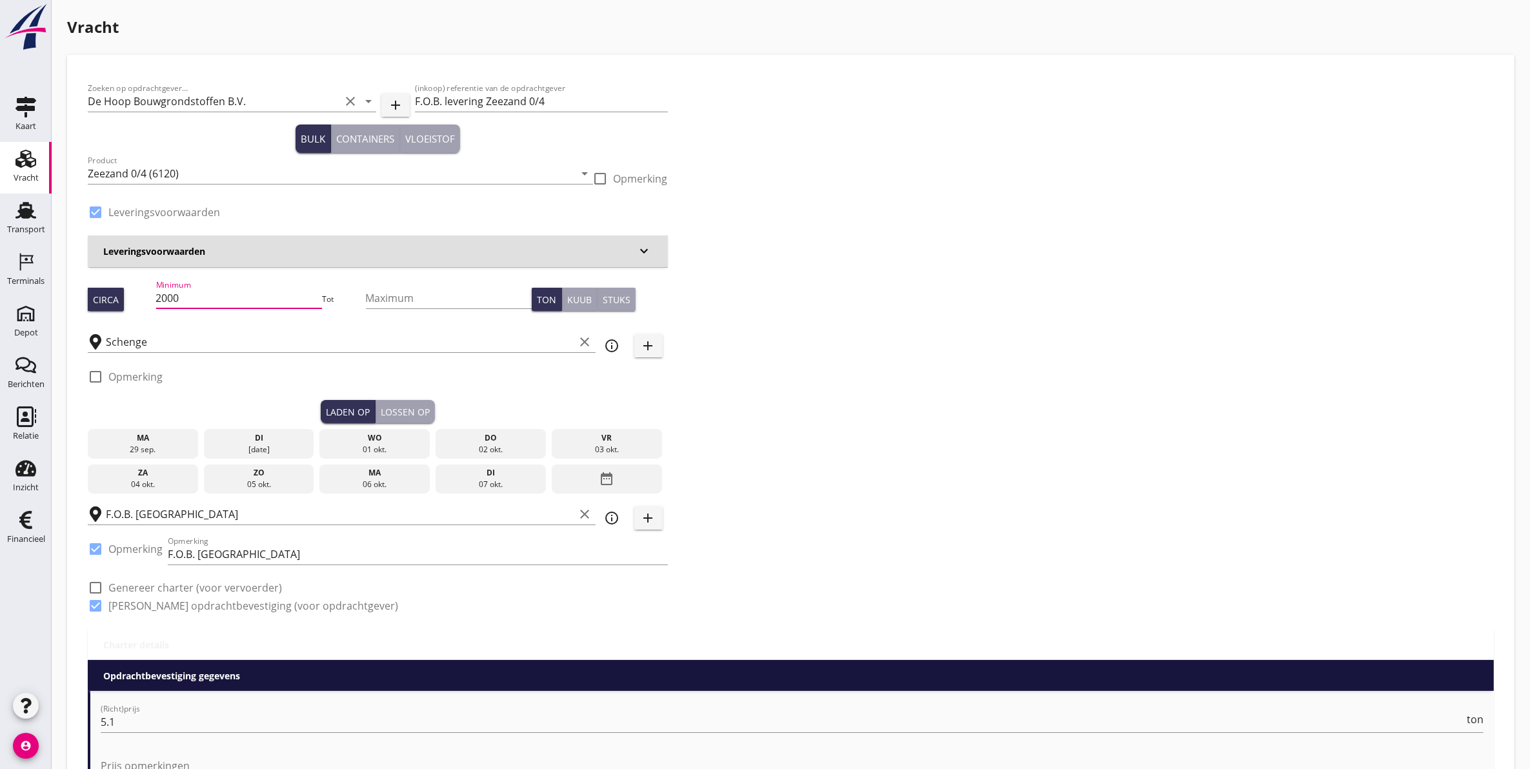
click at [194, 301] on input "2000" at bounding box center [239, 298] width 167 height 21
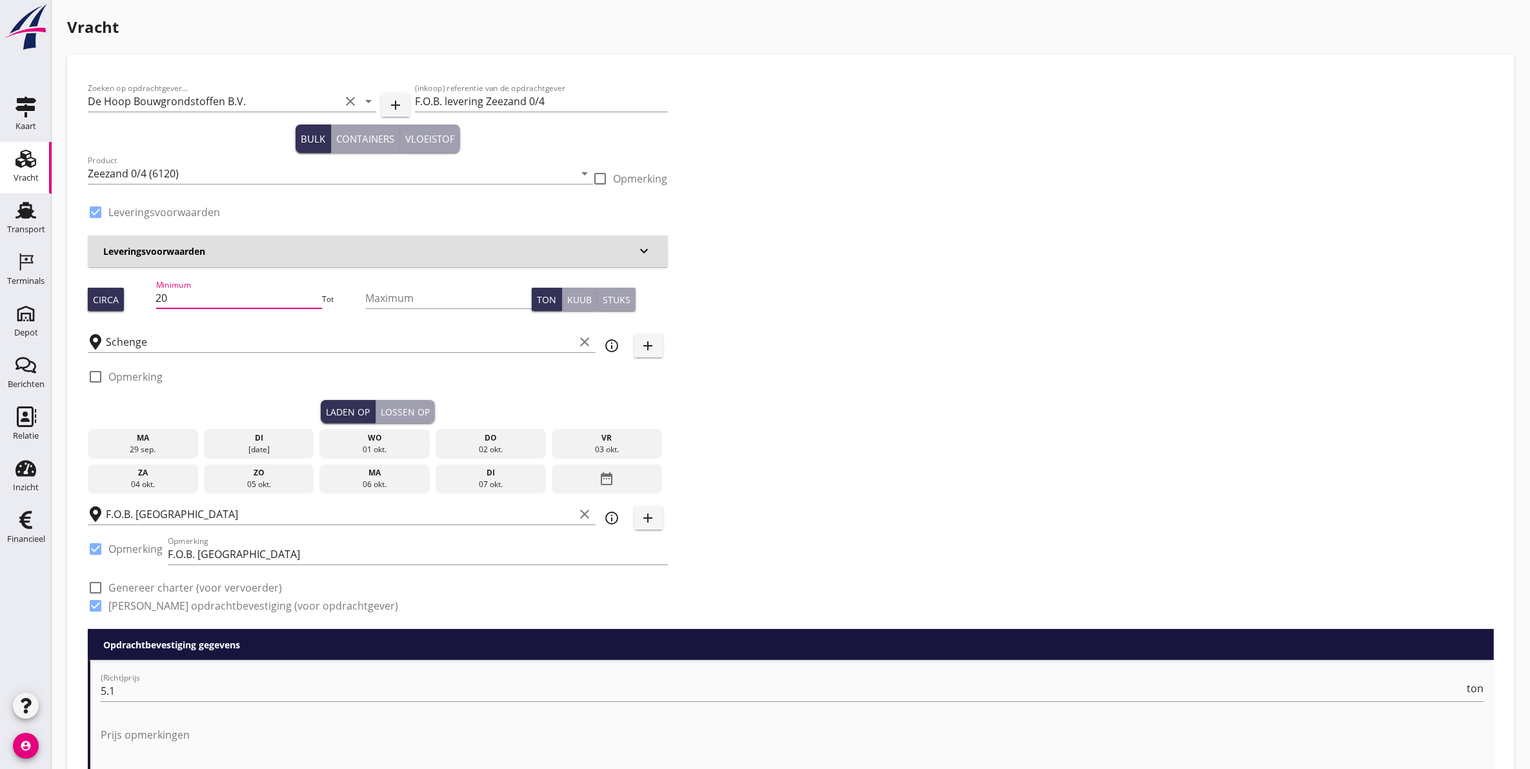
type input "2"
type input "1150"
click at [261, 441] on div "di" at bounding box center [259, 438] width 104 height 12
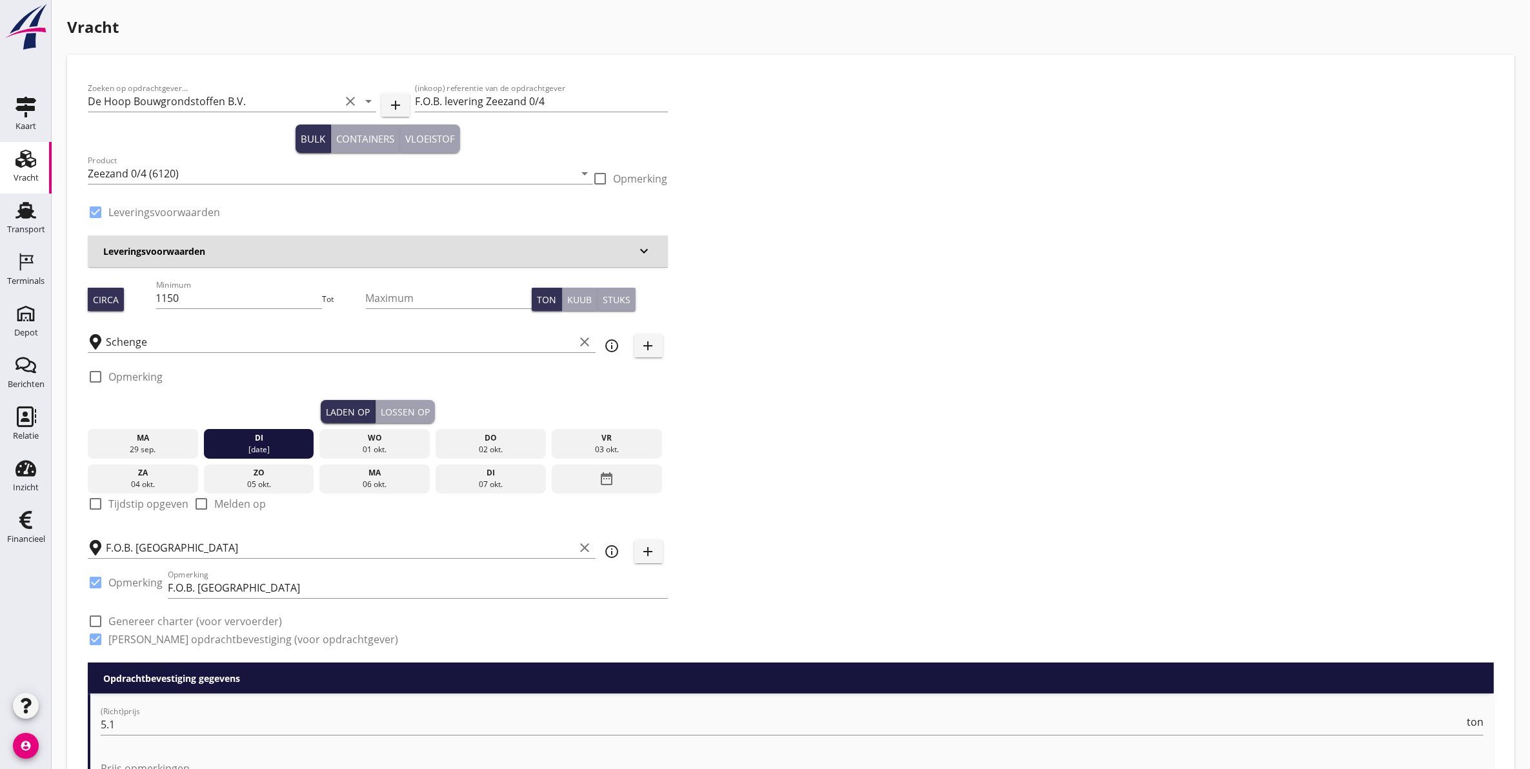
click at [411, 401] on button "Lossen op" at bounding box center [405, 411] width 59 height 23
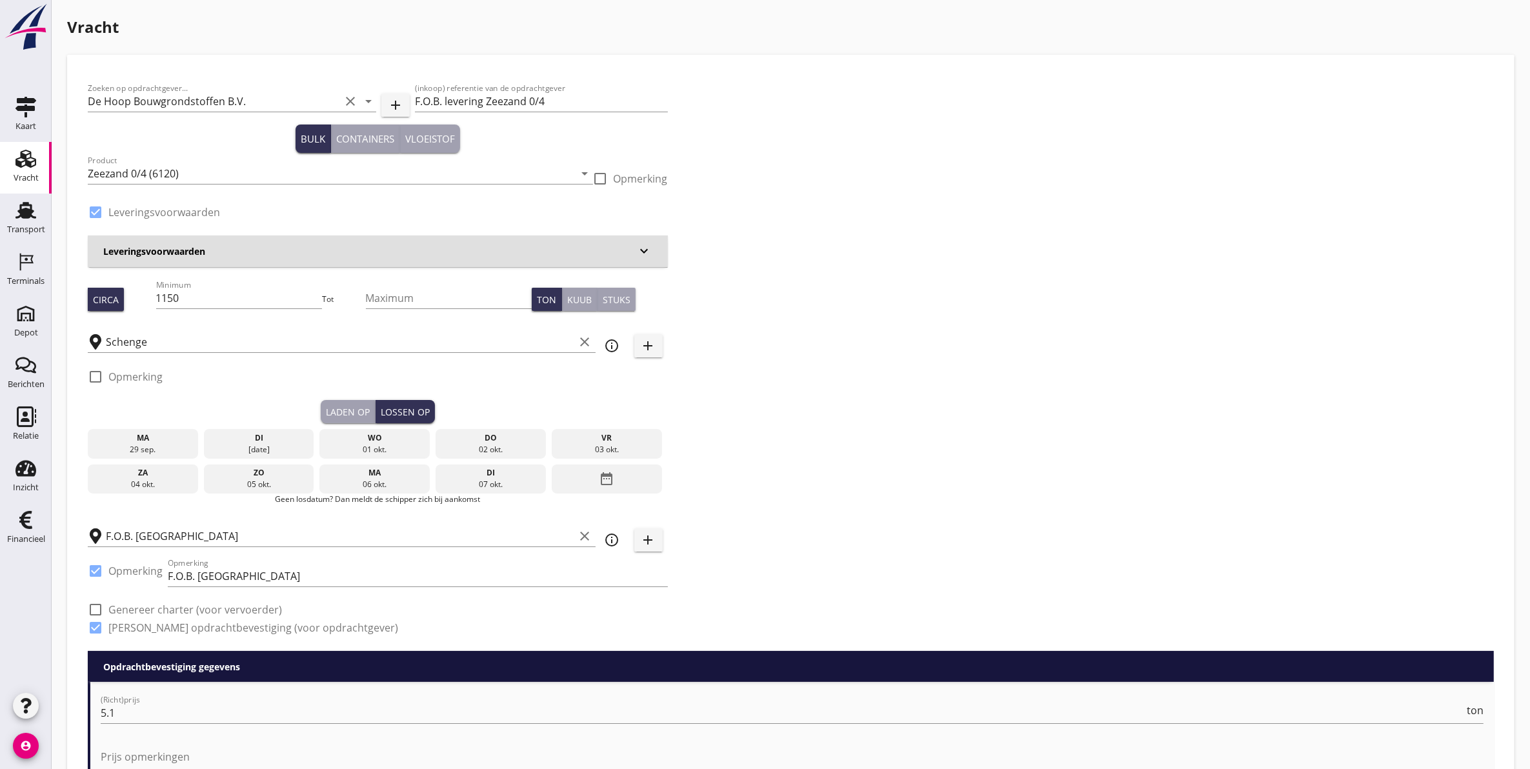
click at [365, 444] on div "01 okt." at bounding box center [375, 450] width 104 height 12
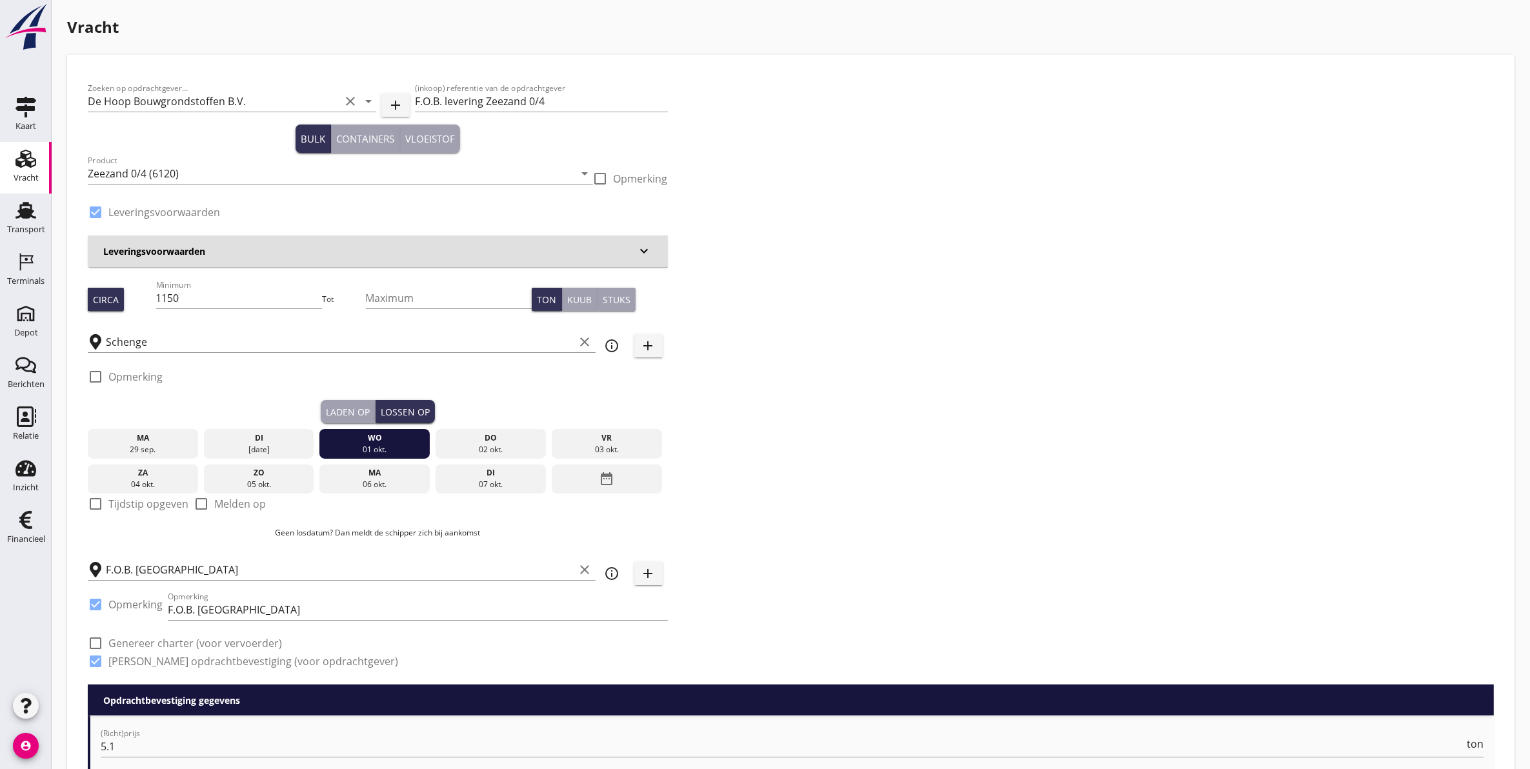
click at [488, 555] on div "F.O.B. Beladen clear" at bounding box center [342, 566] width 508 height 28
click at [578, 567] on icon "clear" at bounding box center [585, 569] width 15 height 15
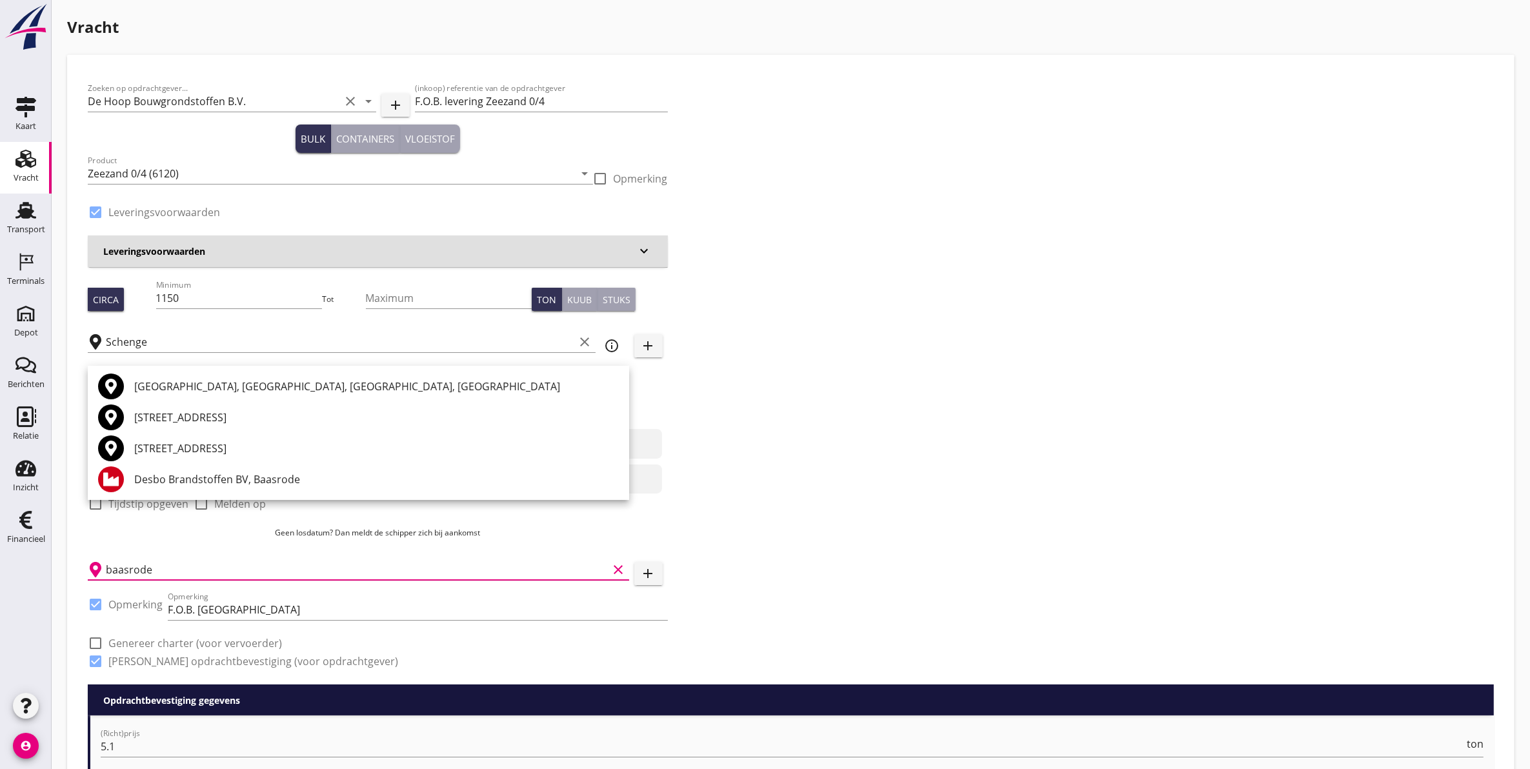
drag, startPoint x: 262, startPoint y: 394, endPoint x: 255, endPoint y: 398, distance: 8.1
click at [256, 400] on div "[GEOGRAPHIC_DATA], [GEOGRAPHIC_DATA], [GEOGRAPHIC_DATA], [GEOGRAPHIC_DATA]" at bounding box center [376, 386] width 485 height 31
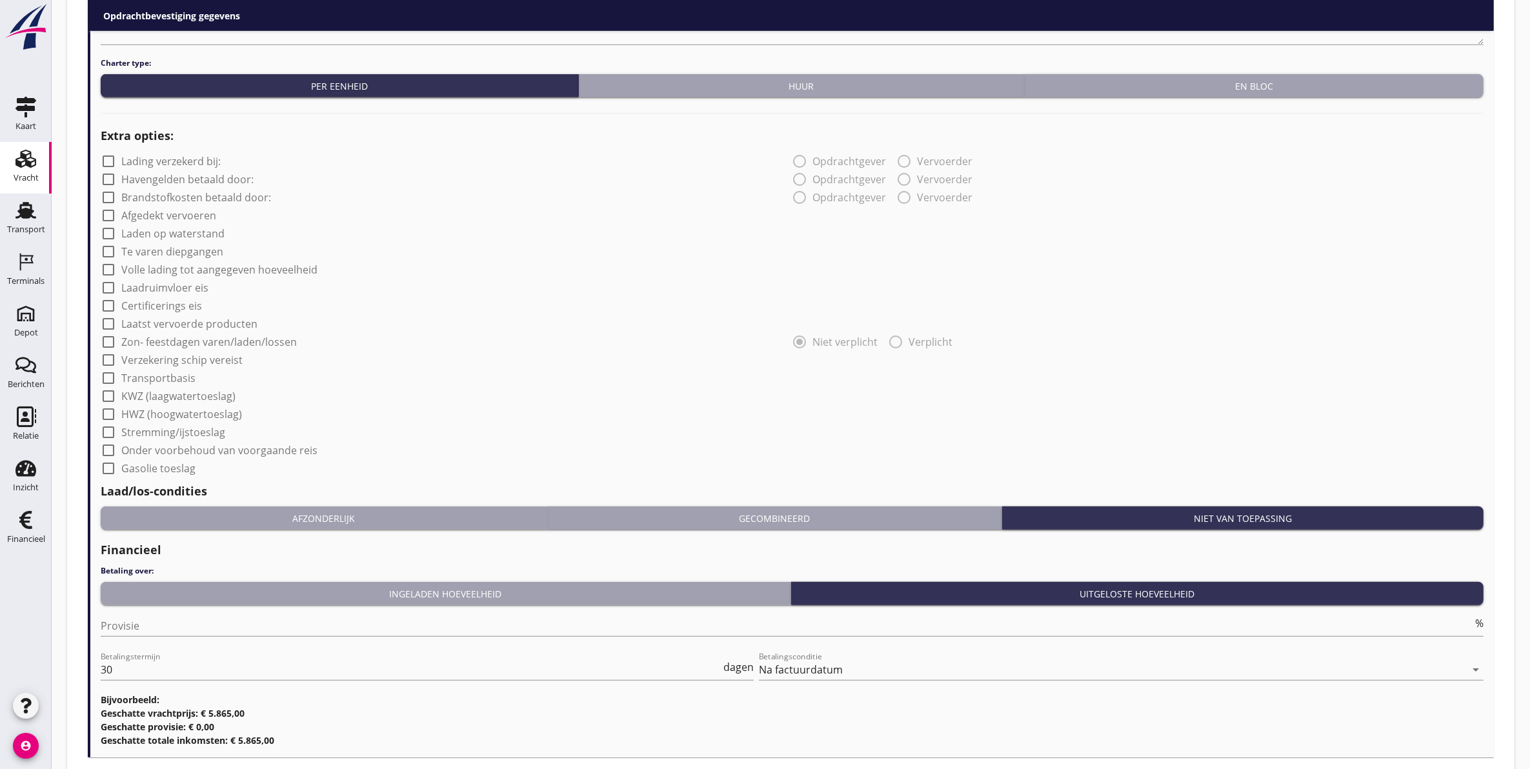
scroll to position [970, 0]
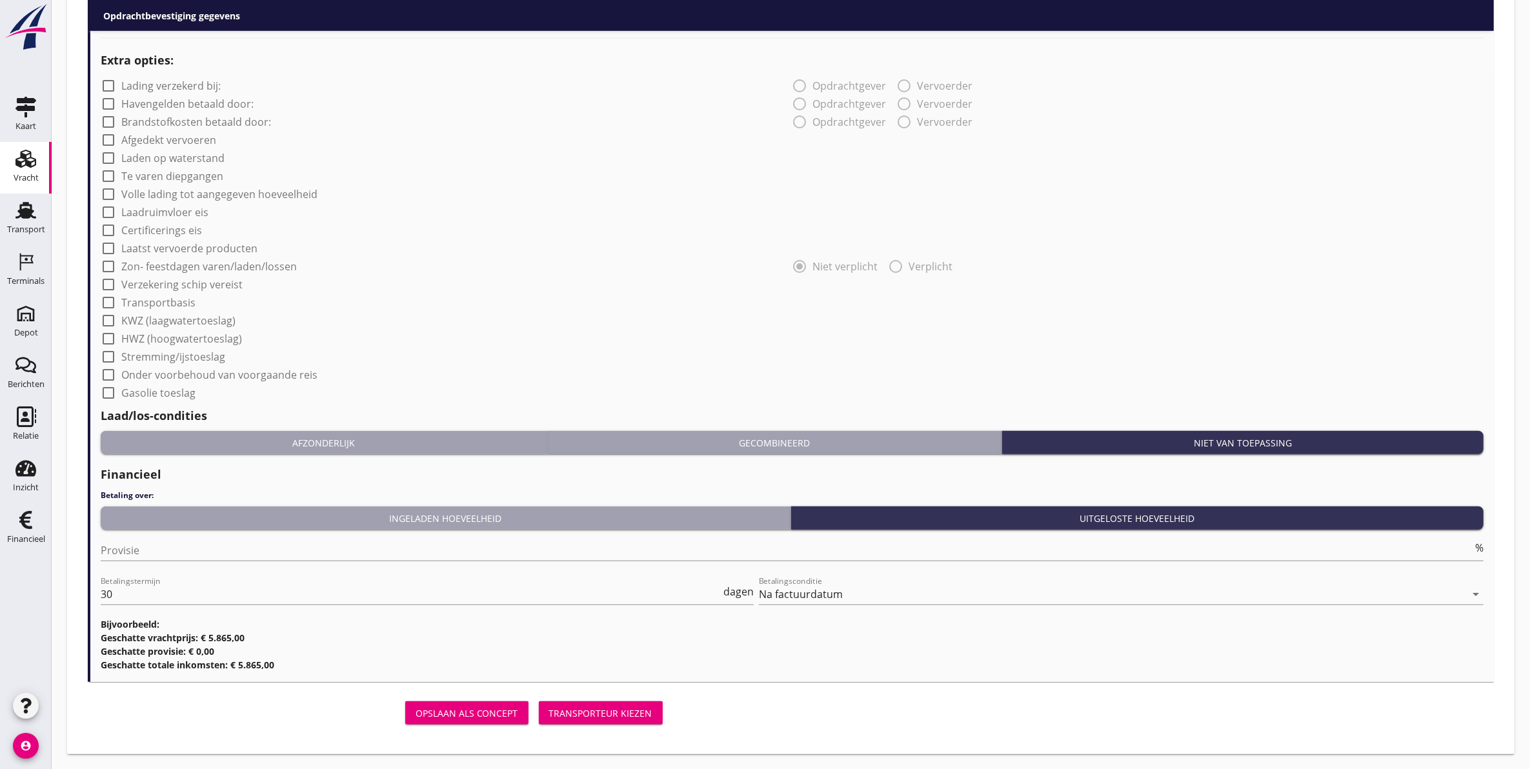
type input "[GEOGRAPHIC_DATA], [GEOGRAPHIC_DATA], [GEOGRAPHIC_DATA], [GEOGRAPHIC_DATA]"
click at [570, 710] on div "Transporteur kiezen" at bounding box center [600, 714] width 103 height 14
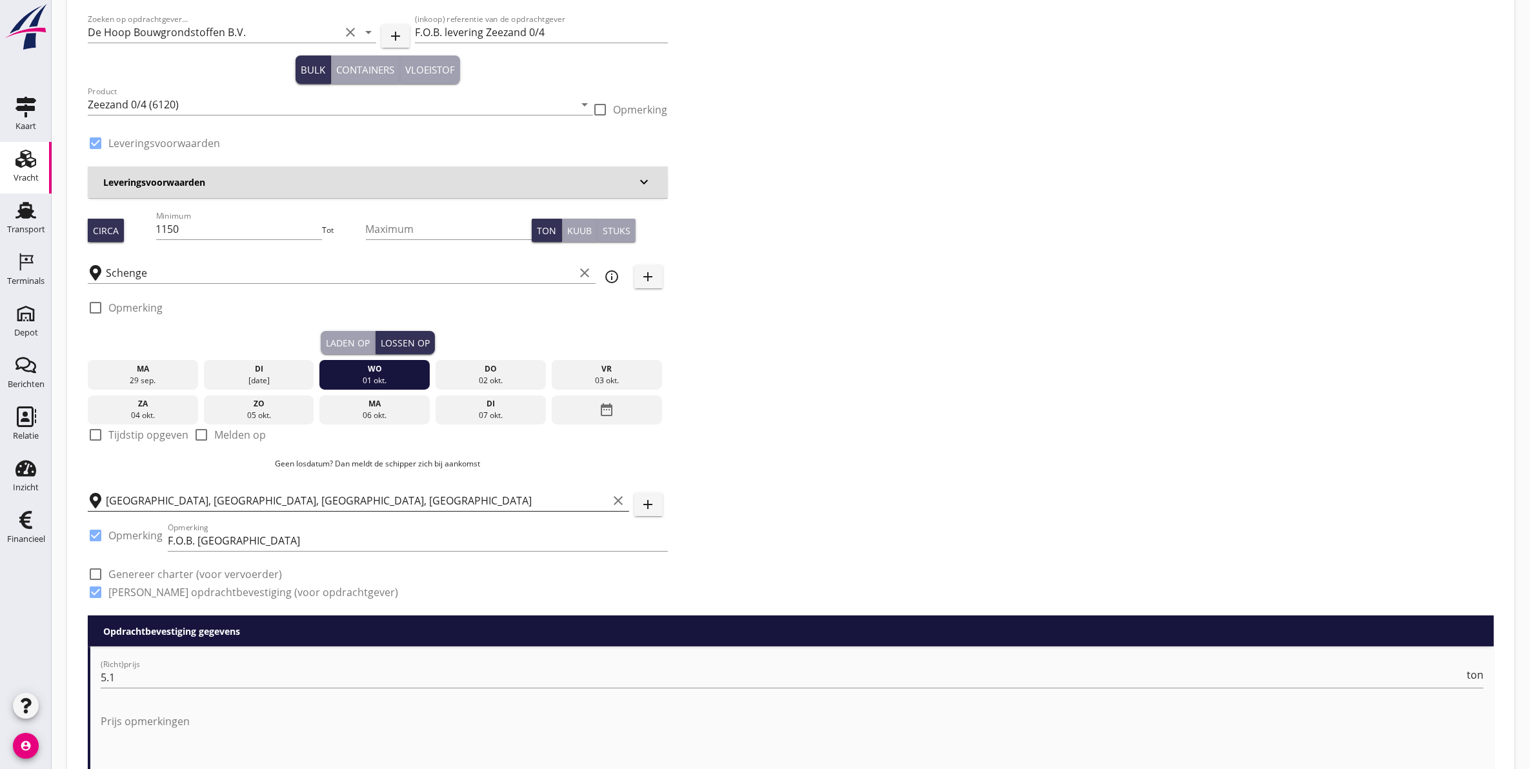
scroll to position [0, 0]
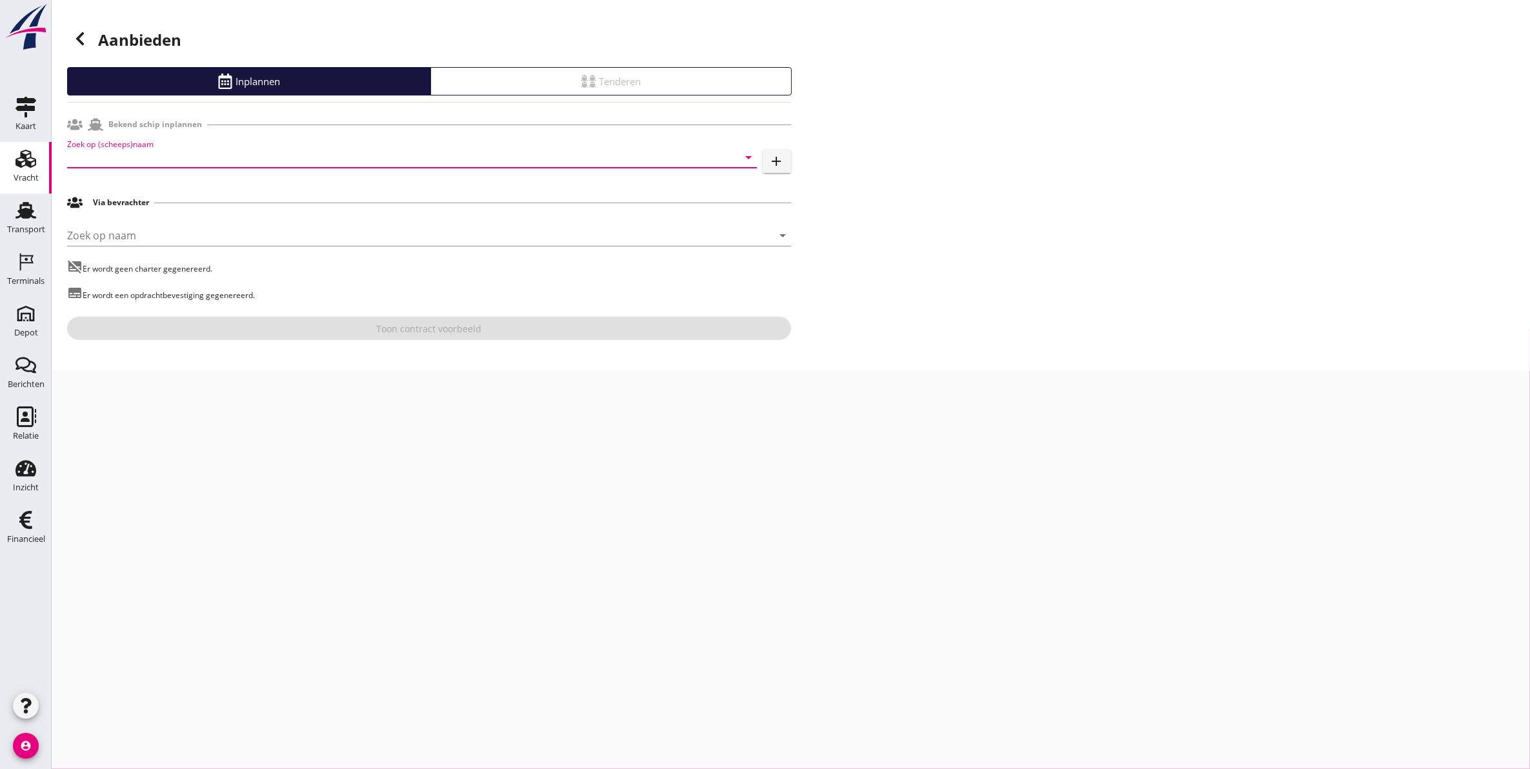
click at [223, 150] on input "Zoek op (scheeps)naam" at bounding box center [394, 157] width 654 height 21
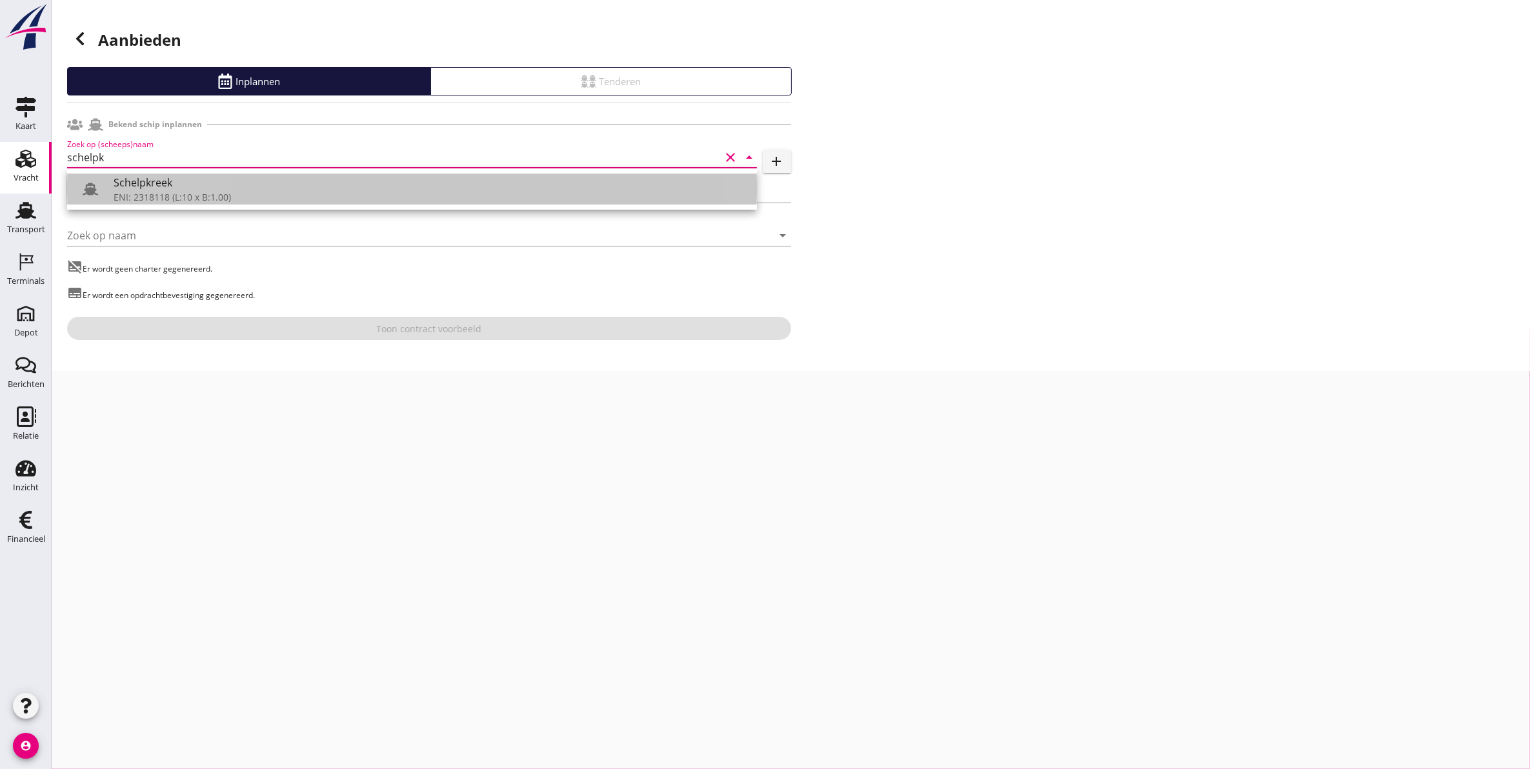
click at [249, 197] on div "ENI: 2318118 (L:10 x B:1.00)" at bounding box center [430, 197] width 633 height 14
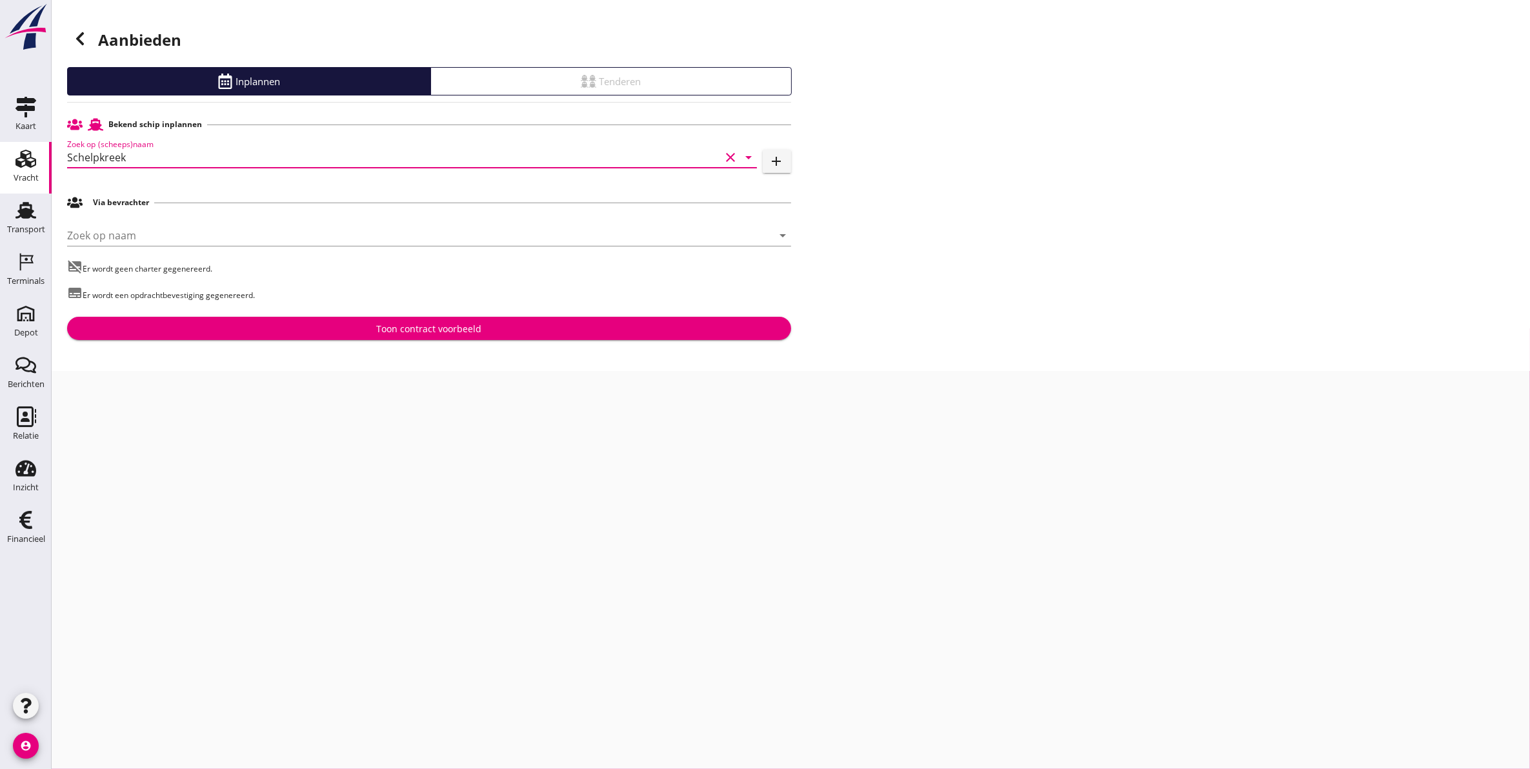
type input "Schelpkreek"
click at [296, 327] on div "Toon contract voorbeeld" at bounding box center [429, 329] width 704 height 14
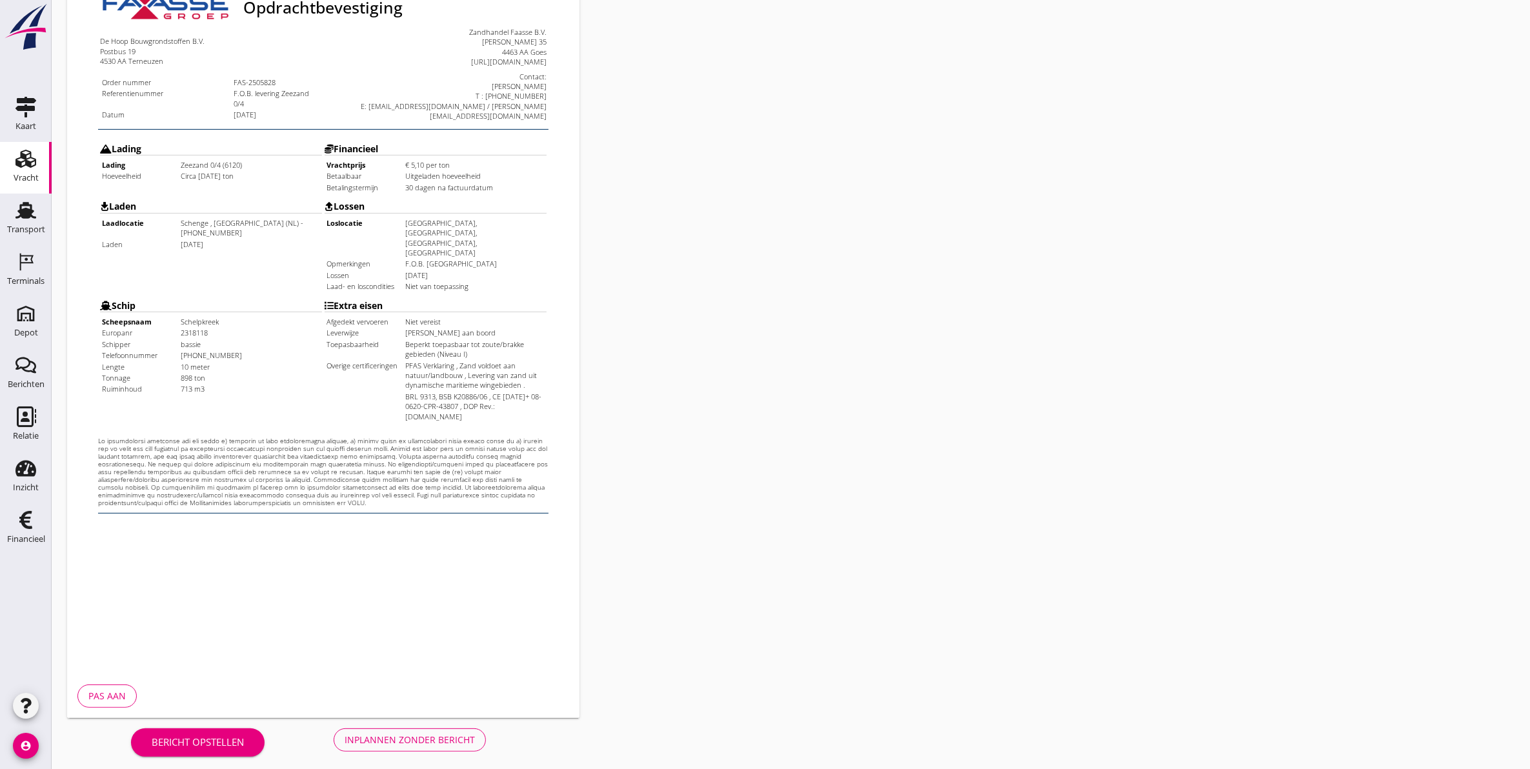
scroll to position [185, 0]
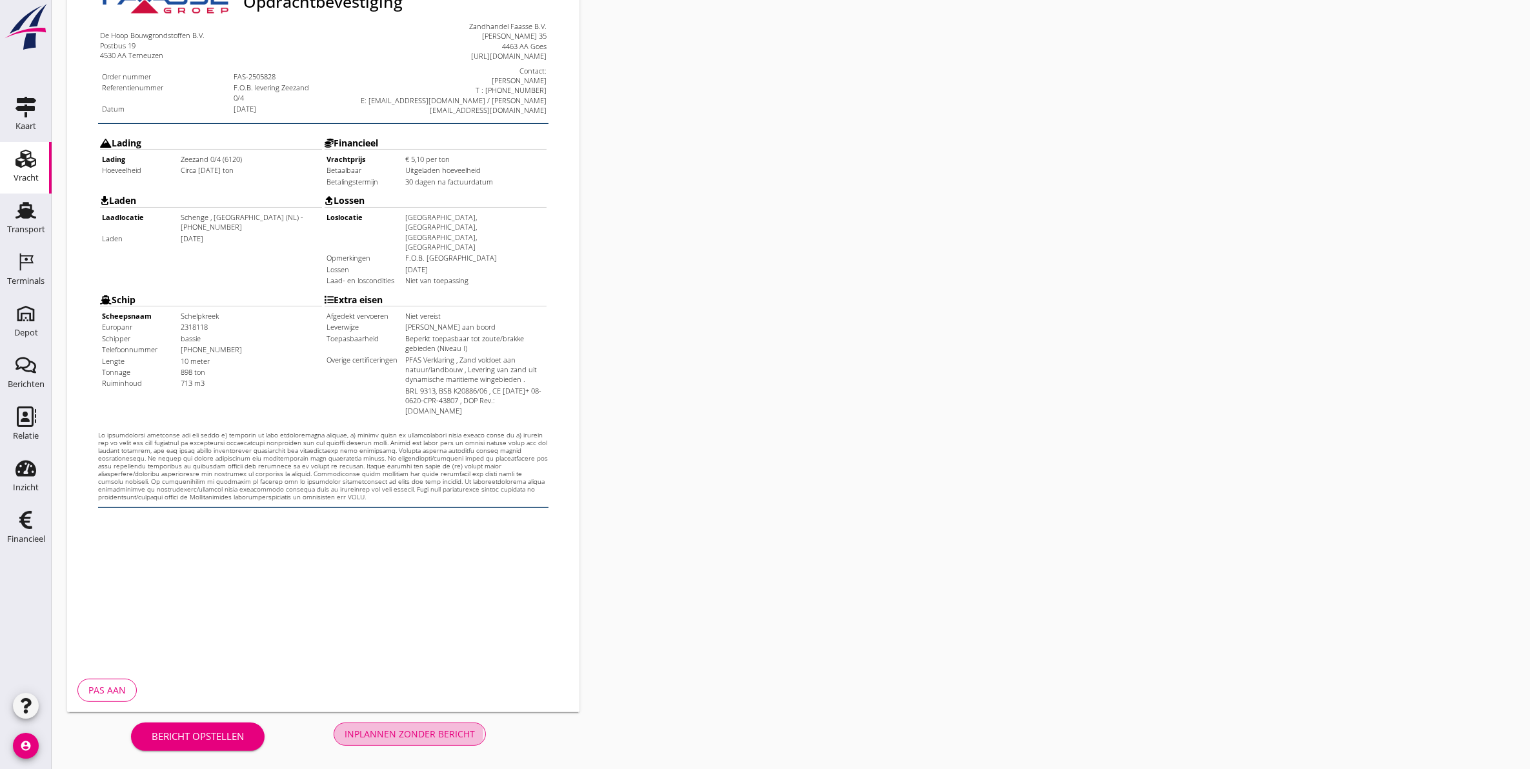
click at [449, 728] on div "Inplannen zonder bericht" at bounding box center [410, 734] width 130 height 14
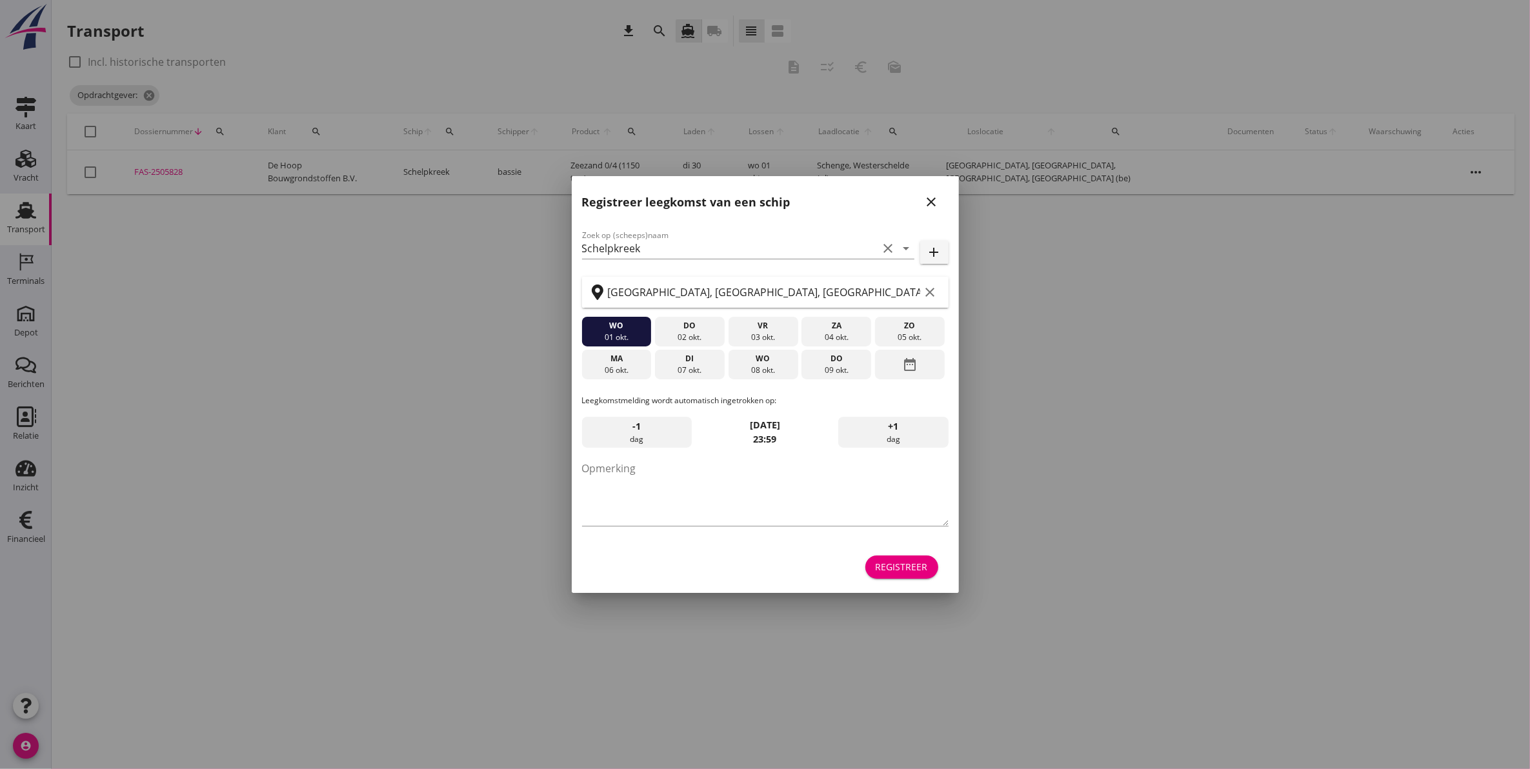
click at [938, 208] on icon "close" at bounding box center [931, 201] width 15 height 15
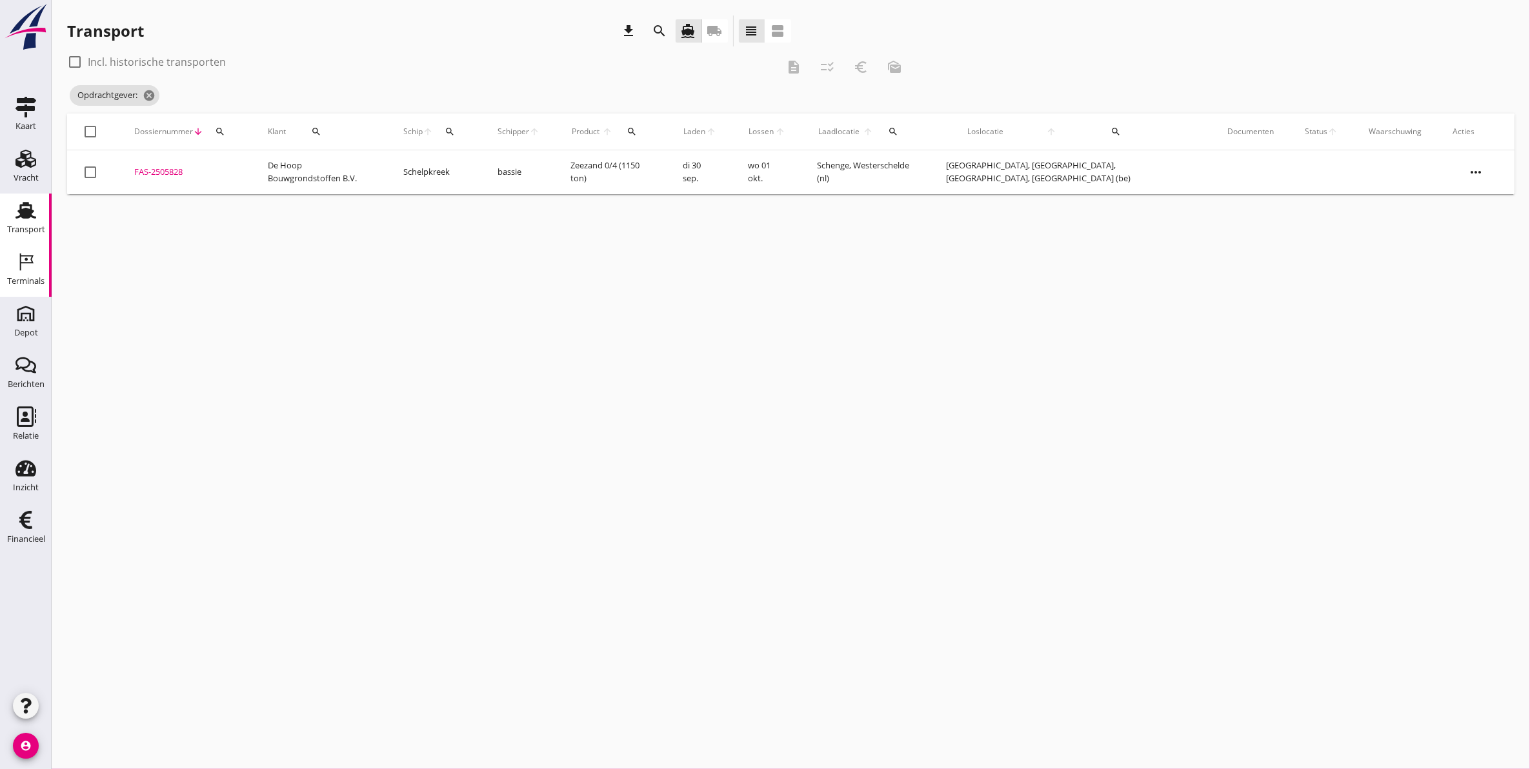
click at [18, 260] on icon "Terminals" at bounding box center [25, 262] width 21 height 21
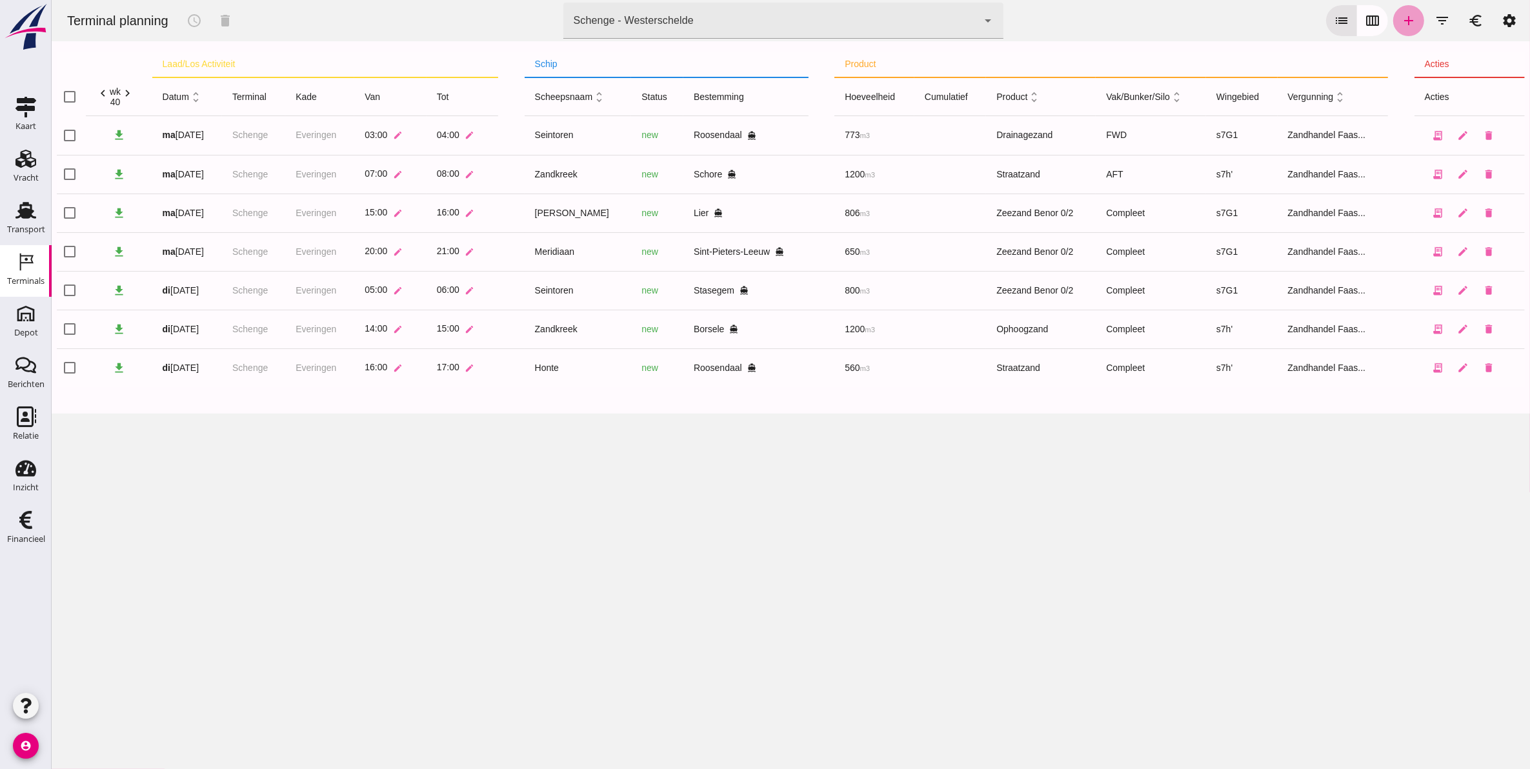
click at [1404, 21] on icon "add" at bounding box center [1408, 20] width 15 height 15
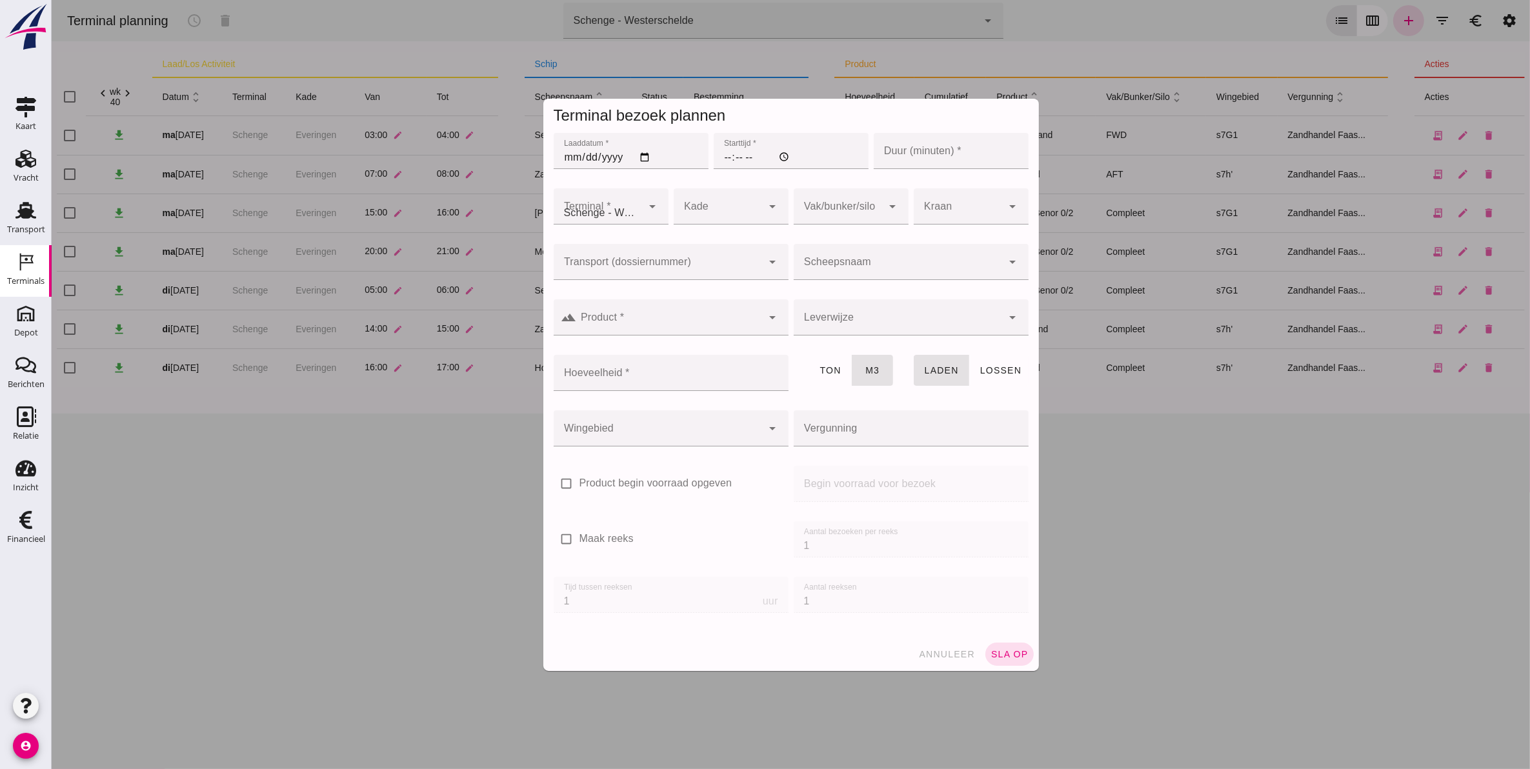
type input "Zandhandel Faasse B.V."
click at [566, 155] on input "Laaddatum *" at bounding box center [630, 151] width 155 height 36
type input "[DATE]"
type input "06:00"
type input "60"
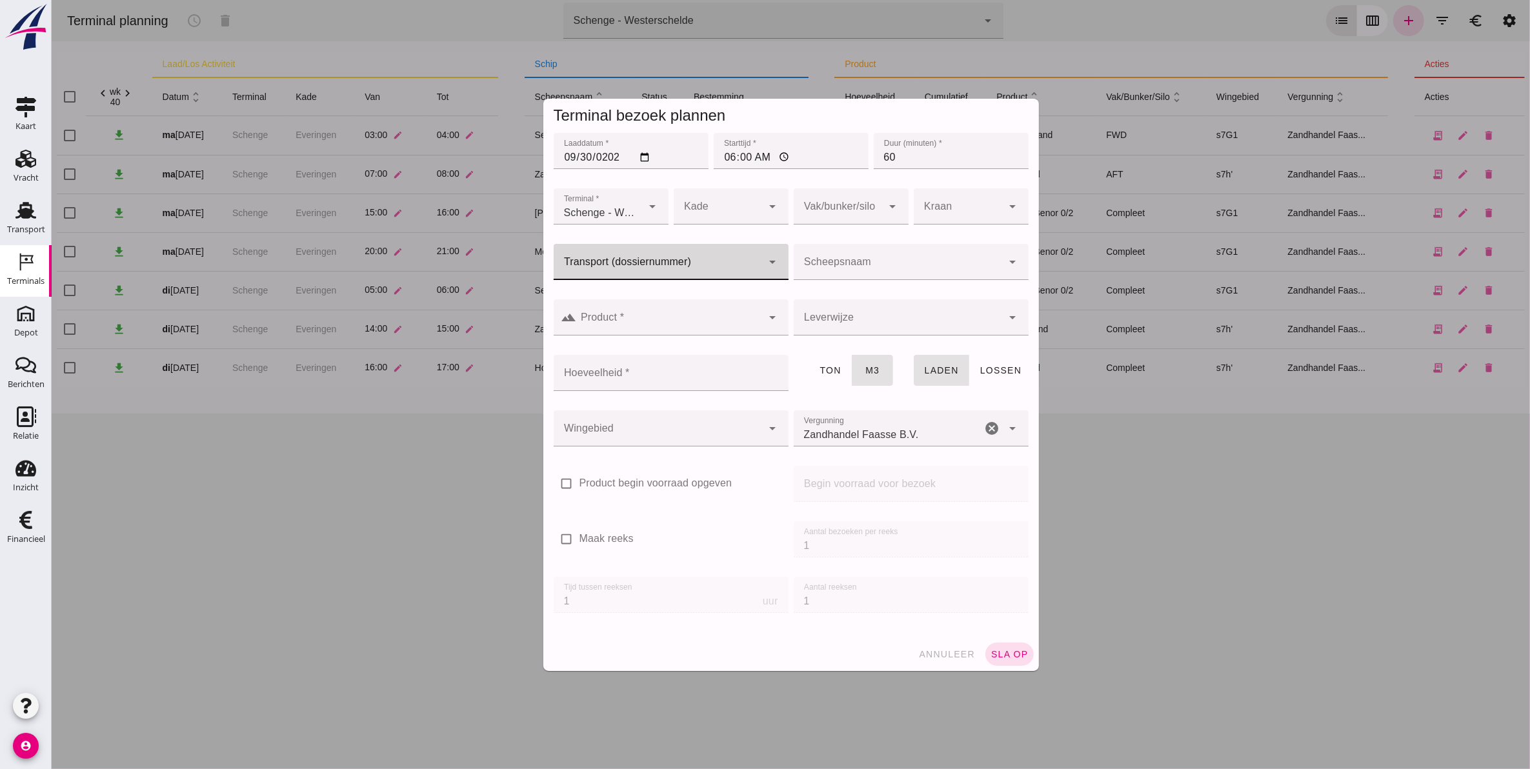
click at [671, 250] on div at bounding box center [657, 262] width 209 height 36
click at [643, 302] on div "FAS-250 5828" at bounding box center [665, 300] width 214 height 15
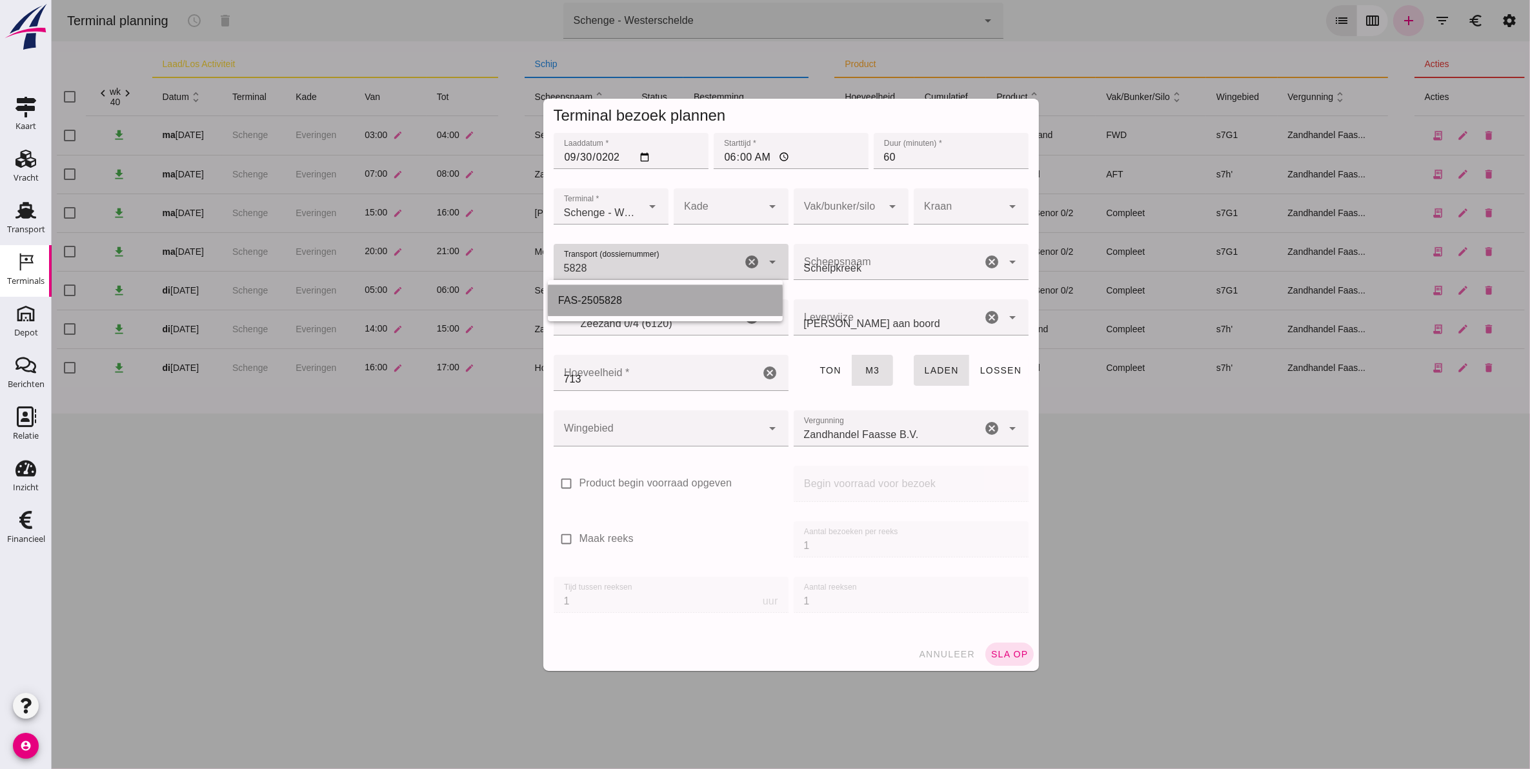
type input "FAS-2505828"
type input "franco_on_board"
type input "713"
type input "FAS-2505828"
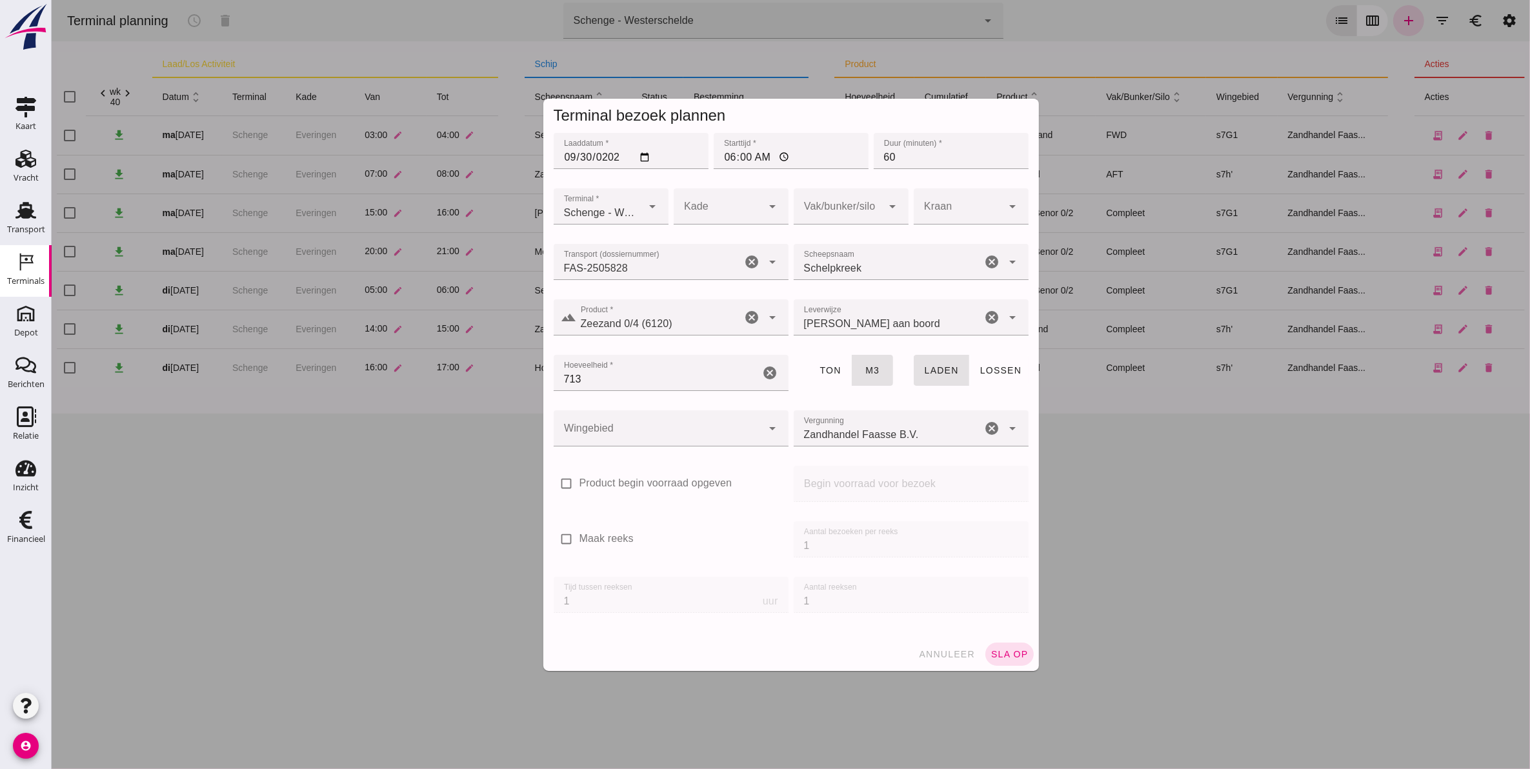
click at [714, 204] on div at bounding box center [717, 206] width 89 height 36
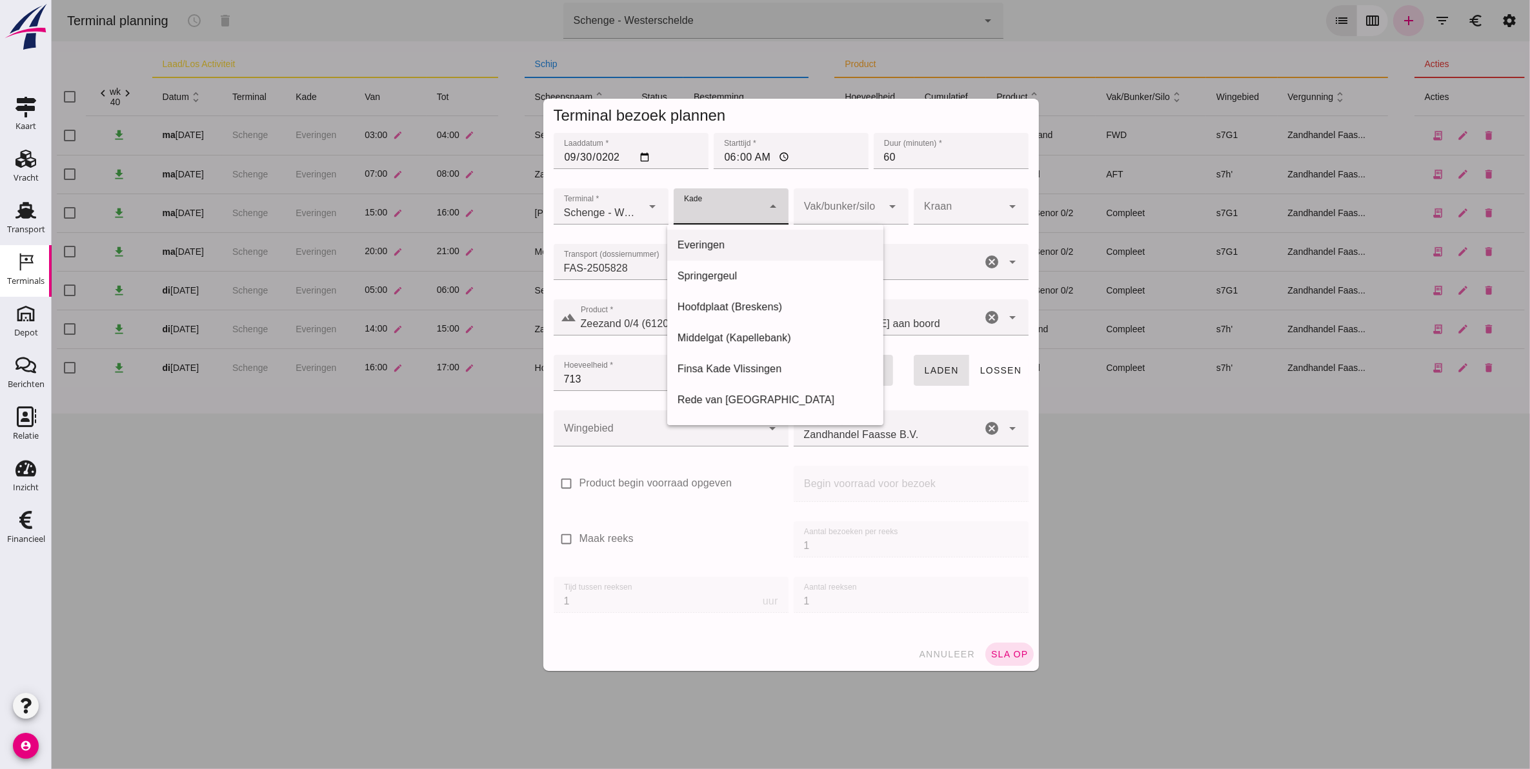
click at [711, 247] on div "Everingen" at bounding box center [775, 245] width 196 height 15
type input "7"
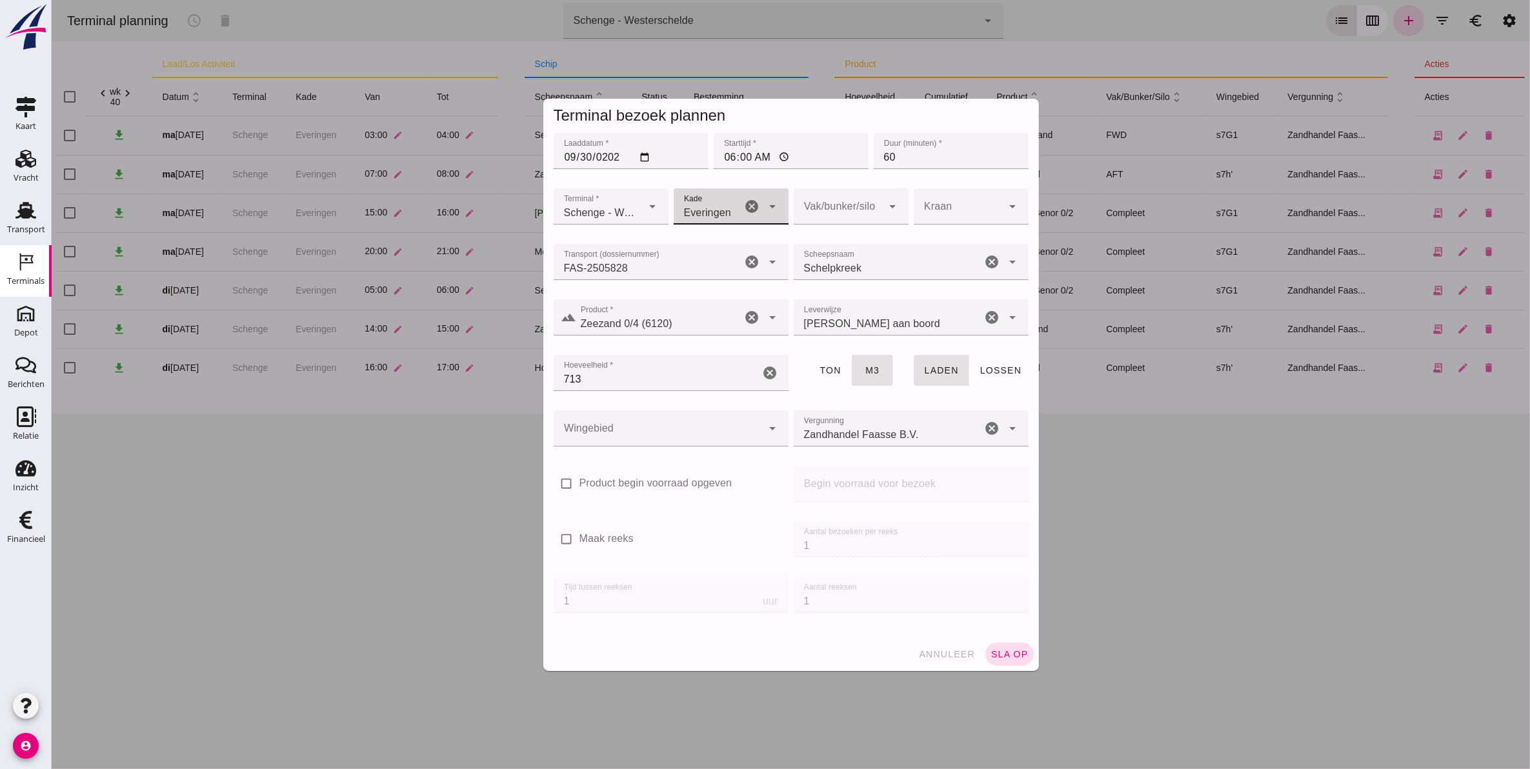
click at [837, 208] on div at bounding box center [837, 206] width 89 height 36
click at [806, 210] on div at bounding box center [837, 206] width 89 height 36
click at [830, 274] on div "AFT" at bounding box center [844, 276] width 94 height 15
type input "105"
click at [707, 438] on div at bounding box center [657, 429] width 209 height 36
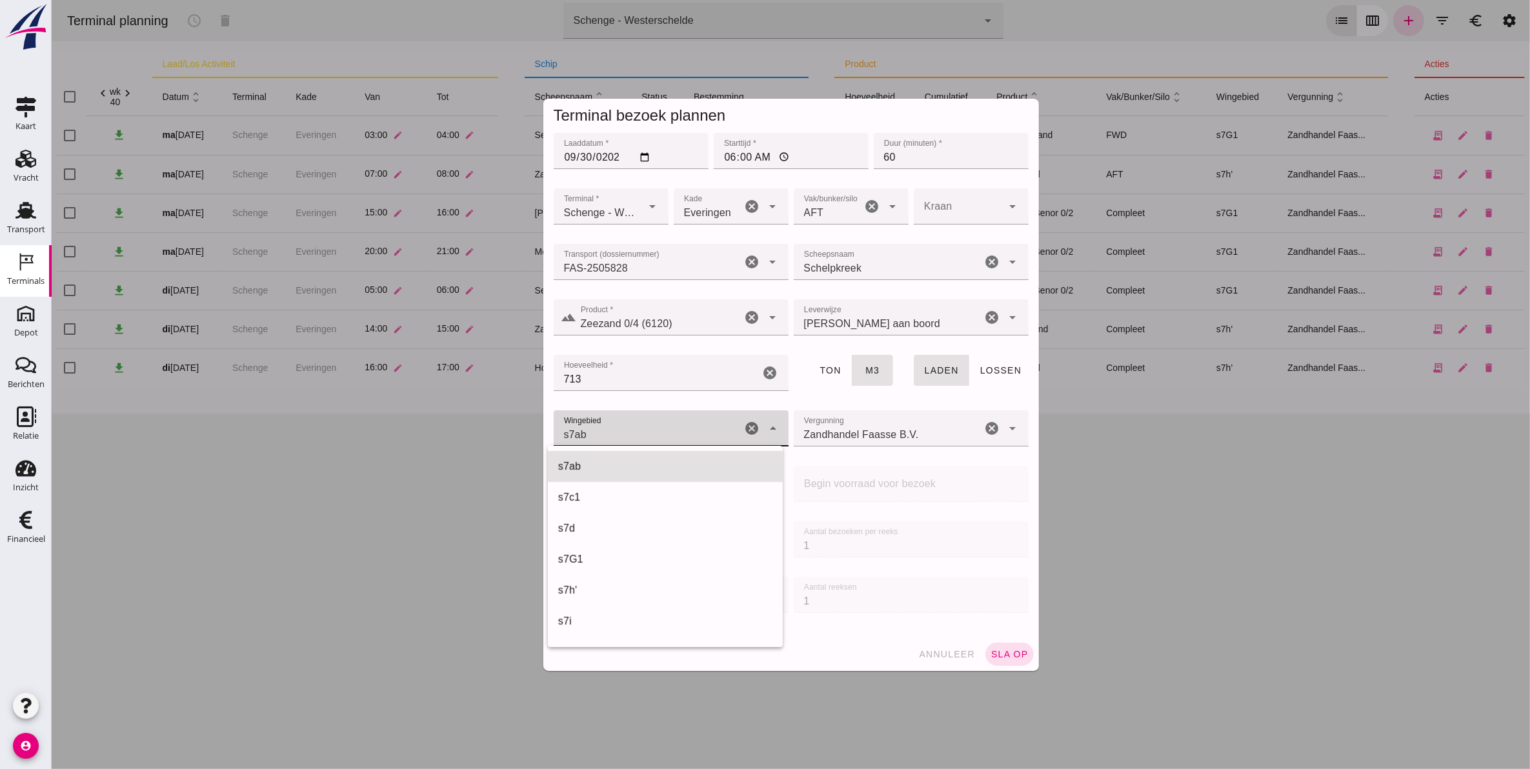
scroll to position [402, 0]
drag, startPoint x: 665, startPoint y: 472, endPoint x: 719, endPoint y: 514, distance: 68.2
click at [664, 472] on div "s7c1" at bounding box center [665, 467] width 214 height 15
type input "222"
click at [1019, 654] on span "sla op" at bounding box center [1009, 654] width 38 height 10
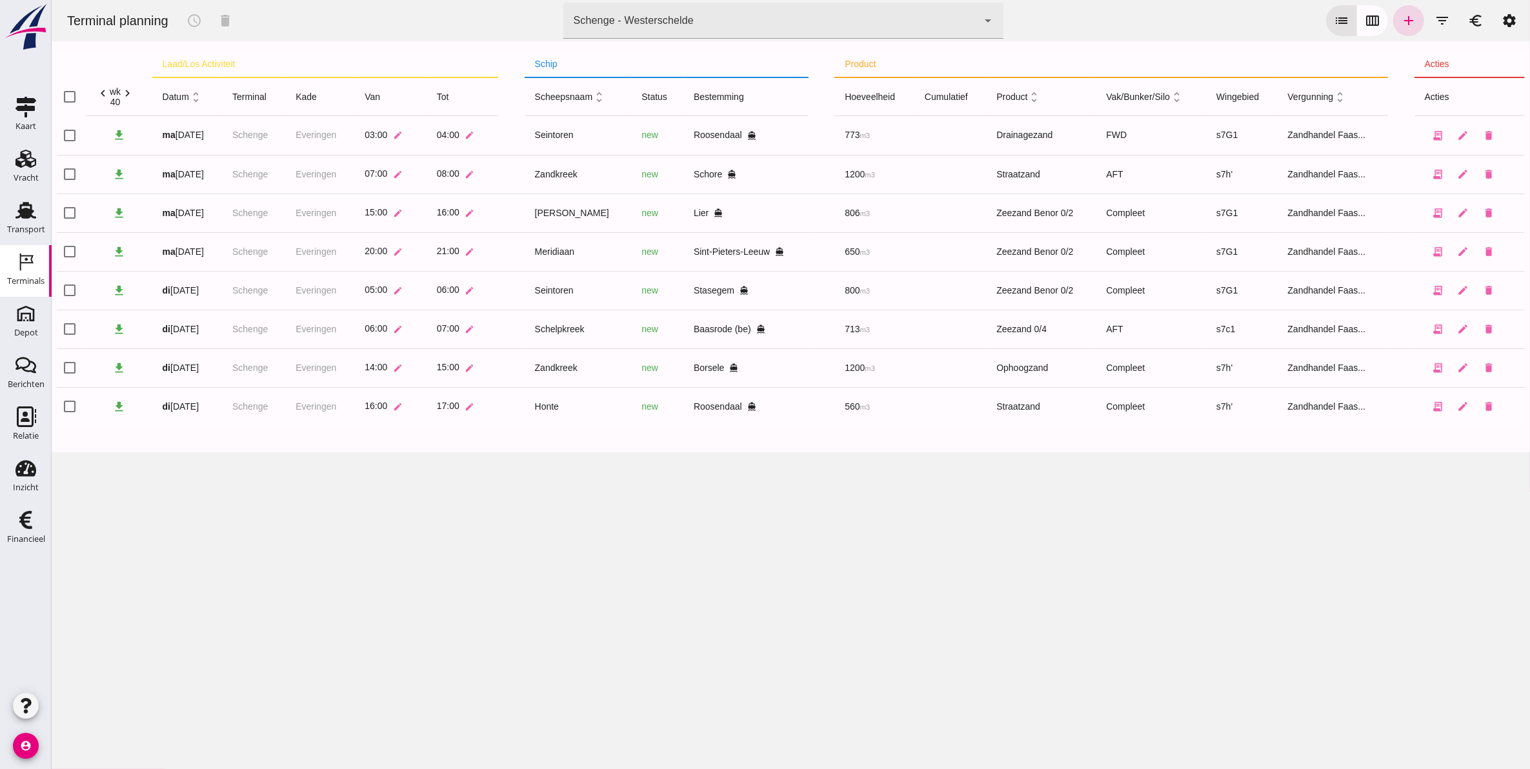
drag, startPoint x: 919, startPoint y: 527, endPoint x: 924, endPoint y: 541, distance: 14.3
click at [921, 527] on div "Terminal planning schedule delete terminal Schenge - Westerschelde 9c876888-926…" at bounding box center [790, 384] width 1479 height 769
